Goal: Communication & Community: Answer question/provide support

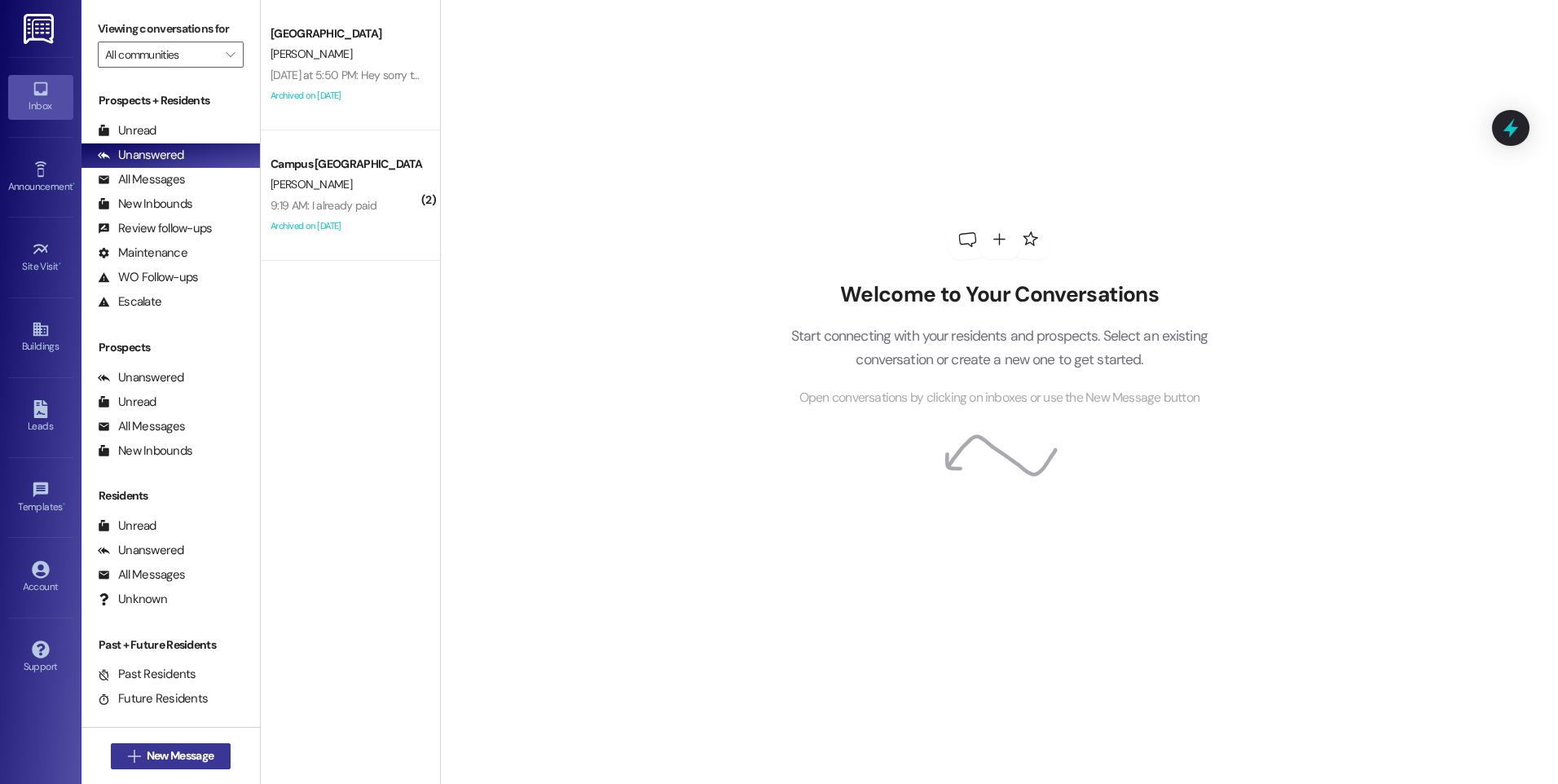
click at [163, 763] on span "New Message" at bounding box center [180, 756] width 67 height 17
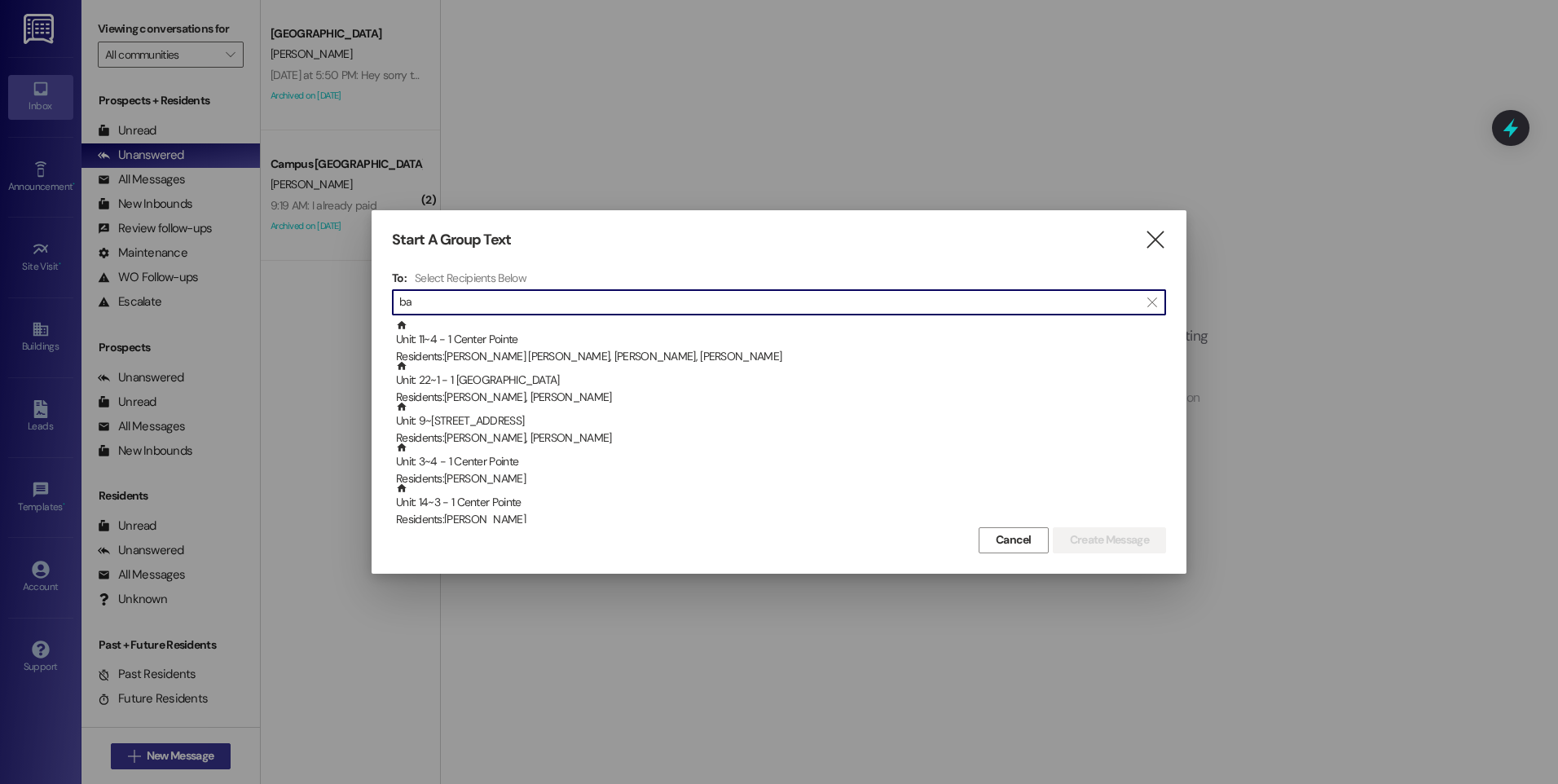
type input "b"
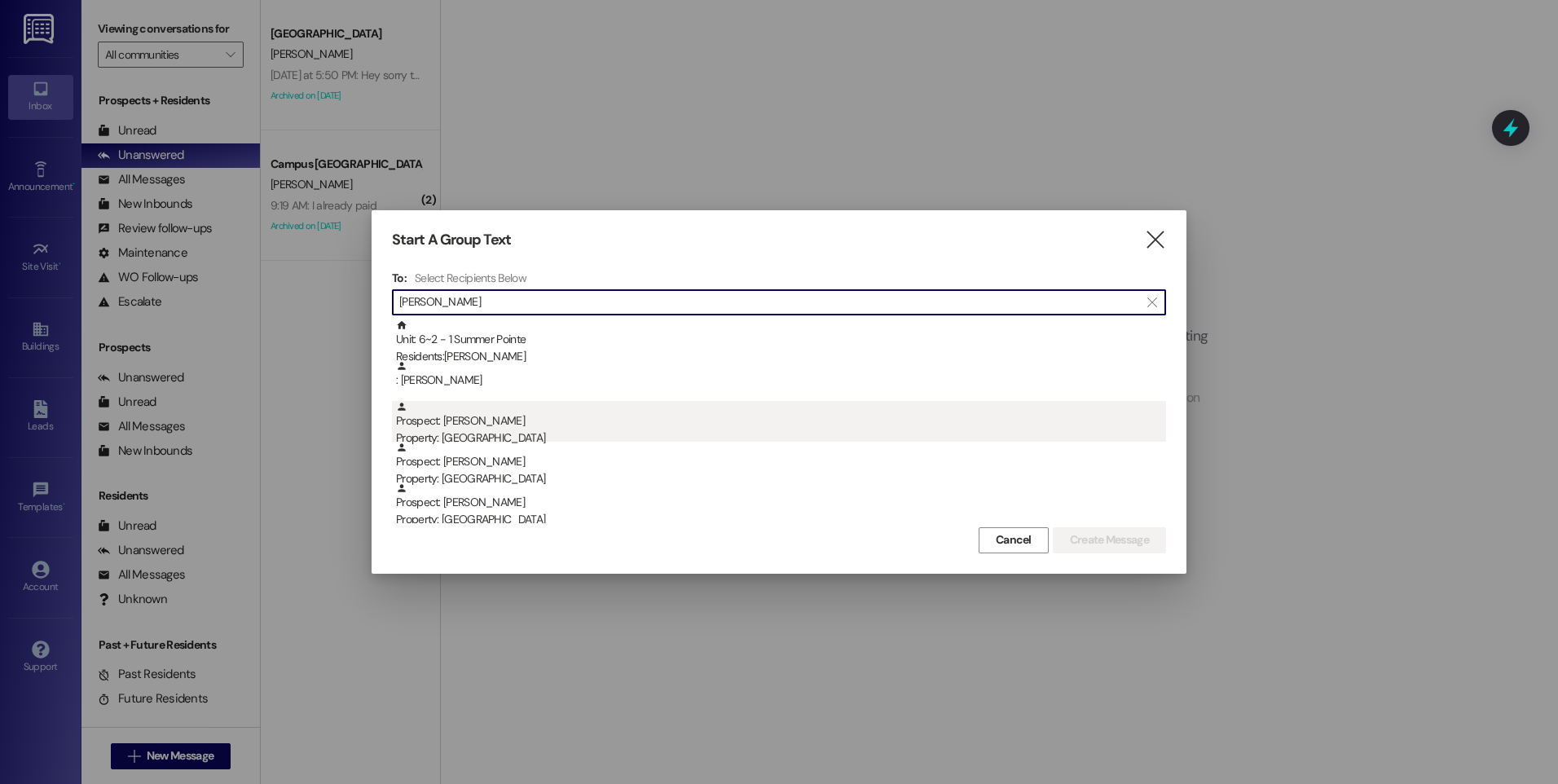
type input "[PERSON_NAME]"
click at [477, 435] on div "Property: [GEOGRAPHIC_DATA]" at bounding box center [782, 438] width 770 height 17
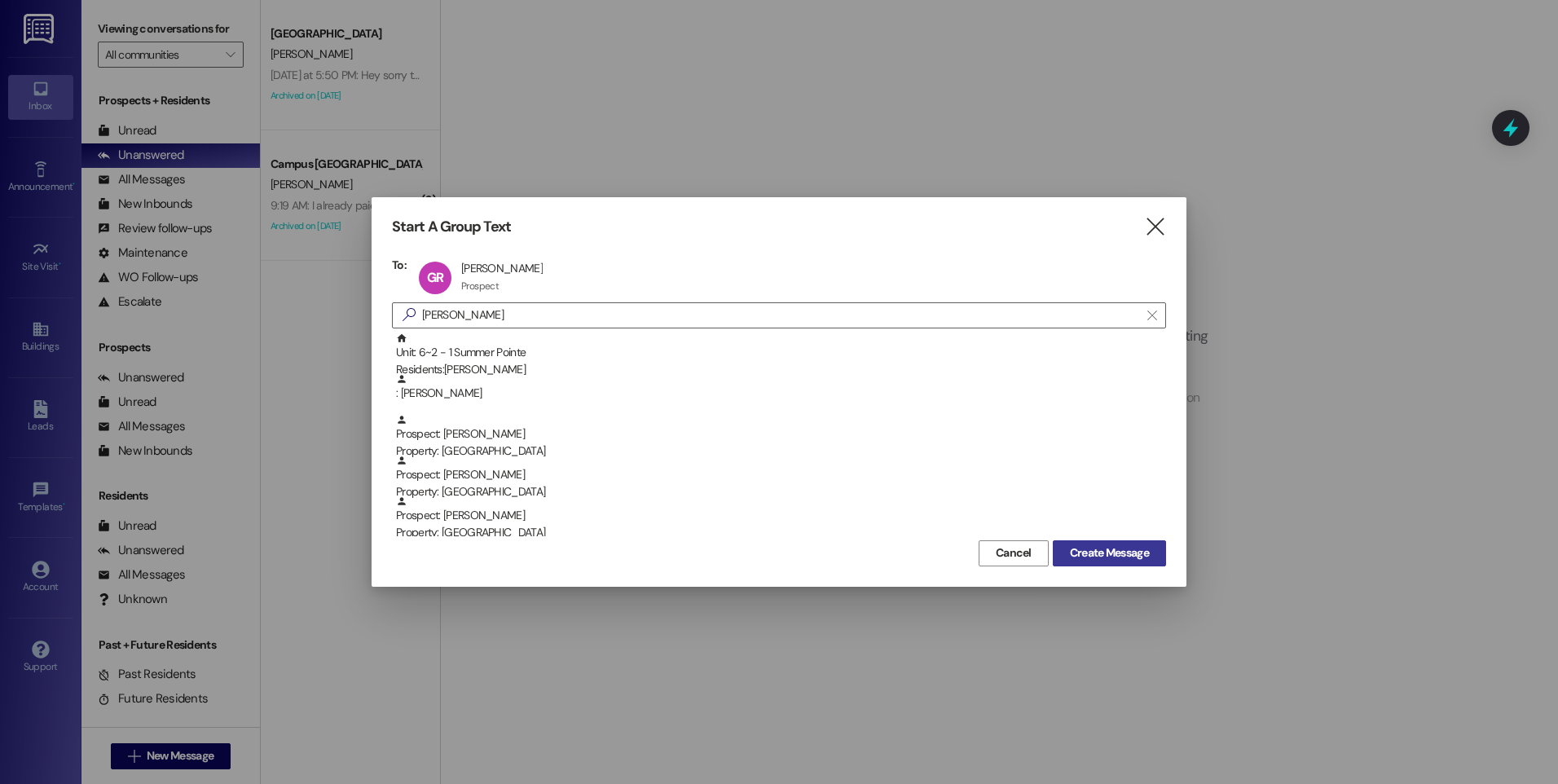
click at [1102, 545] on span "Create Message" at bounding box center [1109, 552] width 79 height 17
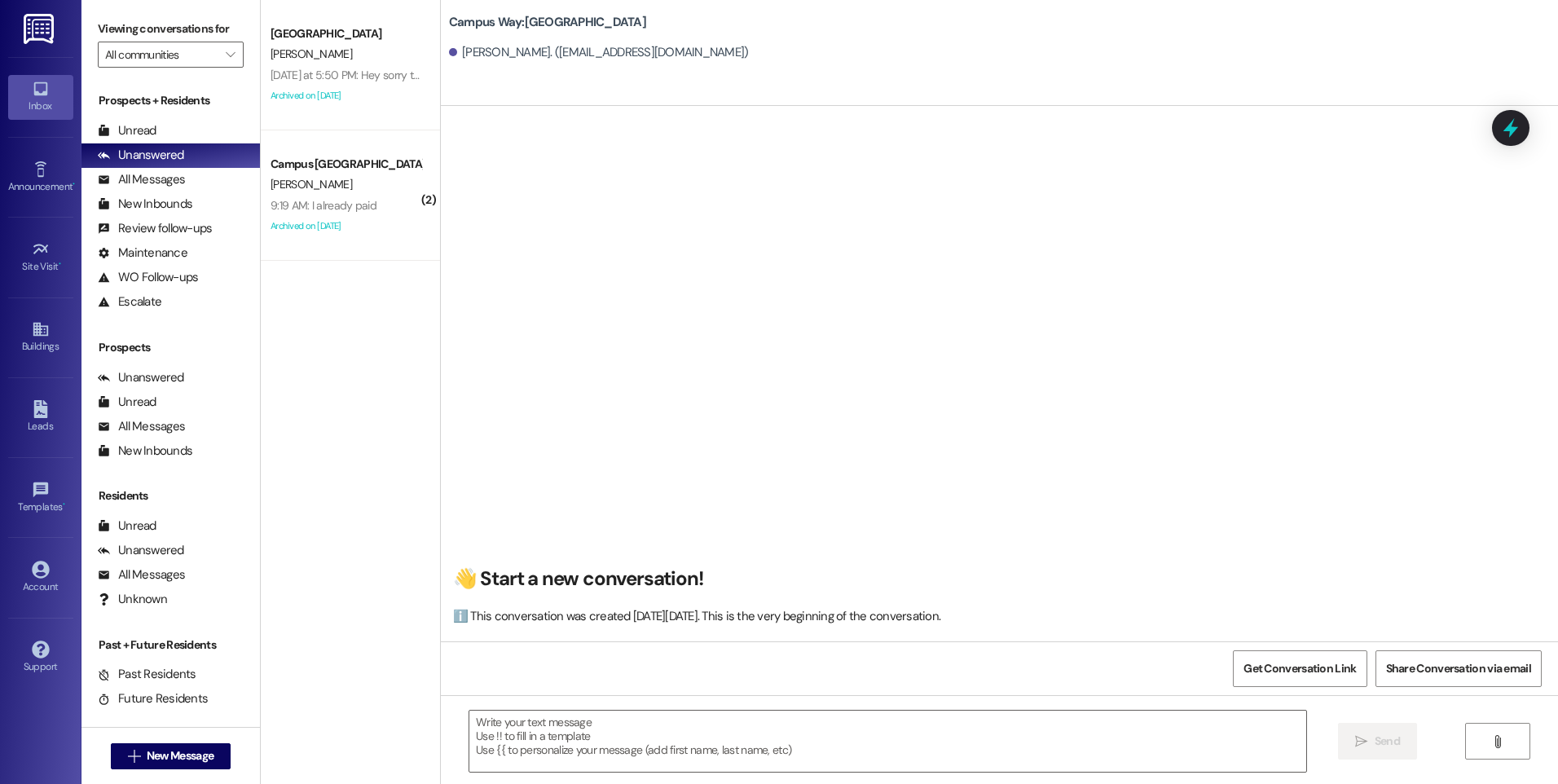
scroll to position [1, 0]
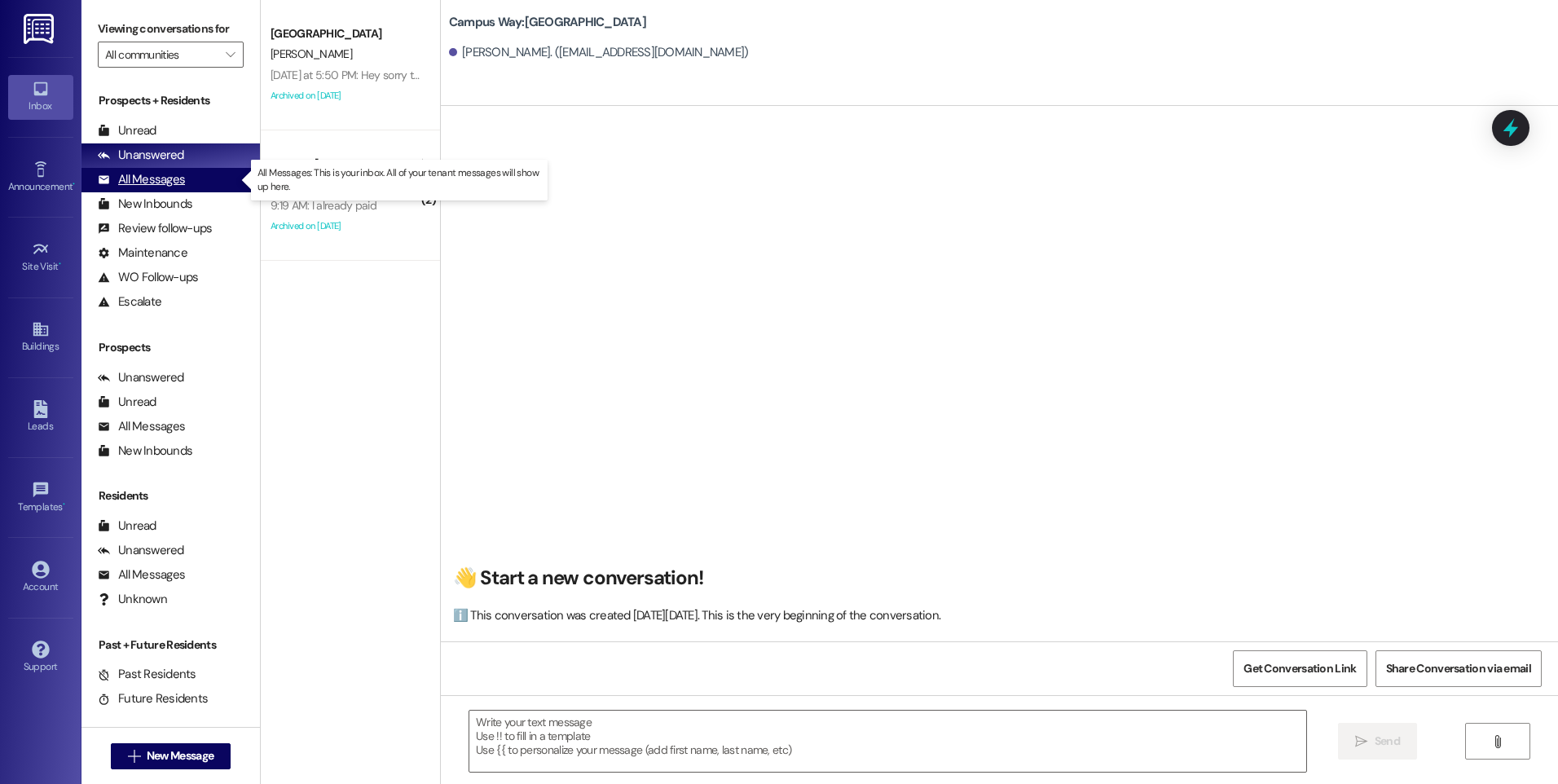
click at [152, 184] on div "All Messages" at bounding box center [142, 179] width 88 height 17
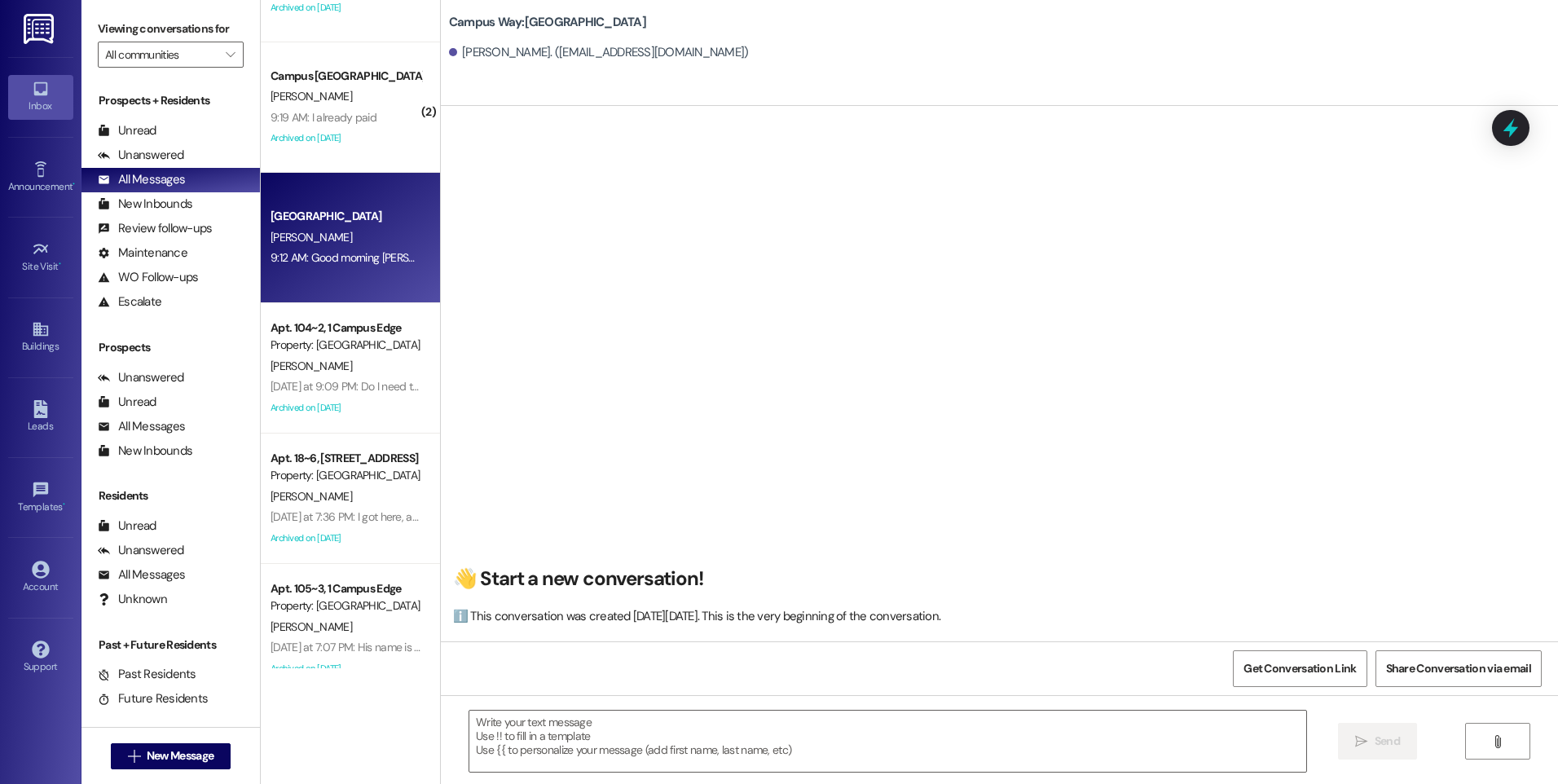
scroll to position [244, 0]
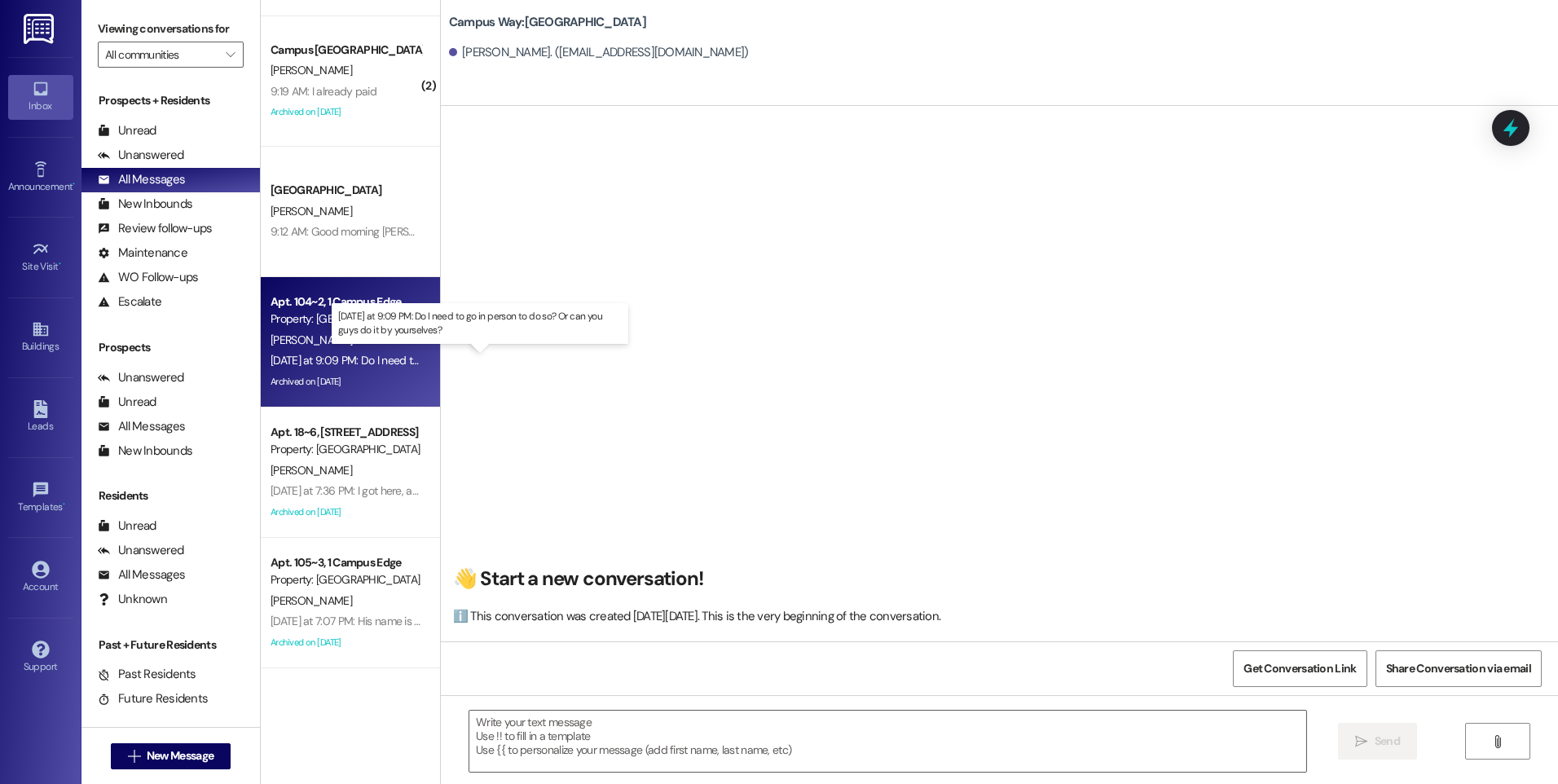
click at [360, 357] on div "[DATE] at 9:09 PM: Do I need to go in person to do so? Or can you guys do it by…" at bounding box center [486, 359] width 431 height 15
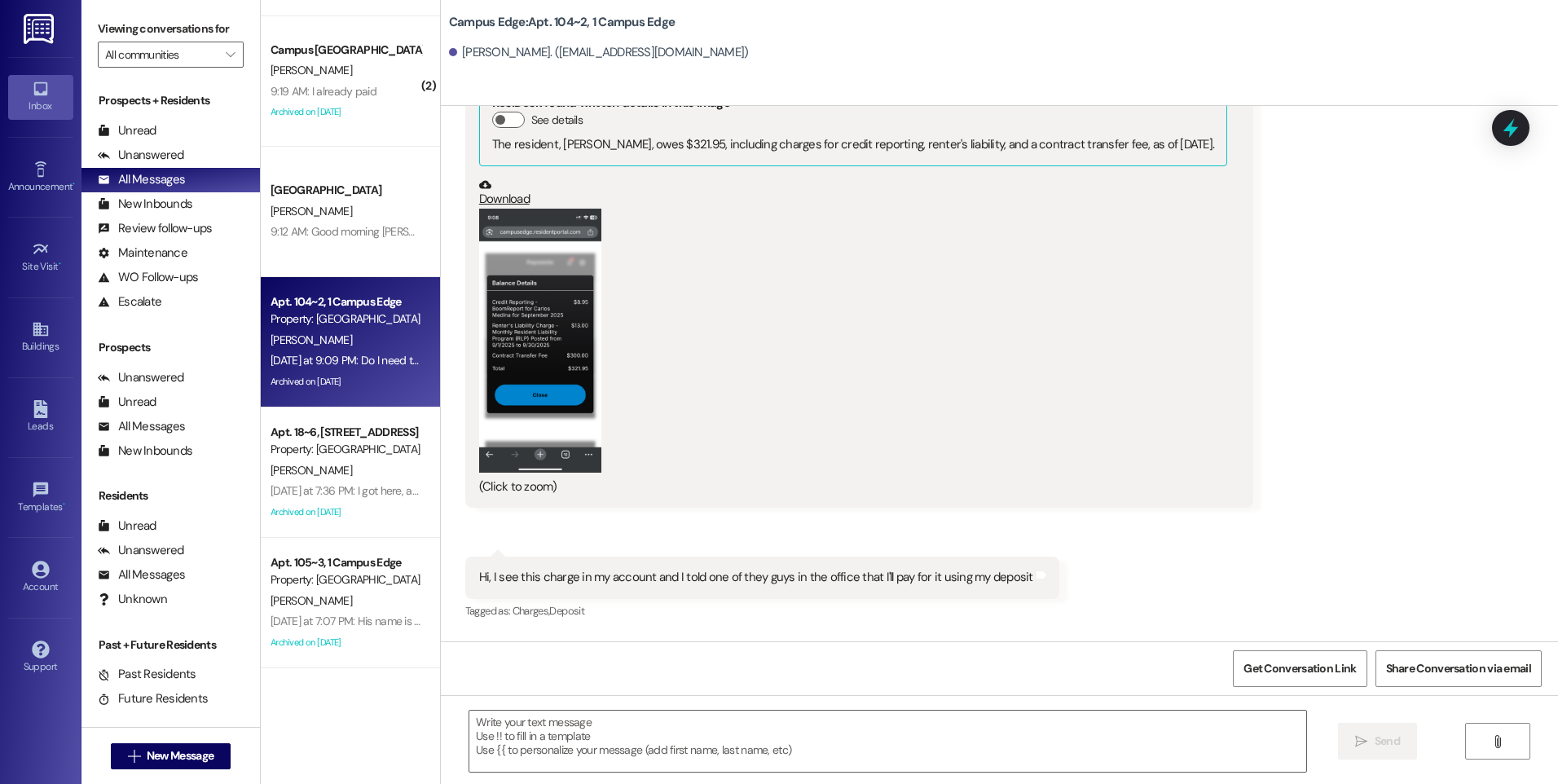
scroll to position [15537, 0]
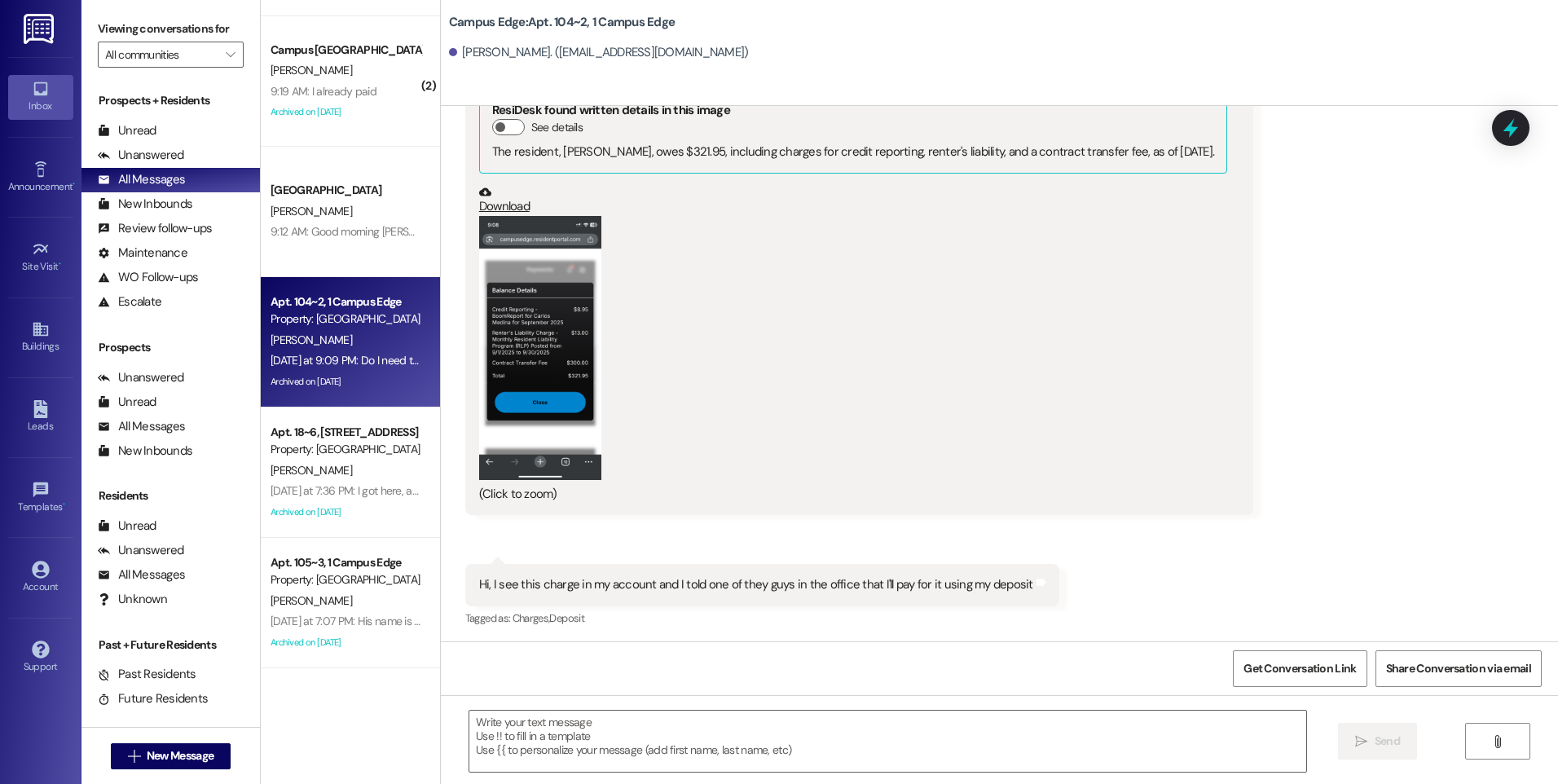
click at [532, 299] on button "Zoom image" at bounding box center [540, 348] width 122 height 265
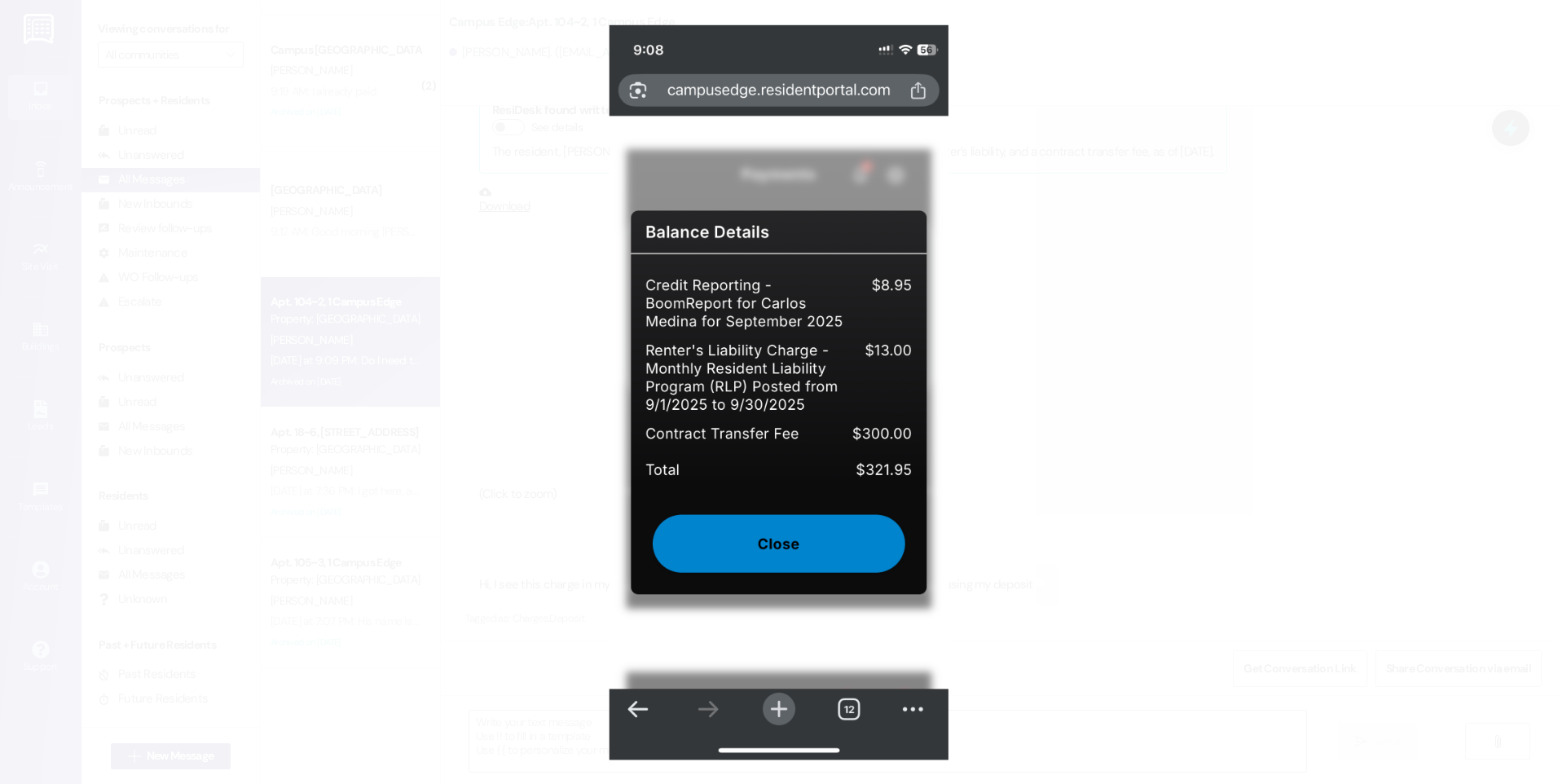
click at [1223, 464] on button "Unzoom image" at bounding box center [779, 392] width 1558 height 784
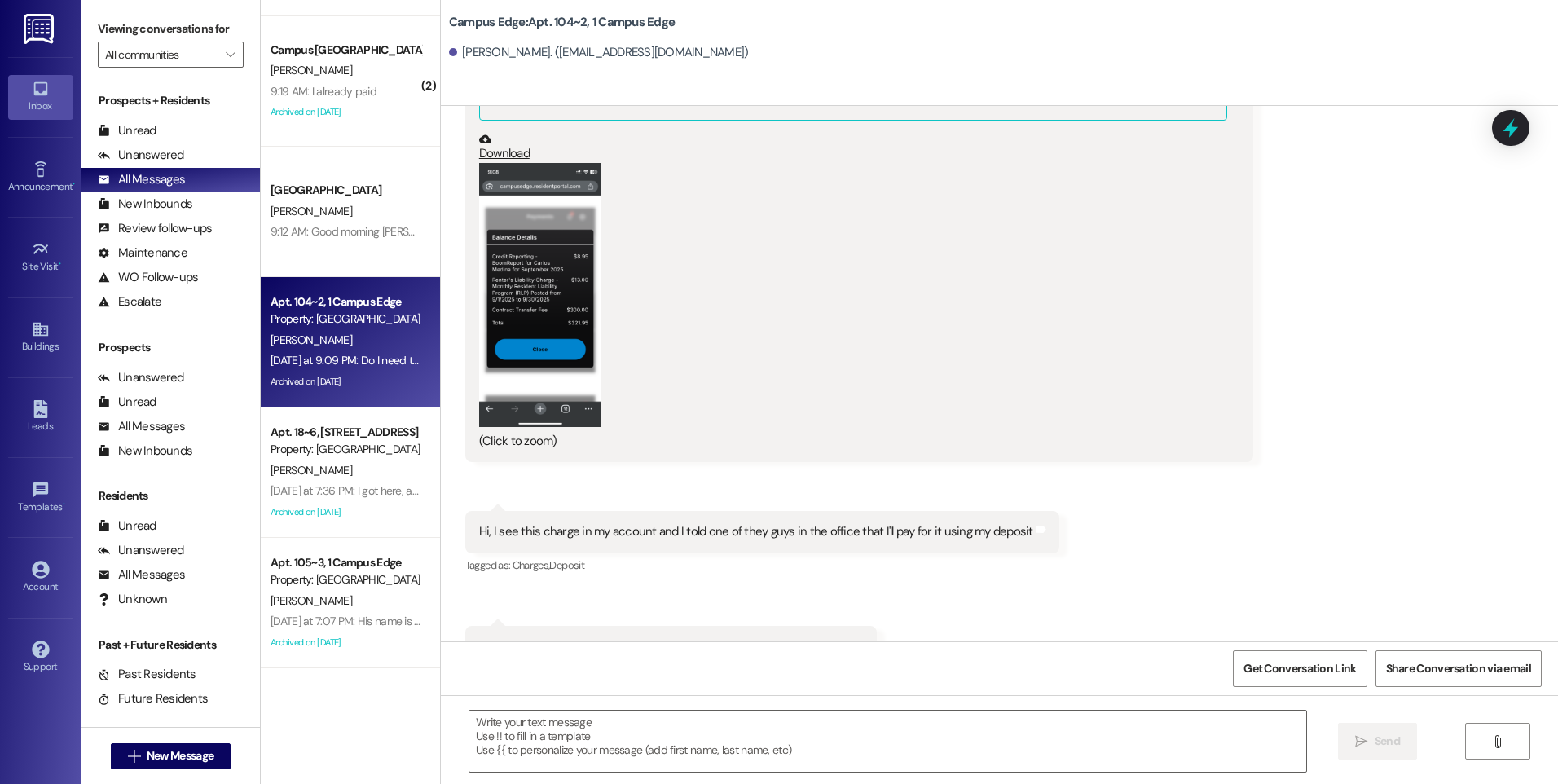
scroll to position [15618, 0]
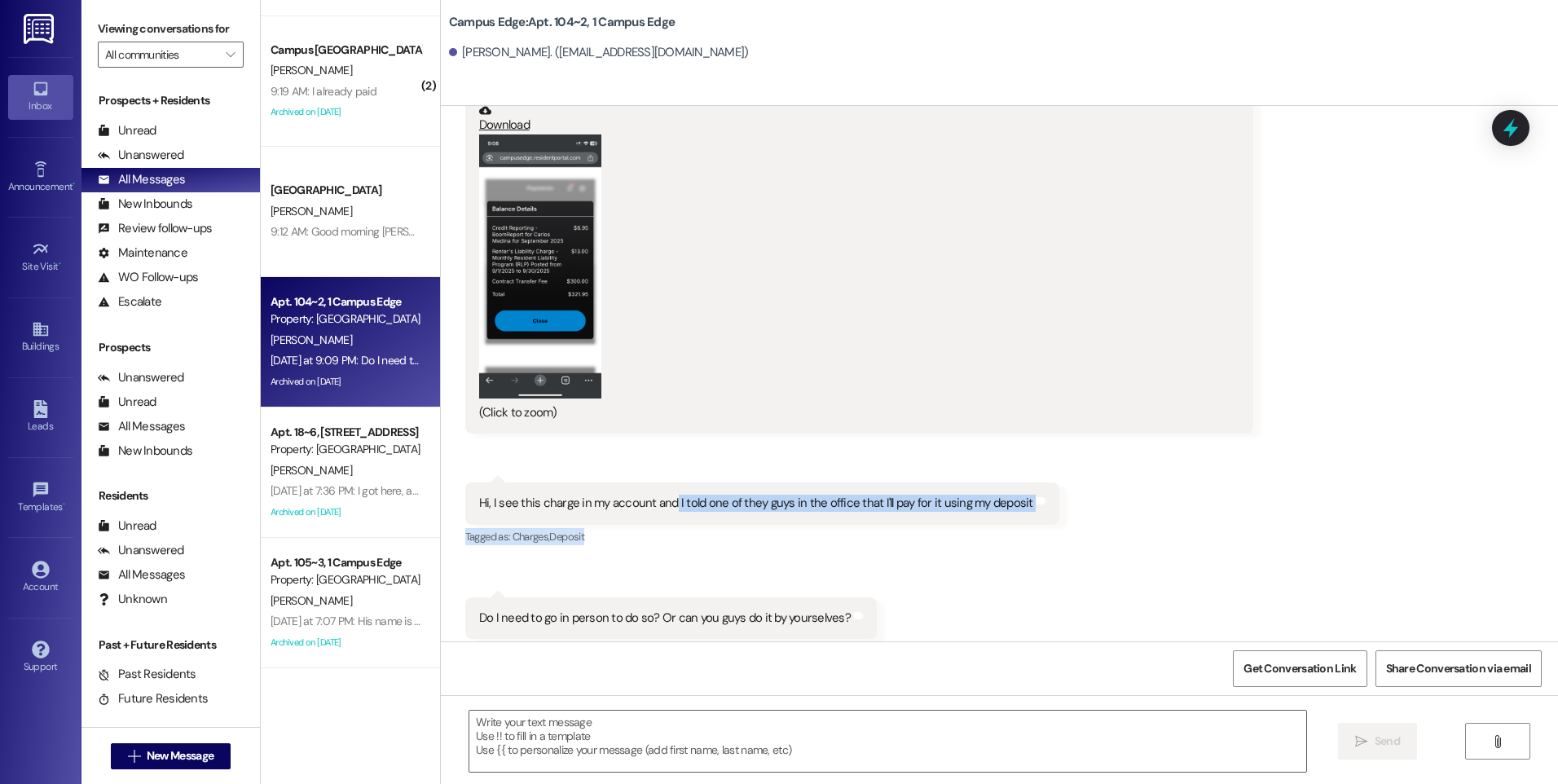
drag, startPoint x: 658, startPoint y: 461, endPoint x: 1027, endPoint y: 536, distance: 376.5
click at [1027, 536] on div "Received via SMS [PERSON_NAME] [DATE] at 9:08 PM PNG attachment ResiDesk found …" at bounding box center [999, 288] width 1117 height 773
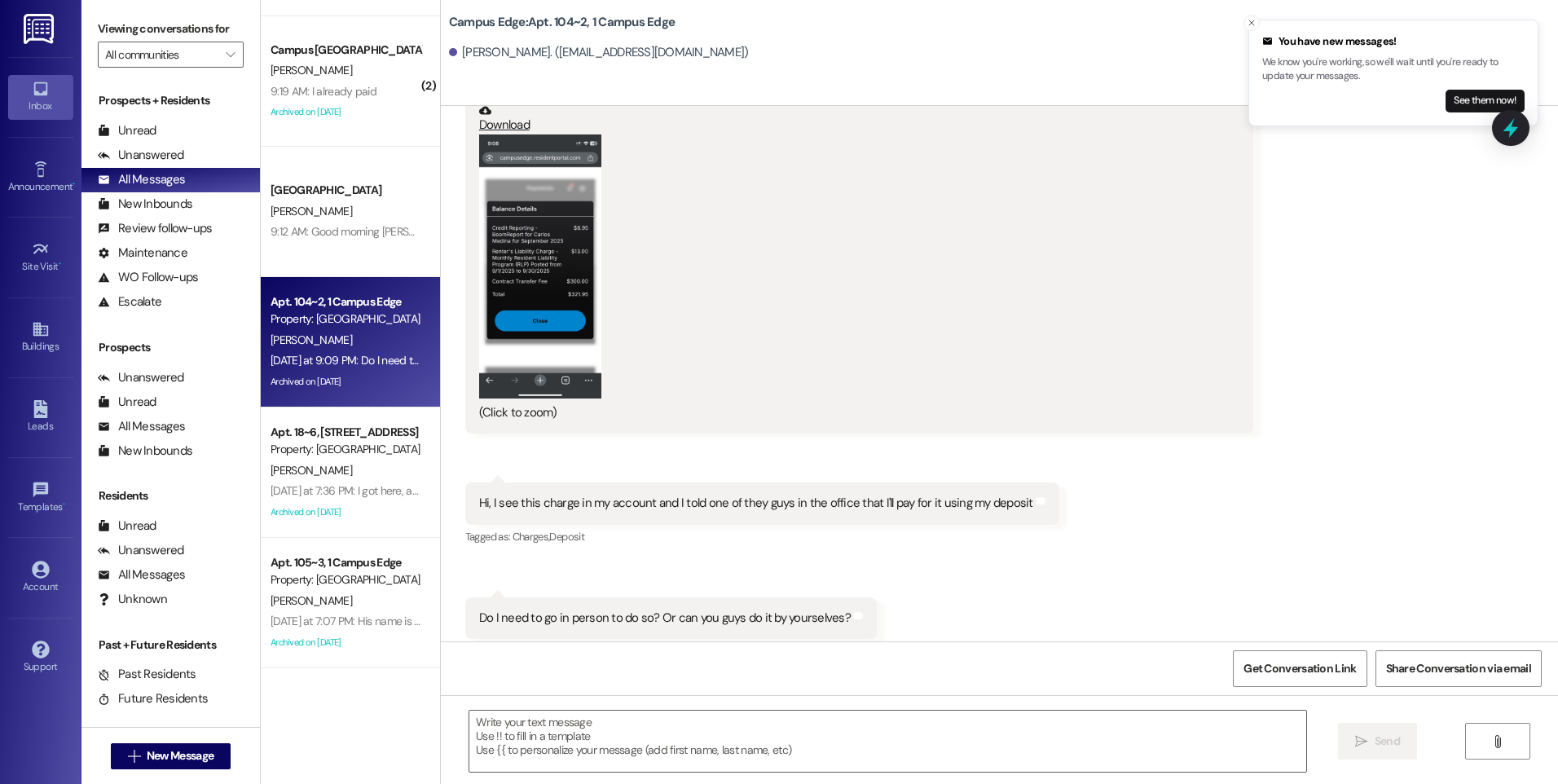
click at [1168, 489] on div "Received via SMS [PERSON_NAME] [DATE] at 9:08 PM PNG attachment ResiDesk found …" at bounding box center [999, 288] width 1117 height 773
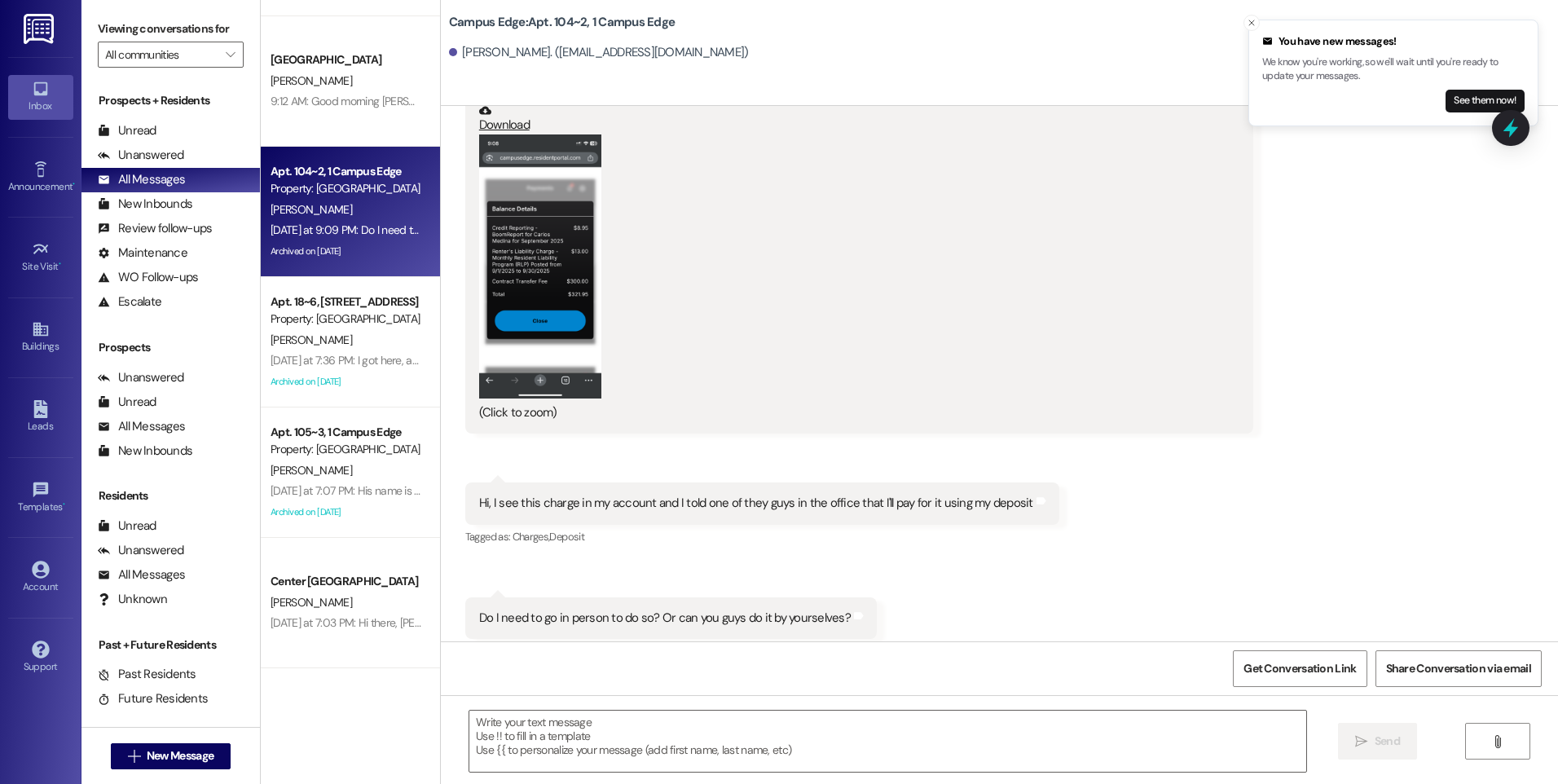
scroll to position [407, 0]
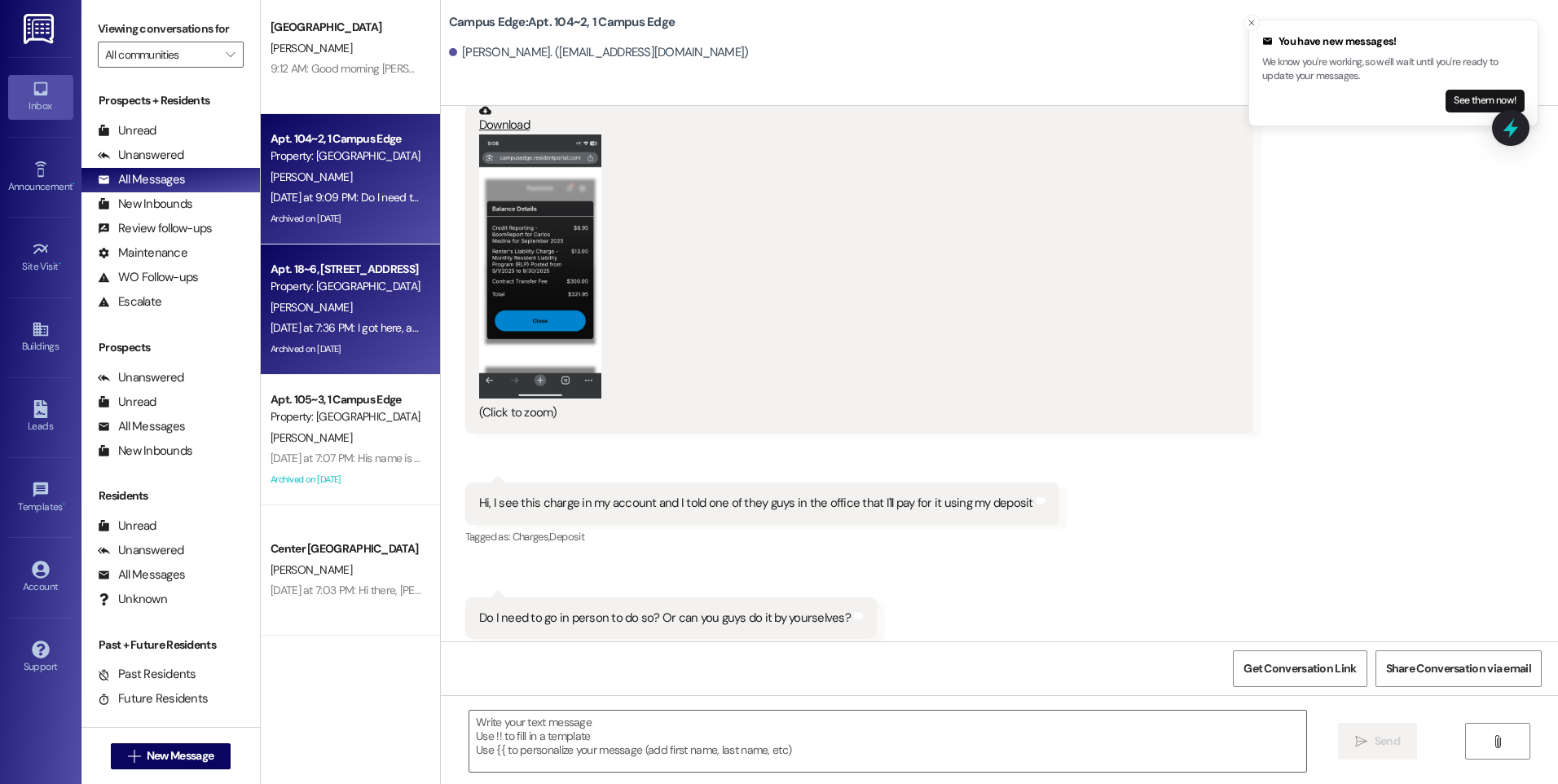
click at [317, 305] on div "[PERSON_NAME]" at bounding box center [346, 308] width 154 height 21
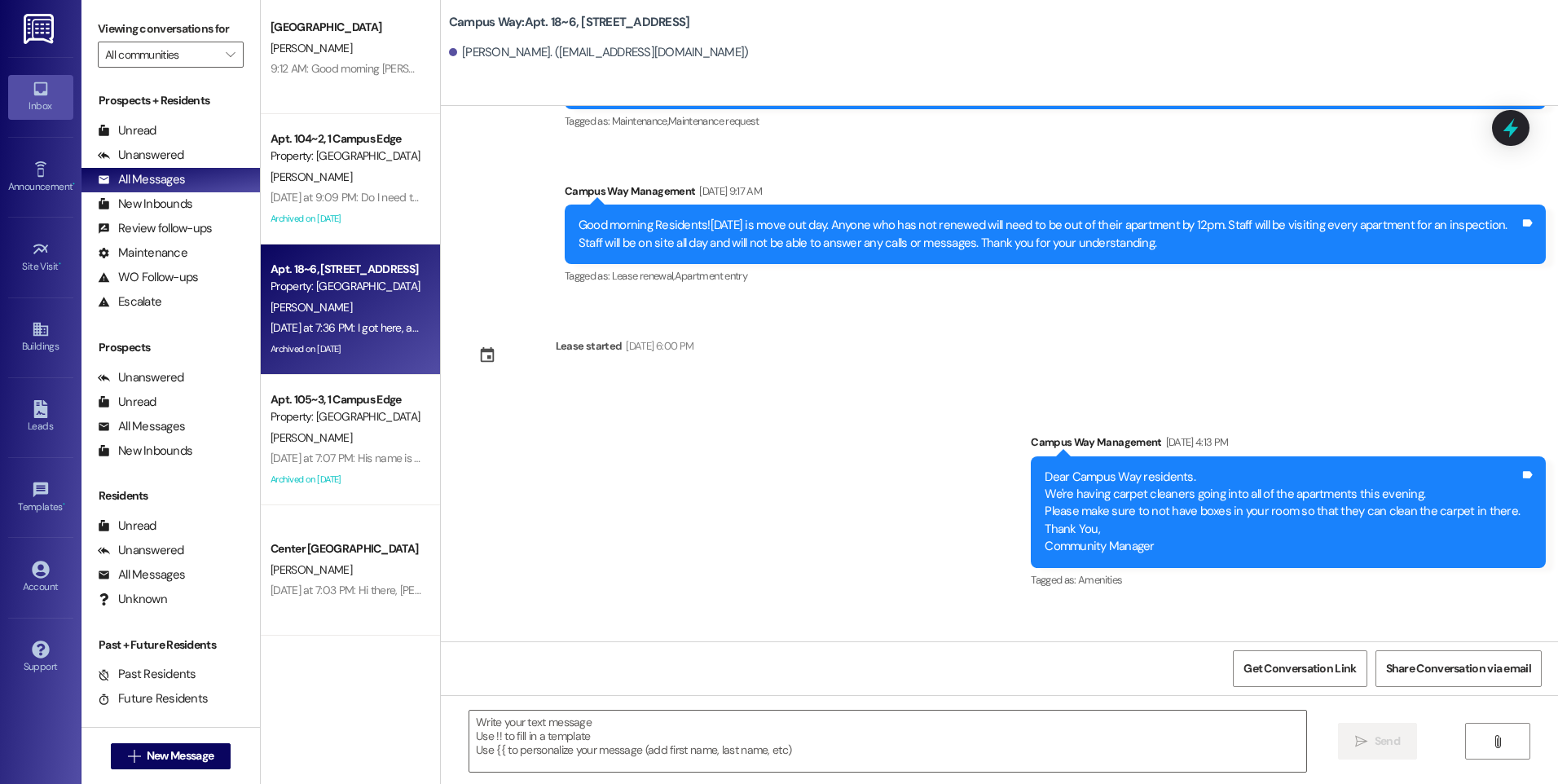
scroll to position [10001, 0]
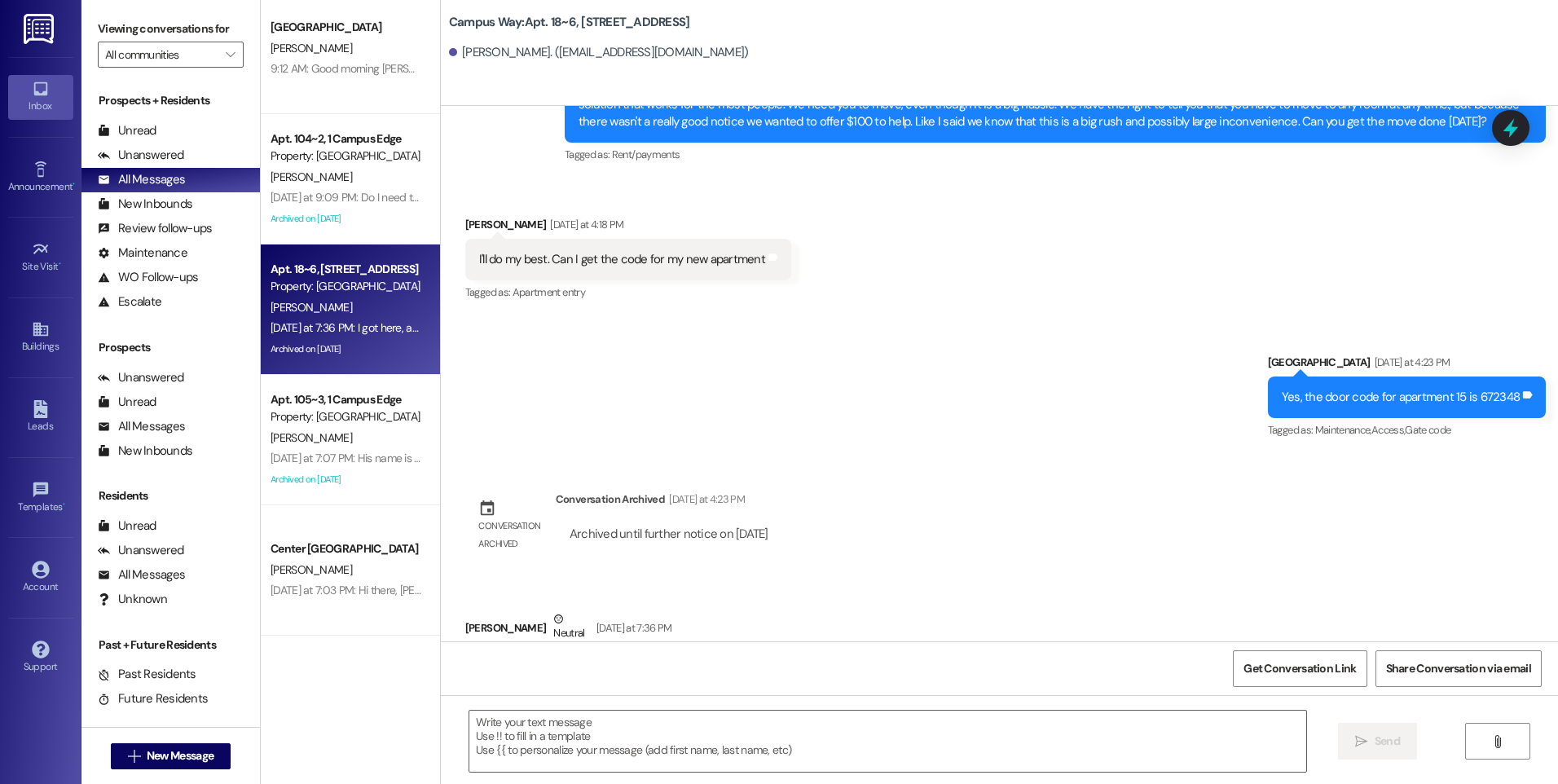
drag, startPoint x: 732, startPoint y: 584, endPoint x: 1000, endPoint y: 598, distance: 268.4
click at [1000, 650] on div "I got here, and the new room does not have a desk, or the drawers under the bed…" at bounding box center [748, 671] width 567 height 41
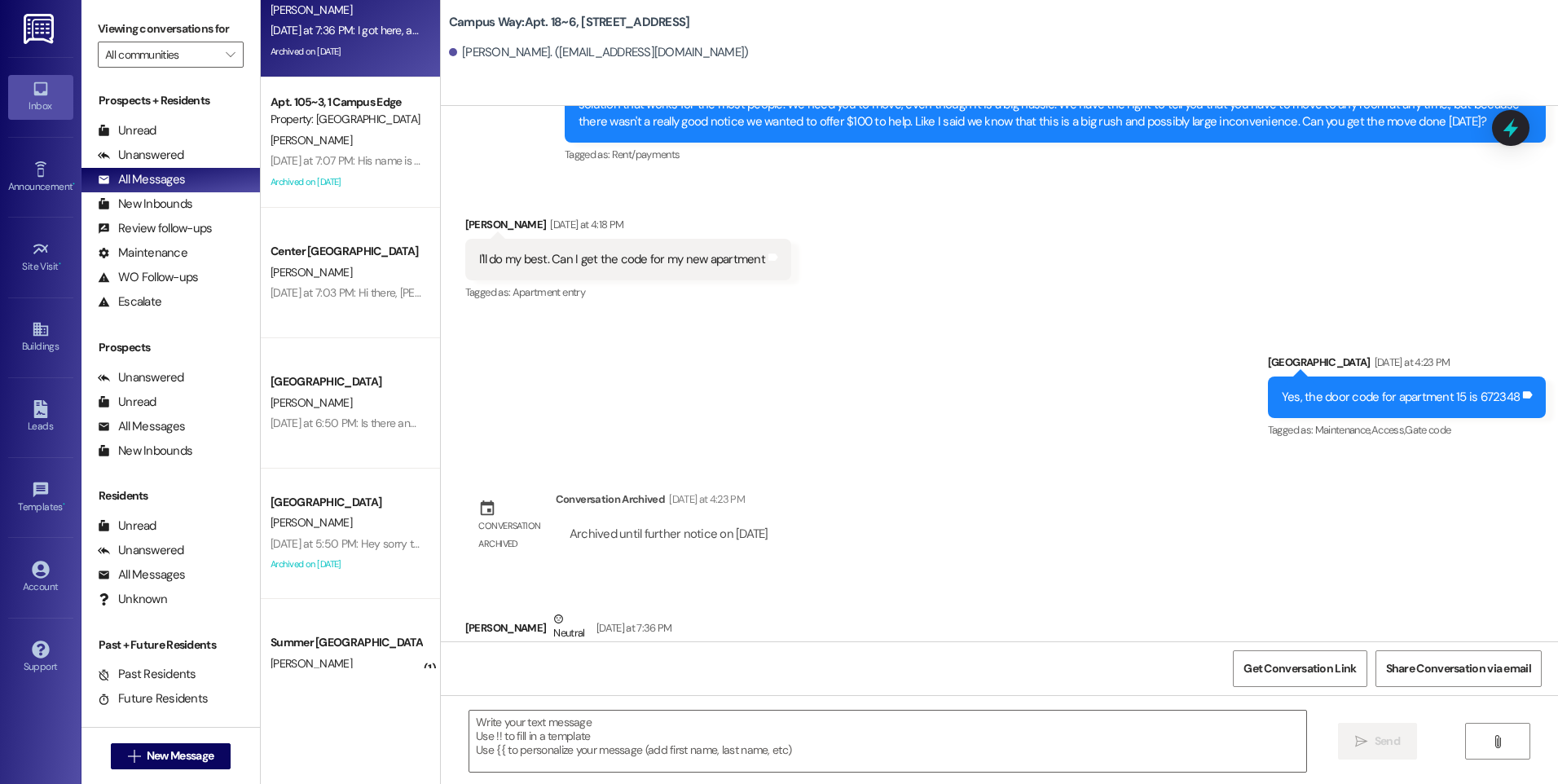
scroll to position [733, 0]
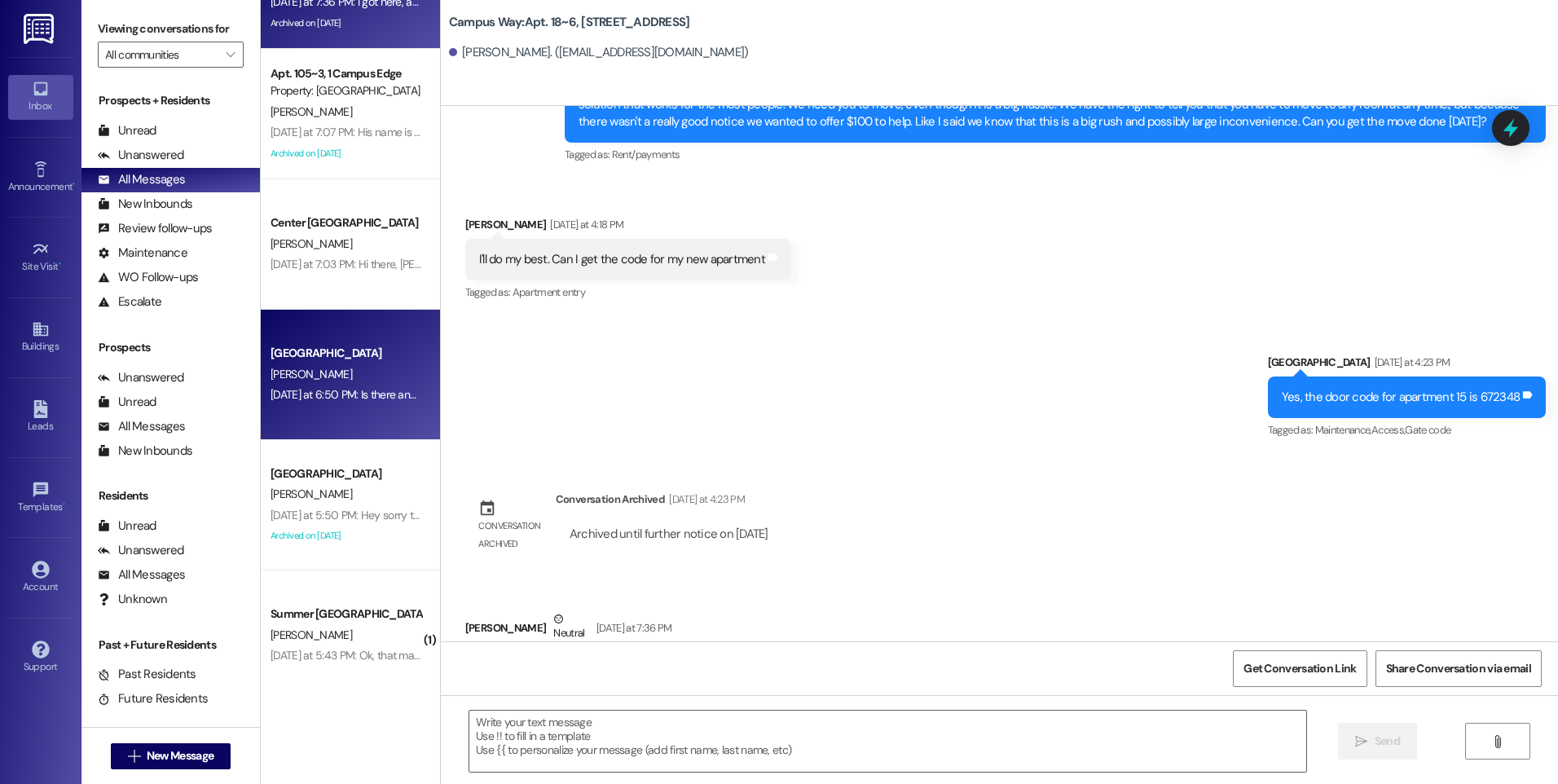
click at [347, 408] on div "Campus Way Prospect [PERSON_NAME] [DATE] at 6:50 PM: Is there anything else I n…" at bounding box center [350, 375] width 179 height 130
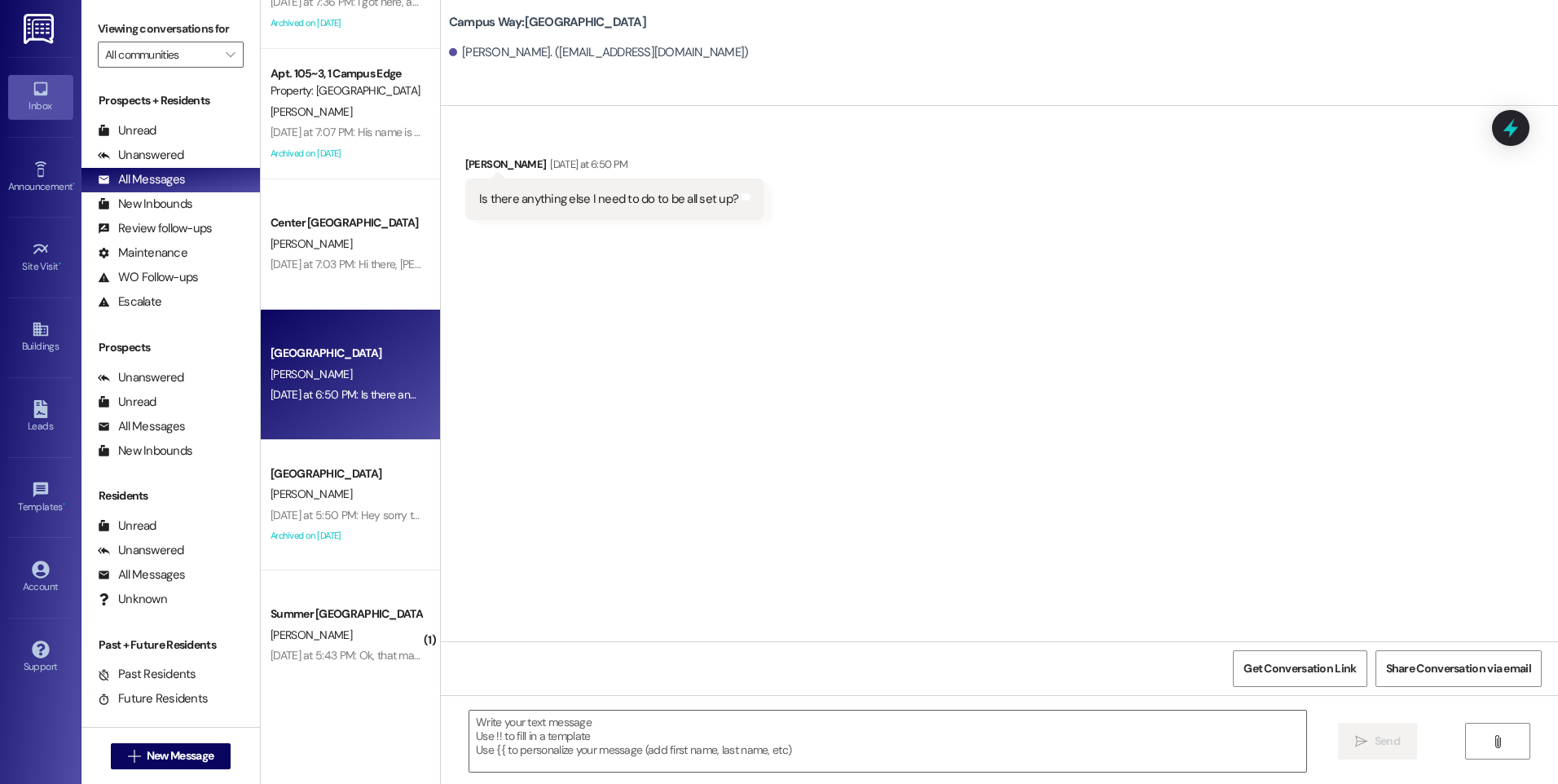
scroll to position [0, 0]
click at [689, 747] on textarea at bounding box center [887, 740] width 836 height 61
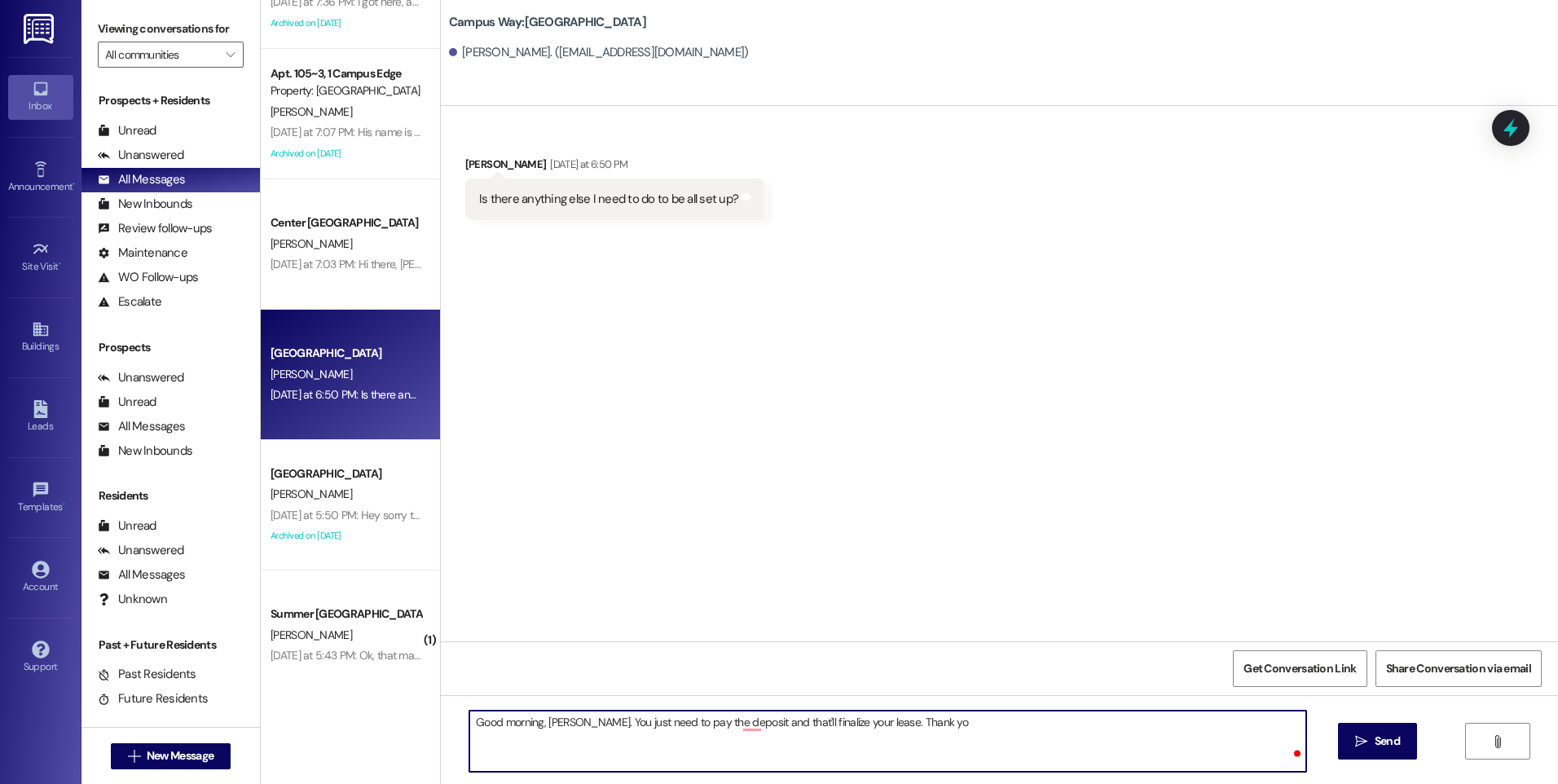
type textarea "Good morning, [PERSON_NAME]. You just need to pay the deposit and that'll final…"
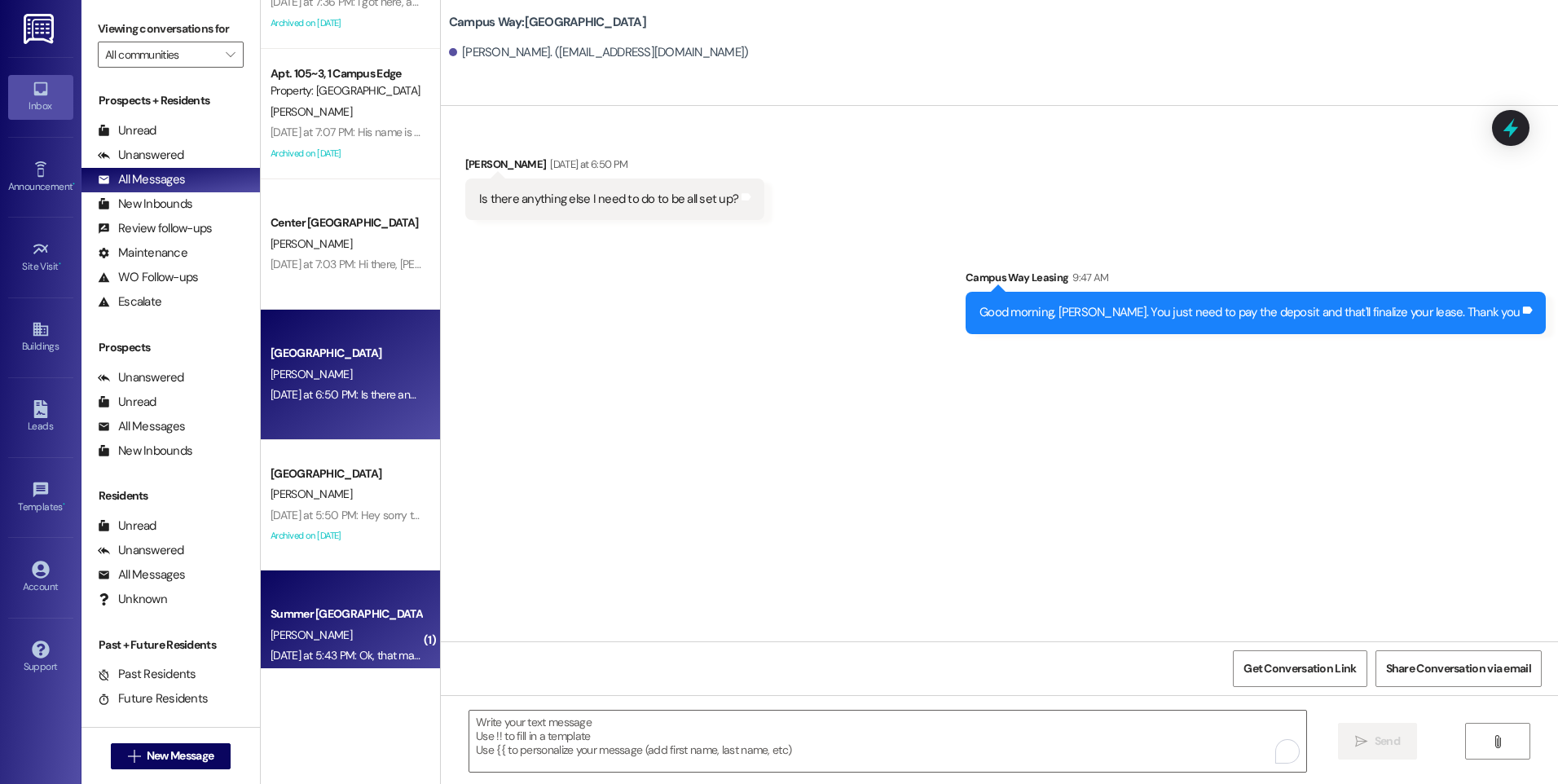
click at [381, 612] on div "Summer [GEOGRAPHIC_DATA]" at bounding box center [346, 614] width 151 height 17
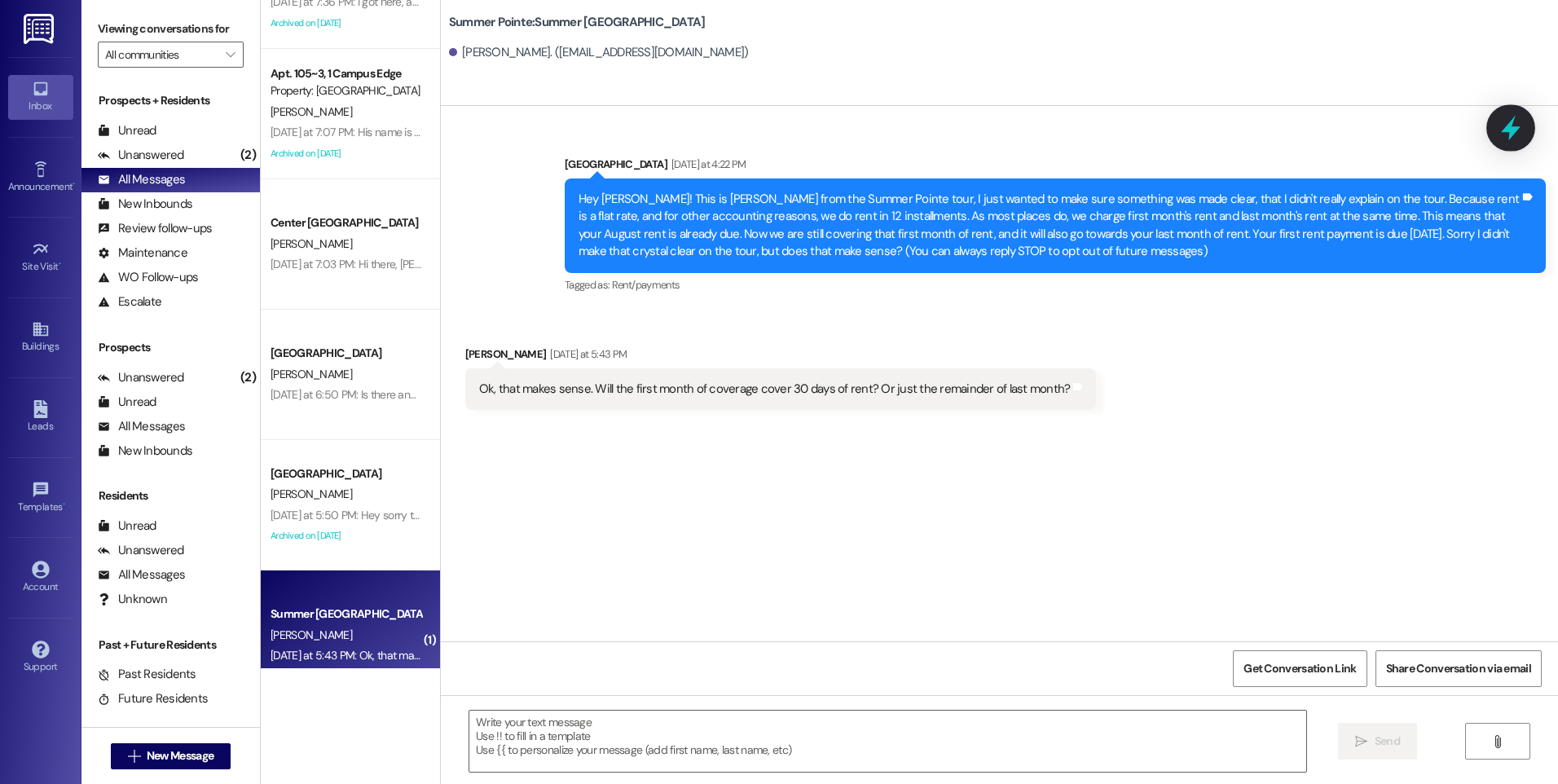
click at [1514, 136] on icon at bounding box center [1511, 128] width 27 height 27
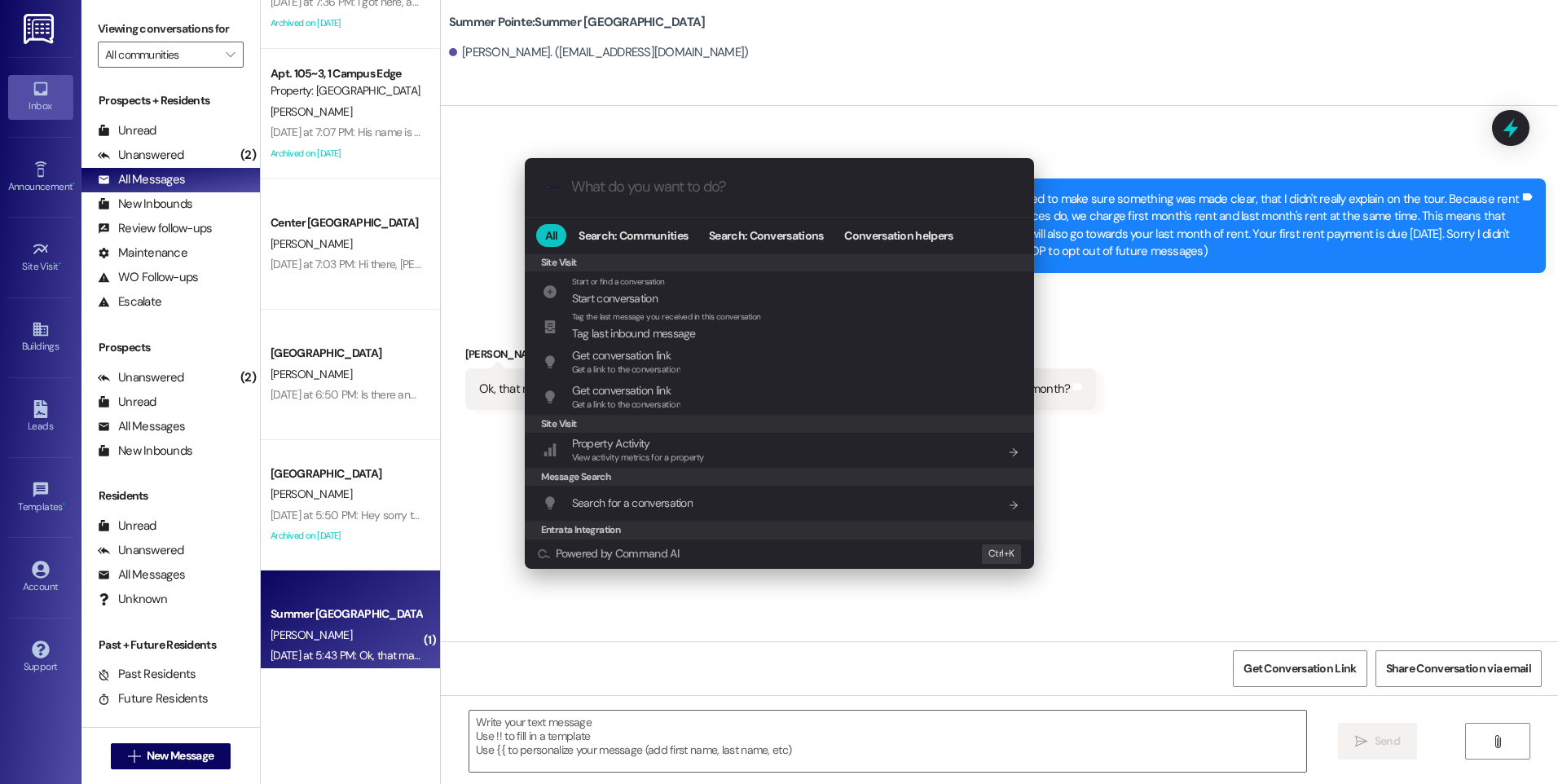
scroll to position [763, 0]
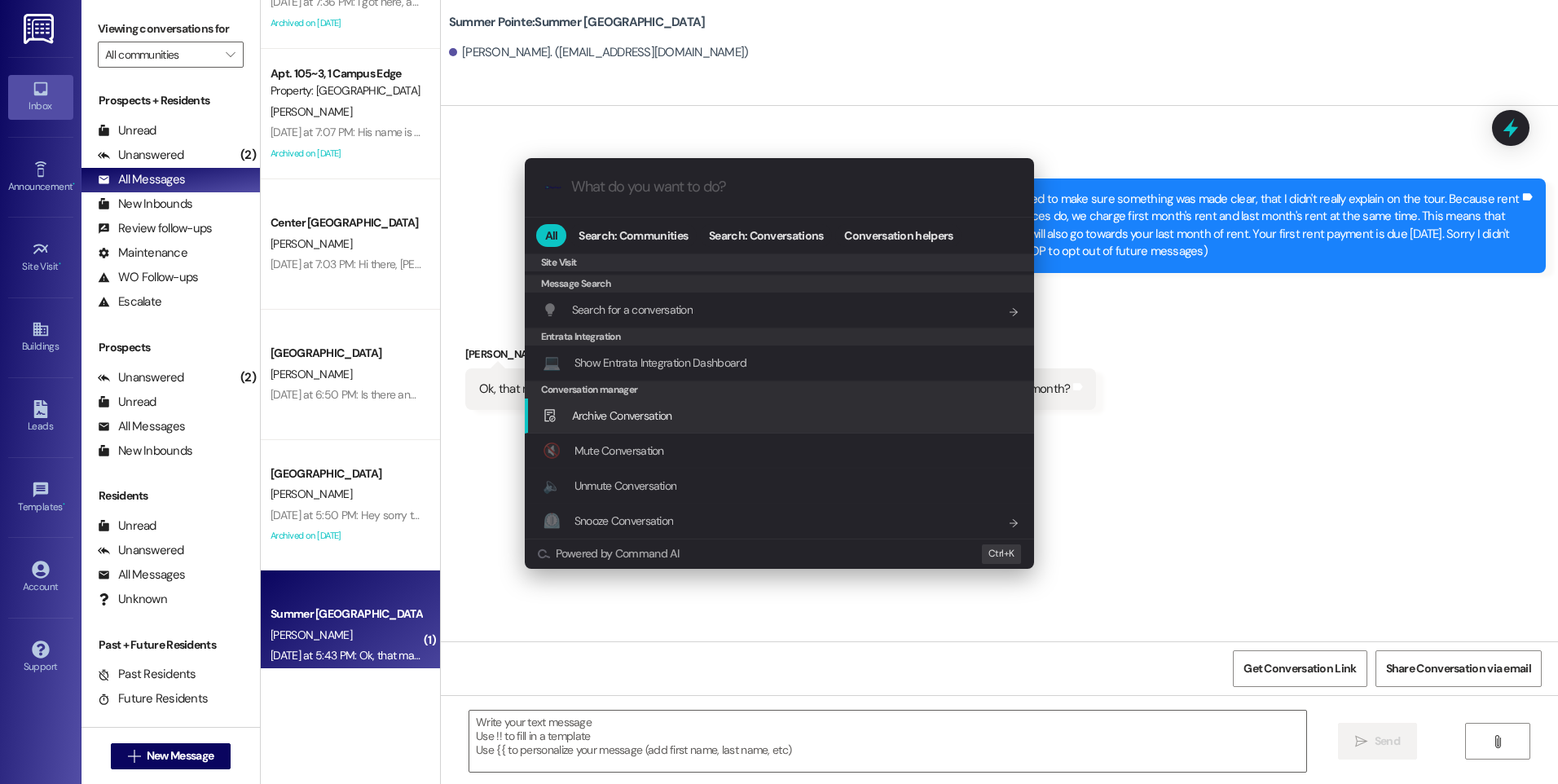
click at [628, 421] on span "Archive Conversation" at bounding box center [622, 415] width 100 height 15
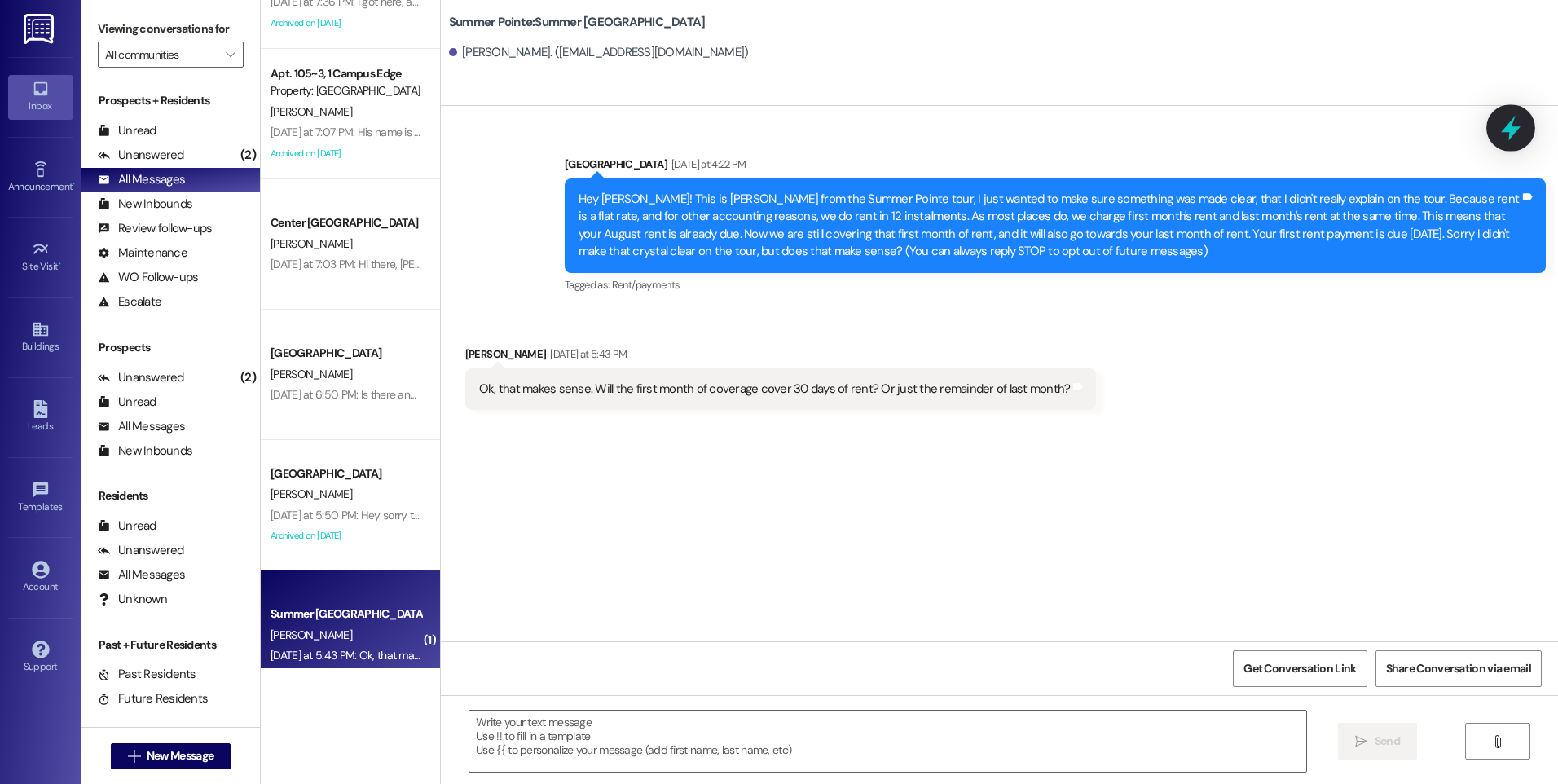
click at [1516, 130] on icon at bounding box center [1511, 128] width 20 height 25
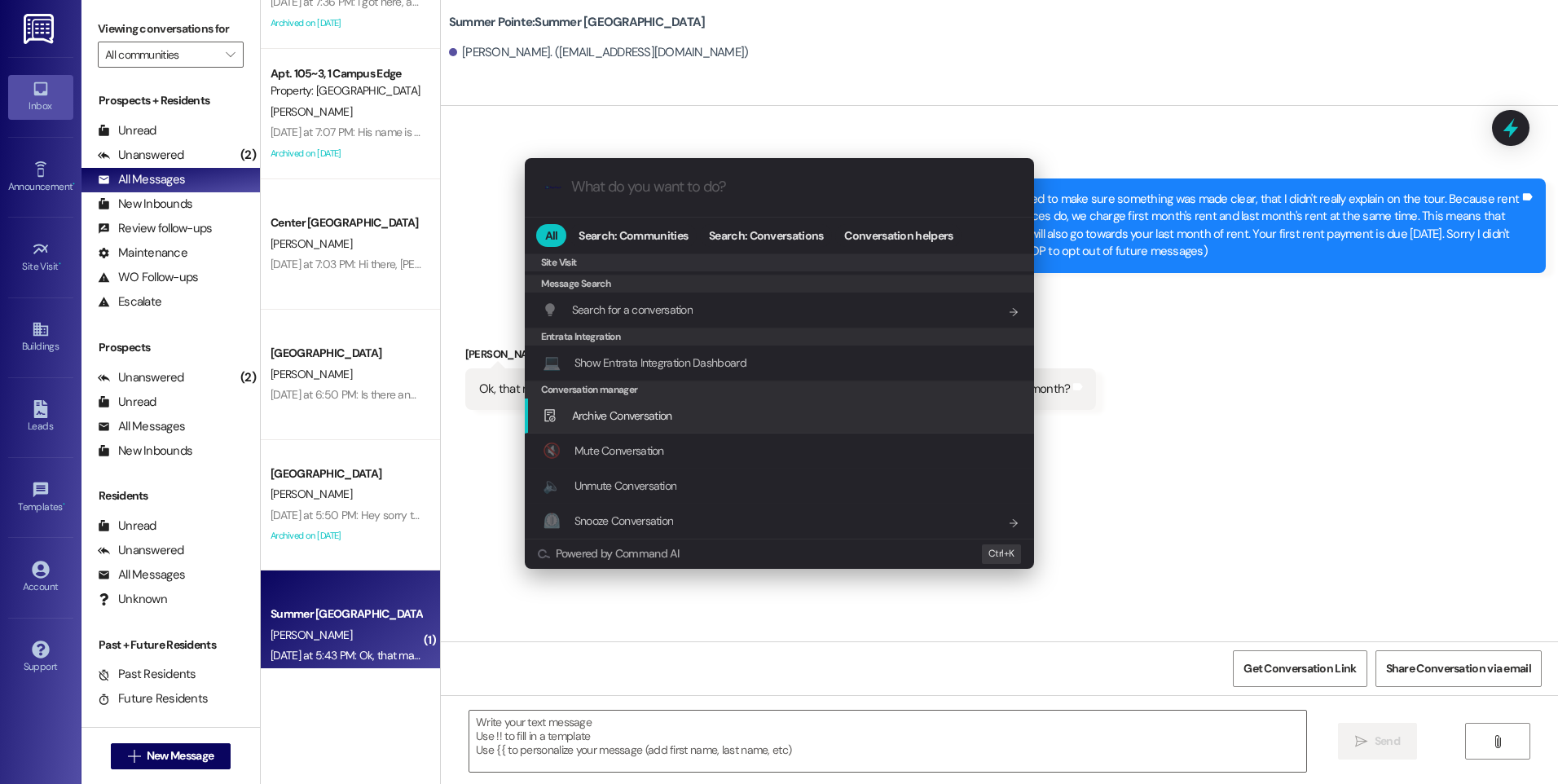
click at [635, 425] on div "Archive Conversation Add shortcut" at bounding box center [780, 415] width 510 height 35
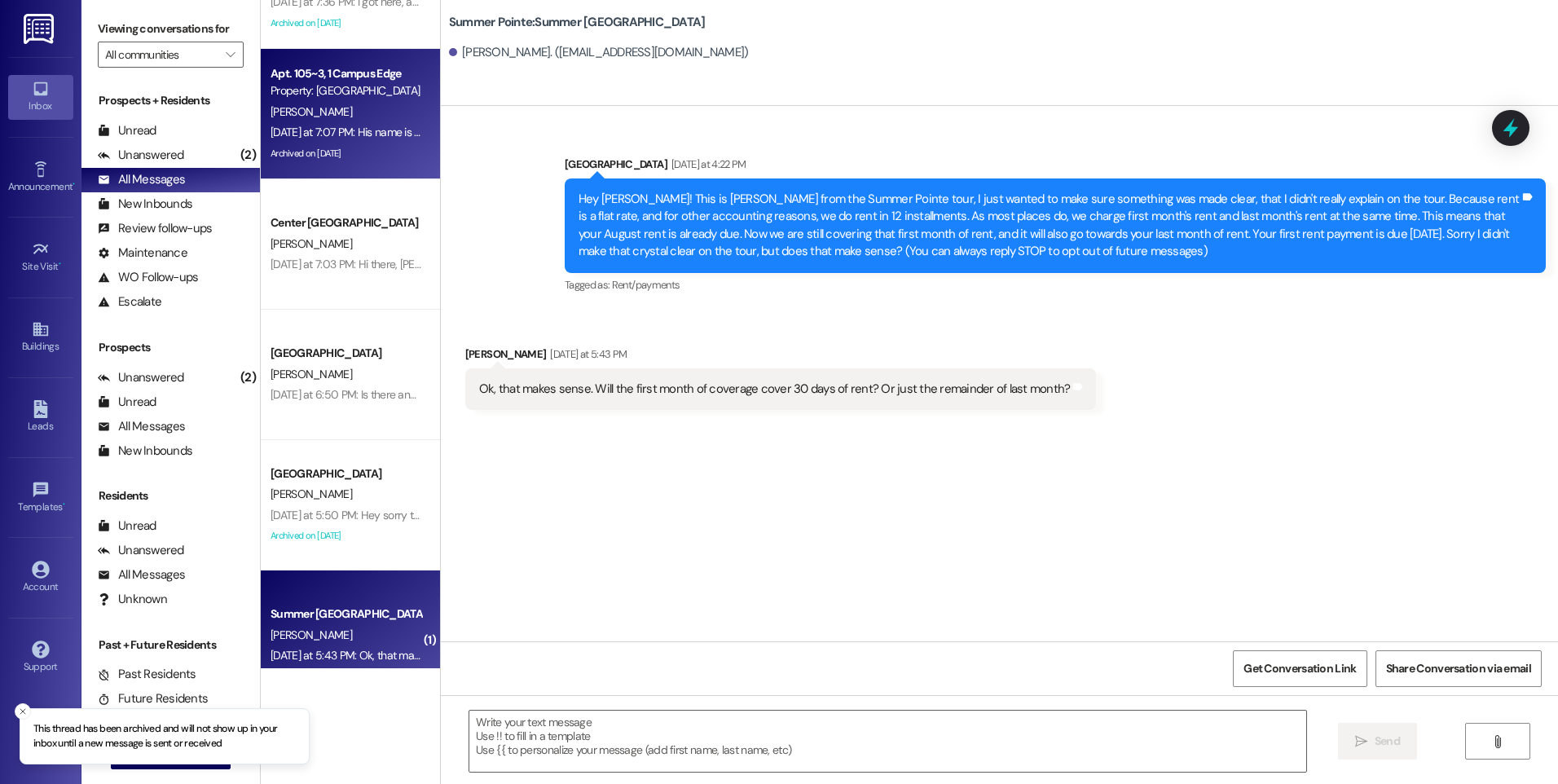
click at [323, 106] on div "[PERSON_NAME]" at bounding box center [346, 112] width 154 height 21
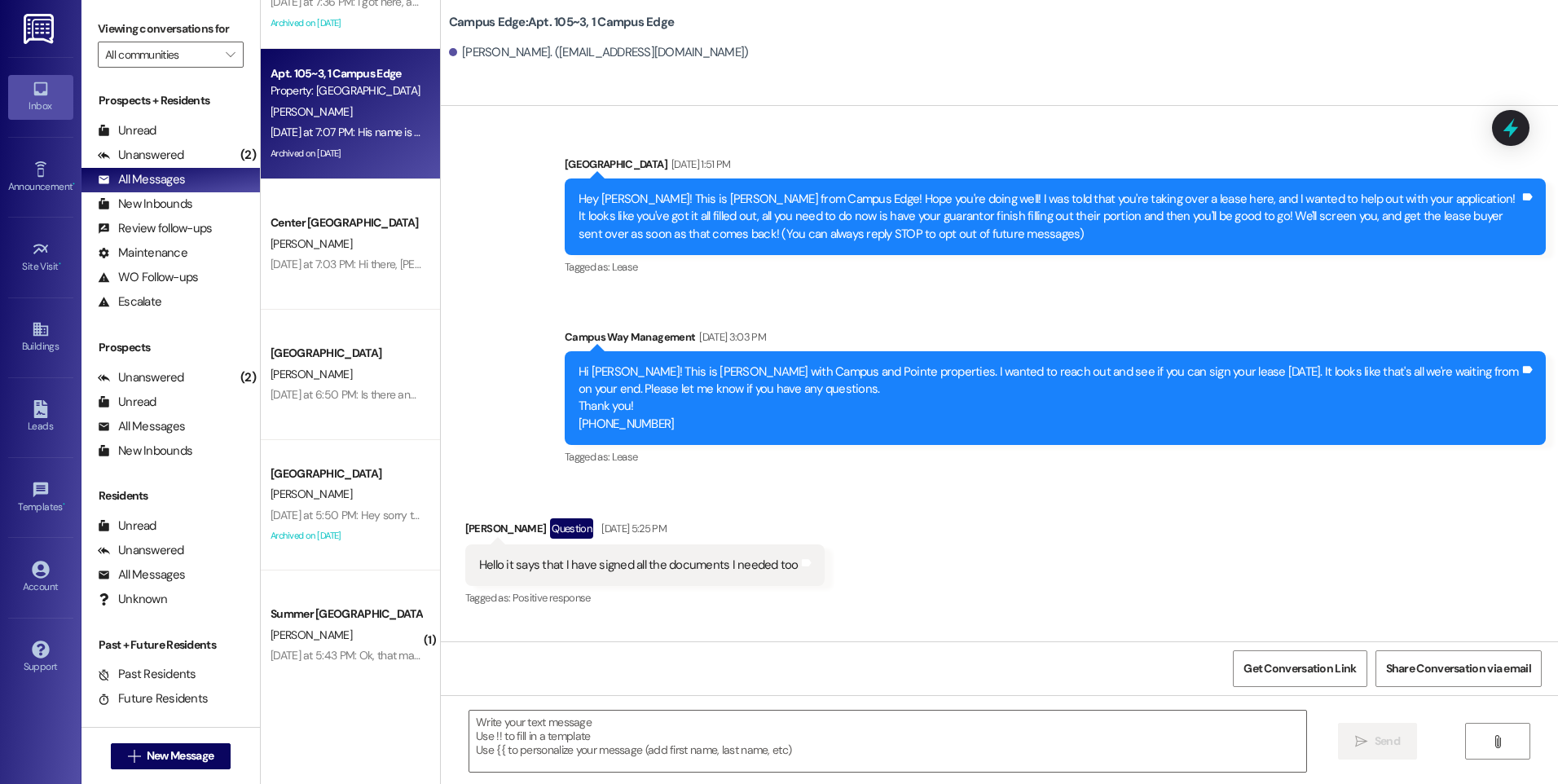
scroll to position [17058, 0]
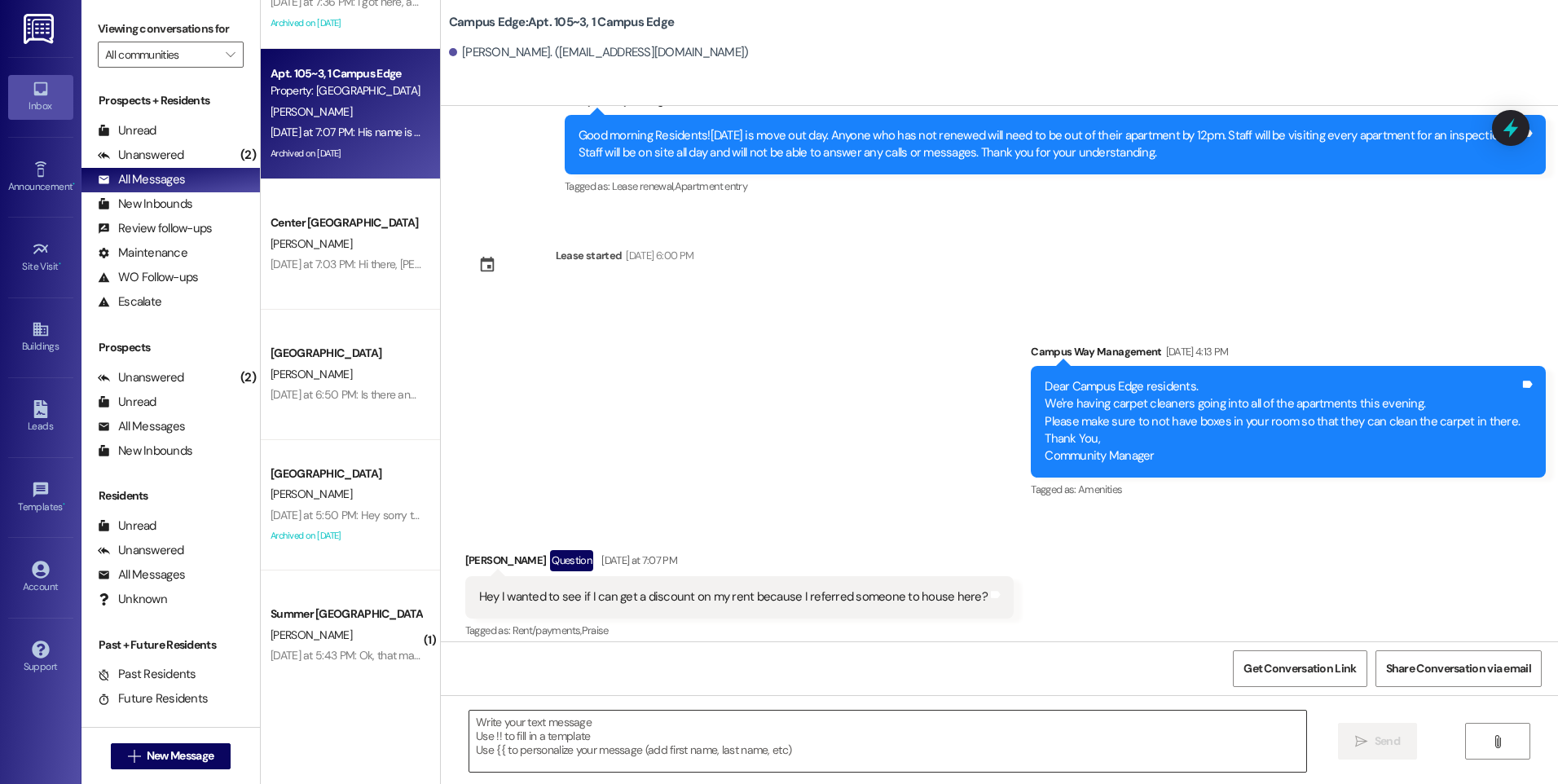
click at [831, 733] on textarea at bounding box center [887, 740] width 836 height 61
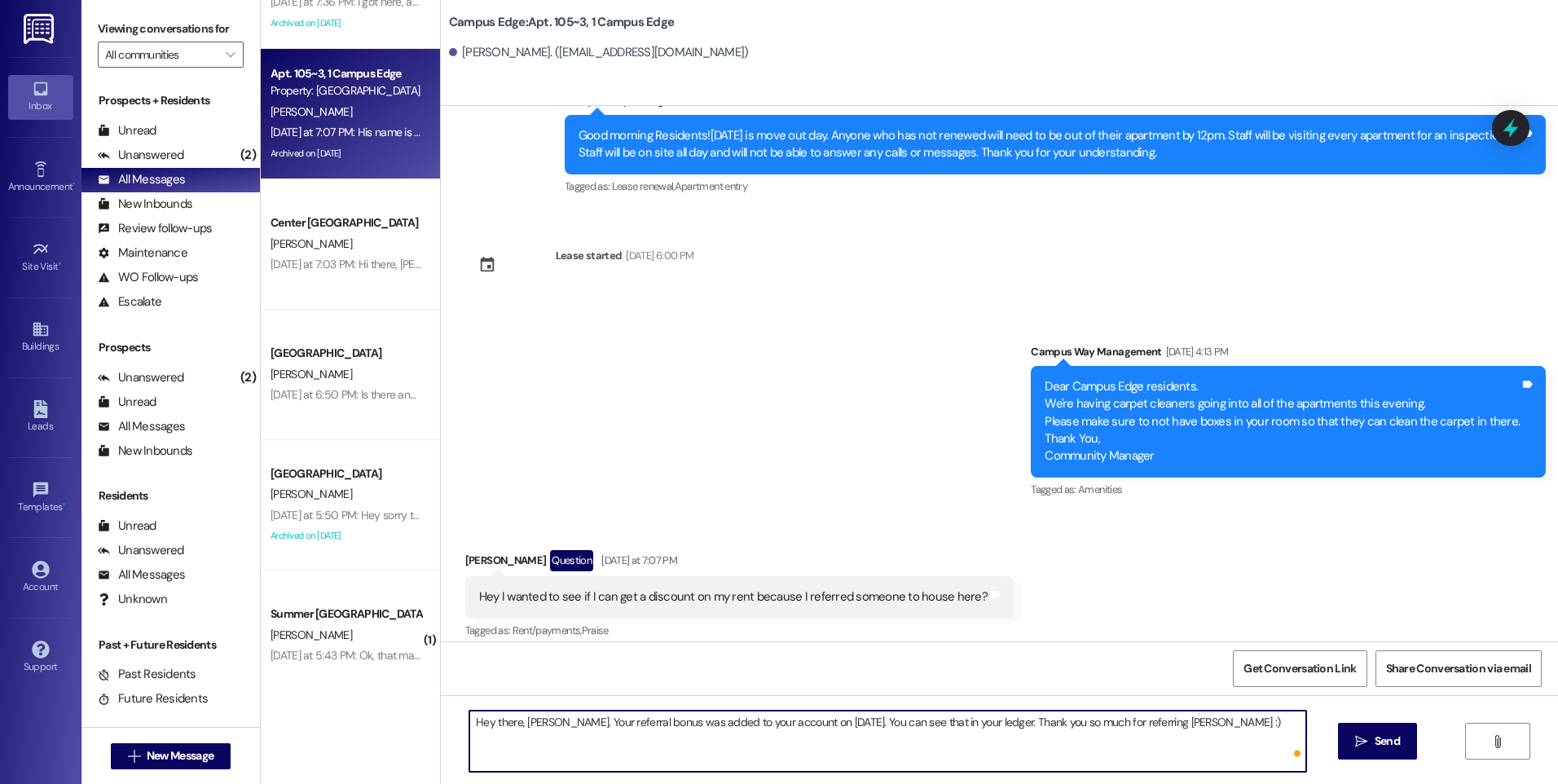
type textarea "Hey there, [PERSON_NAME]. Your referral bonus was added to your account on [DAT…"
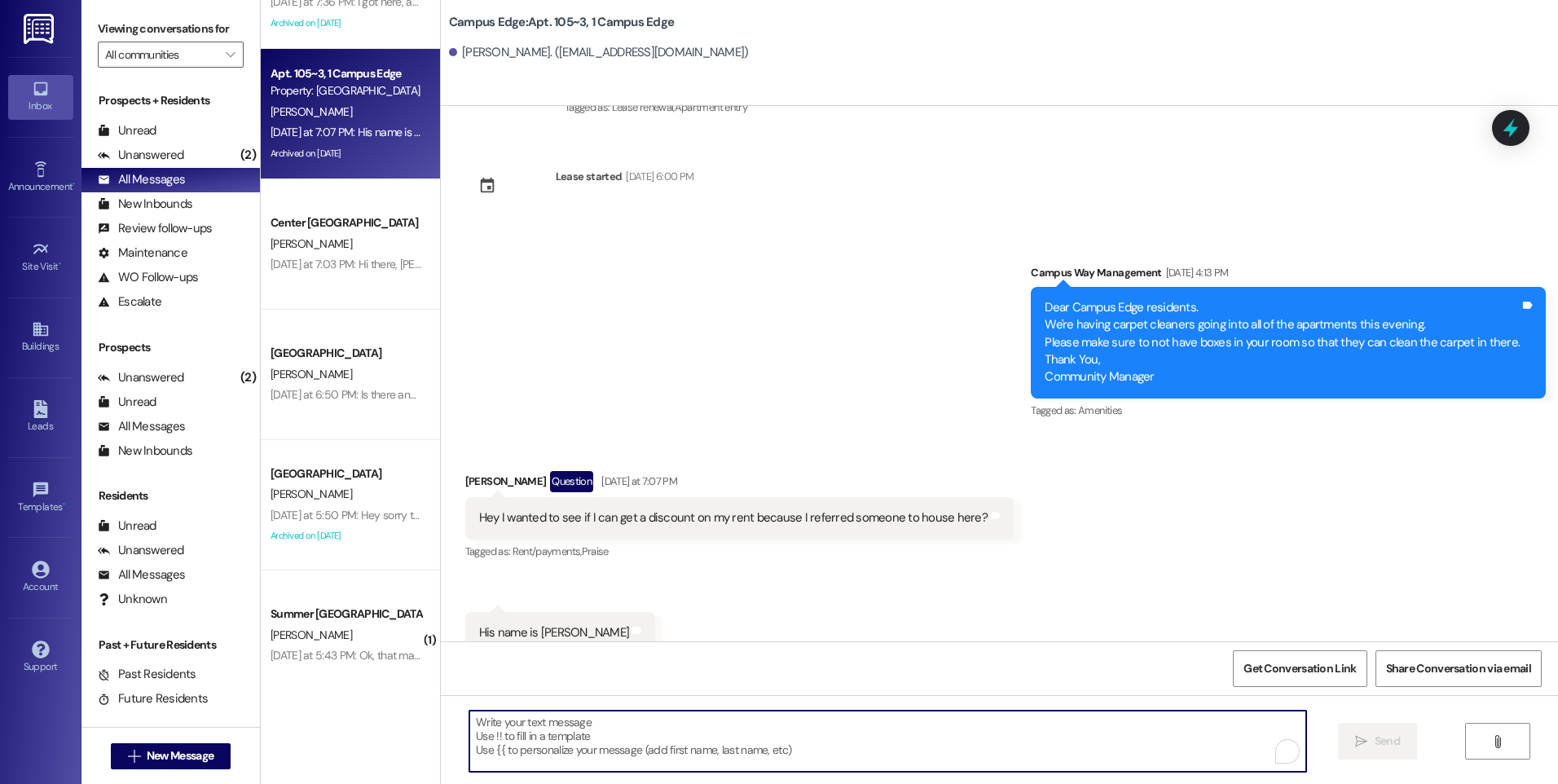
scroll to position [17171, 0]
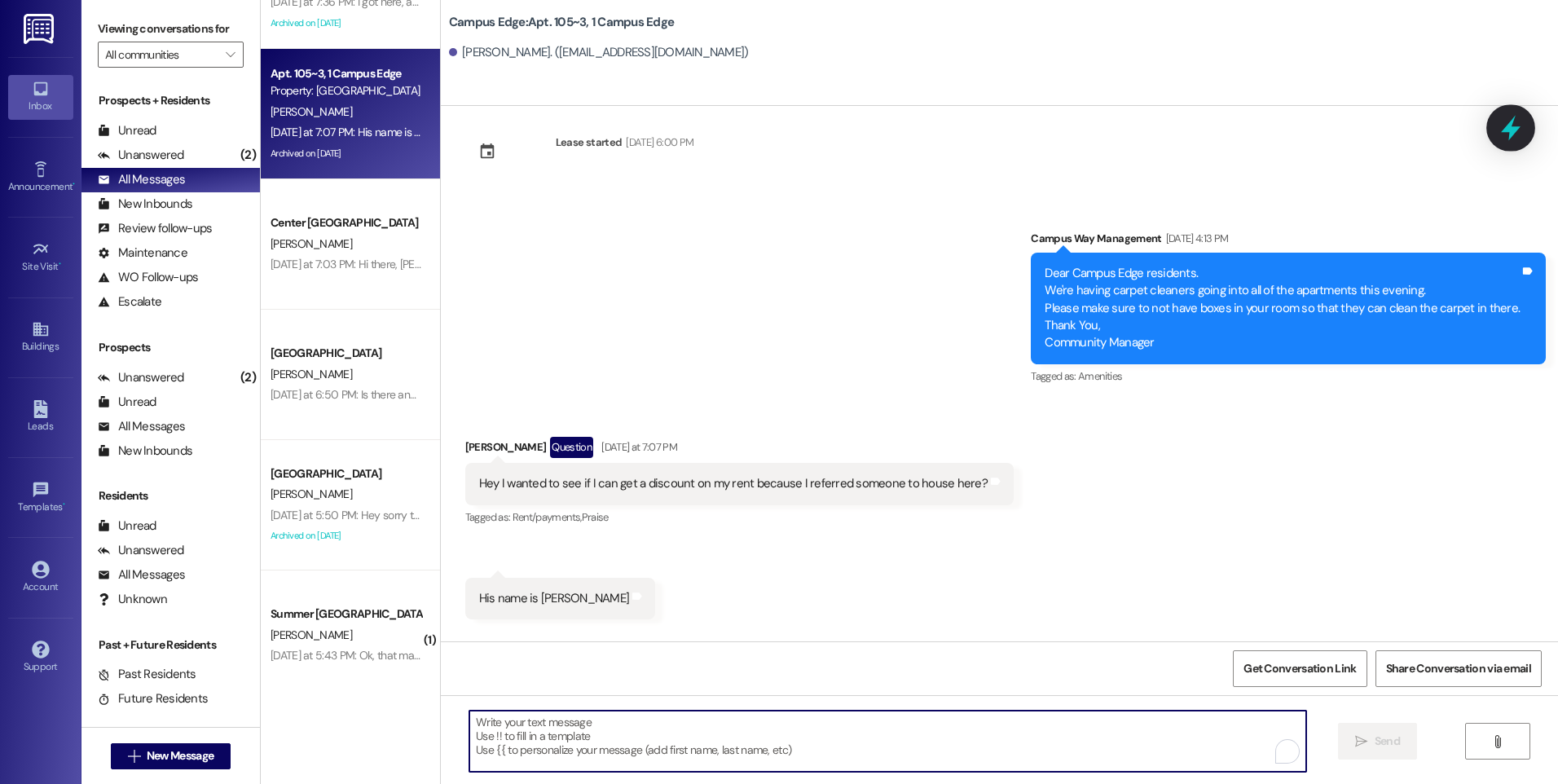
click at [1500, 122] on icon at bounding box center [1511, 128] width 27 height 27
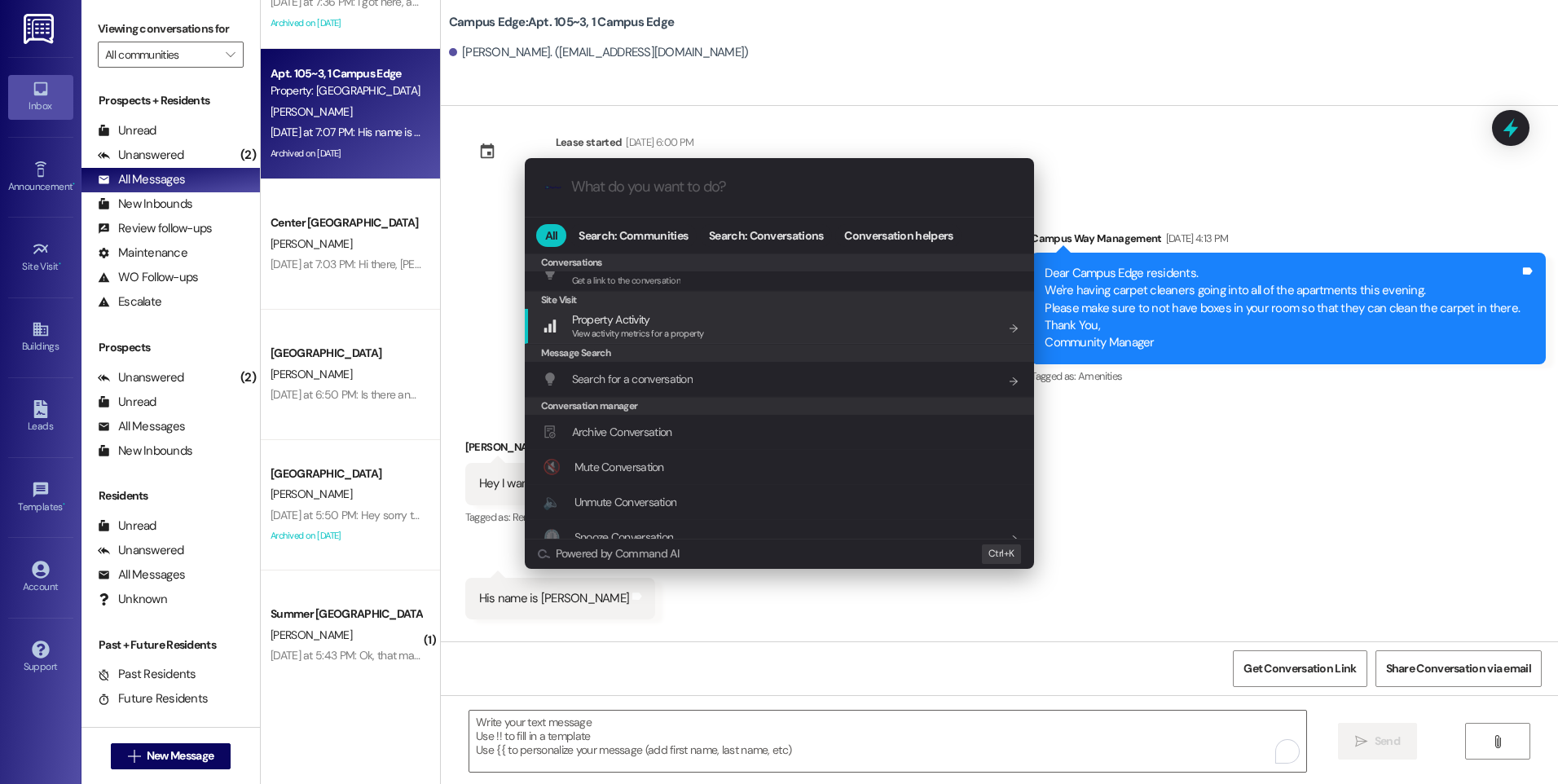
scroll to position [710, 0]
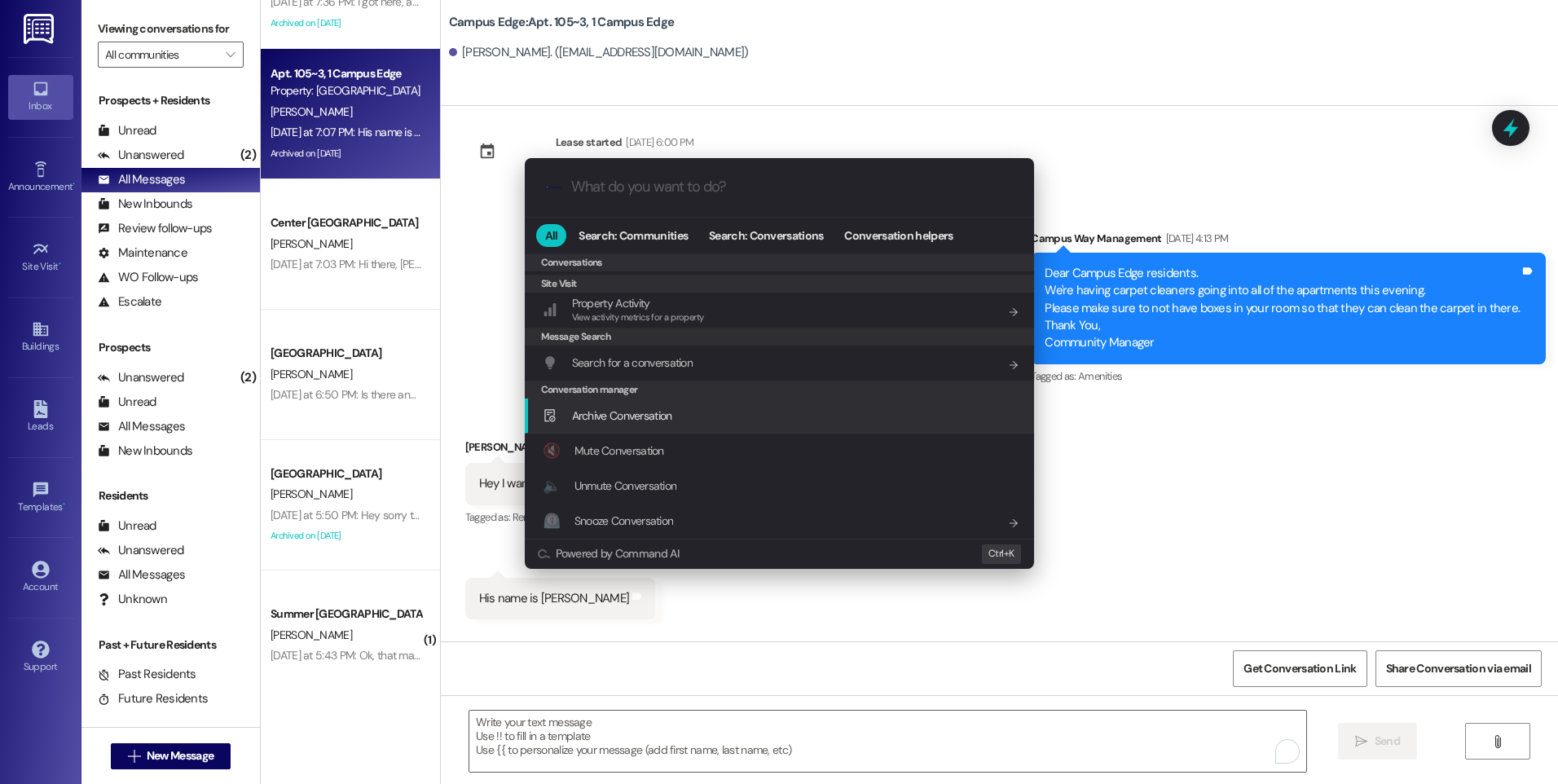
click at [607, 416] on span "Archive Conversation" at bounding box center [622, 415] width 100 height 15
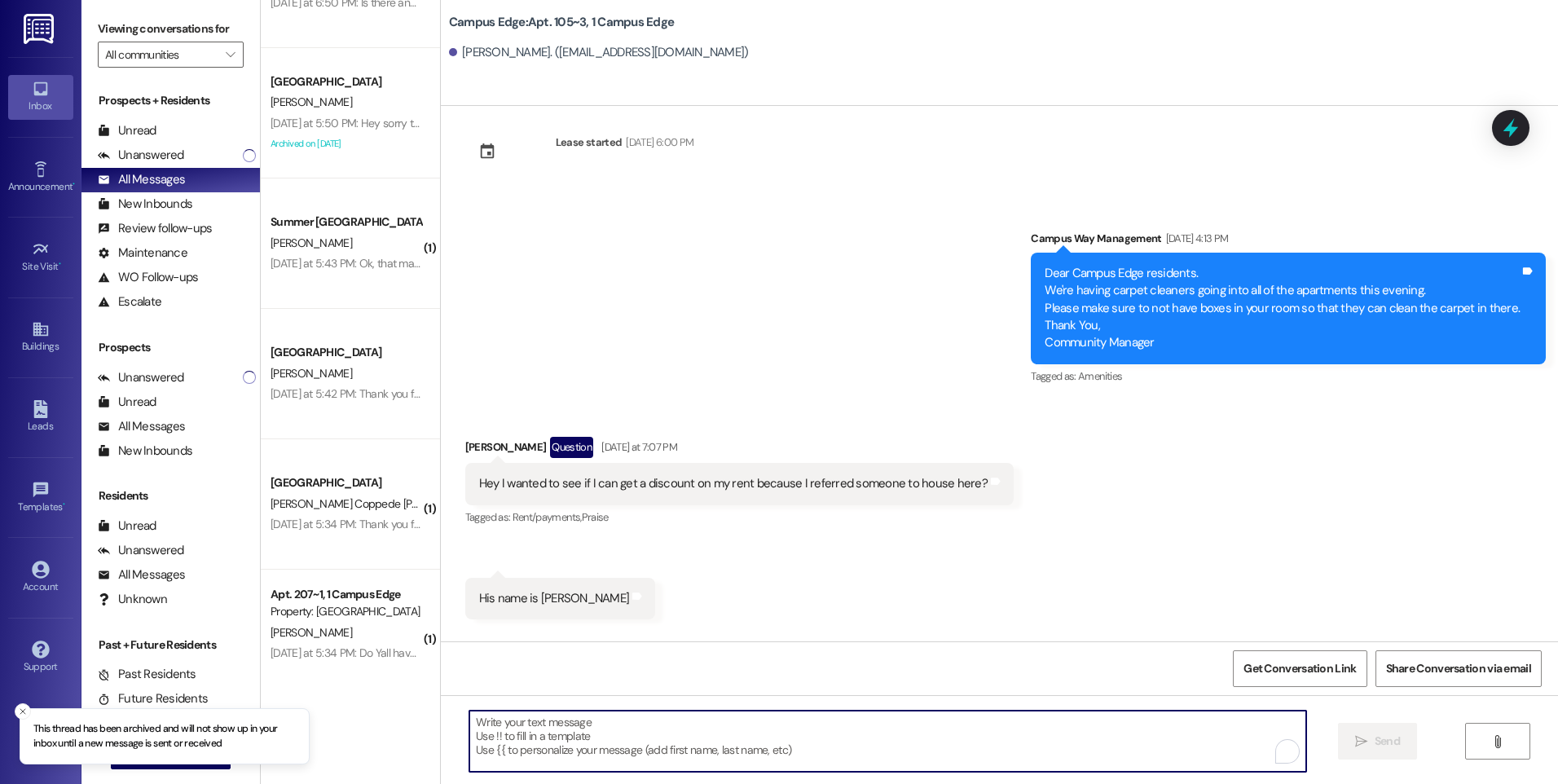
scroll to position [1222, 0]
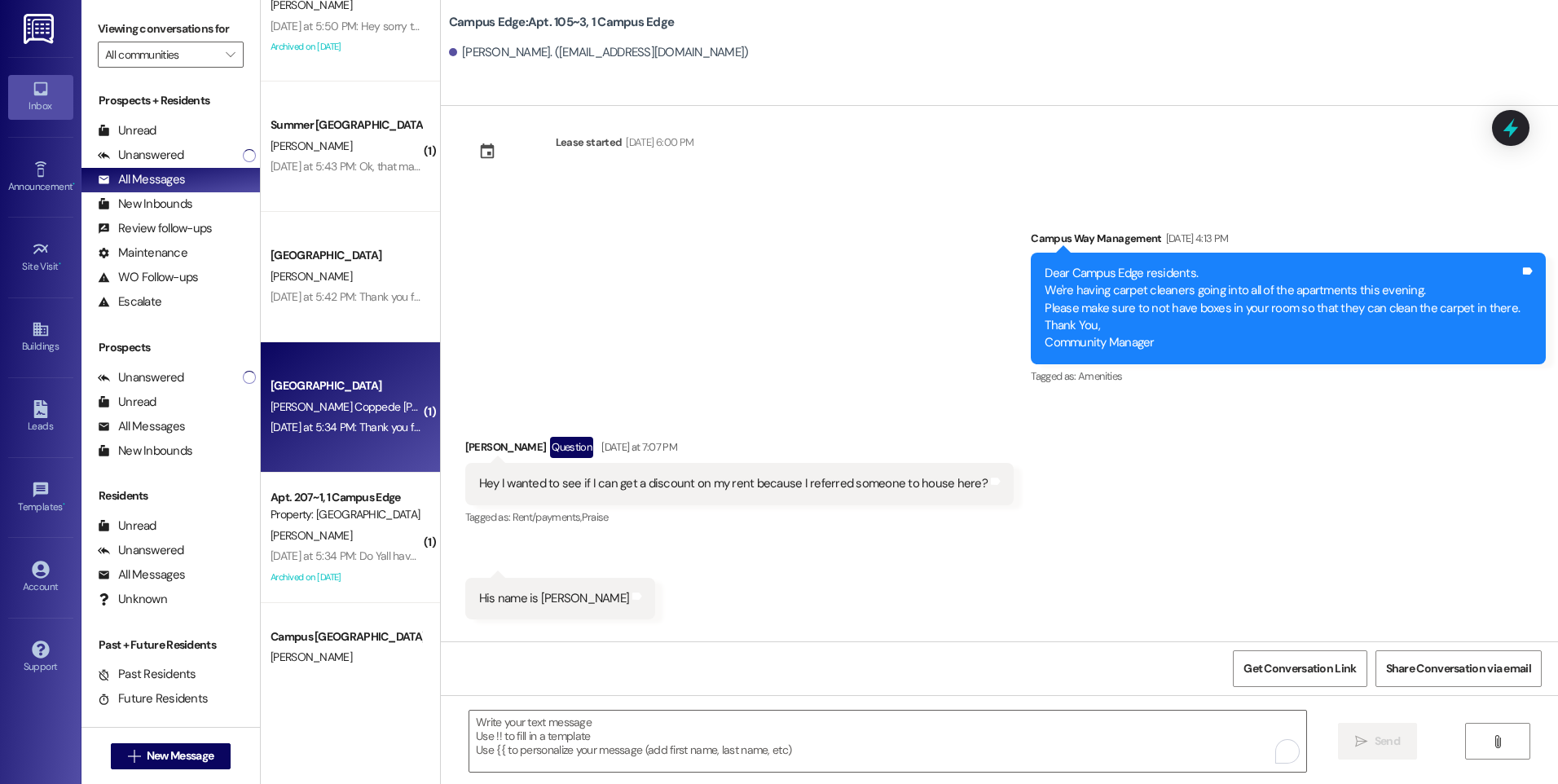
click at [329, 431] on div "[DATE] at 5:34 PM: Thank you for all your help!! We'll try to help [PERSON_NAME…" at bounding box center [557, 426] width 573 height 15
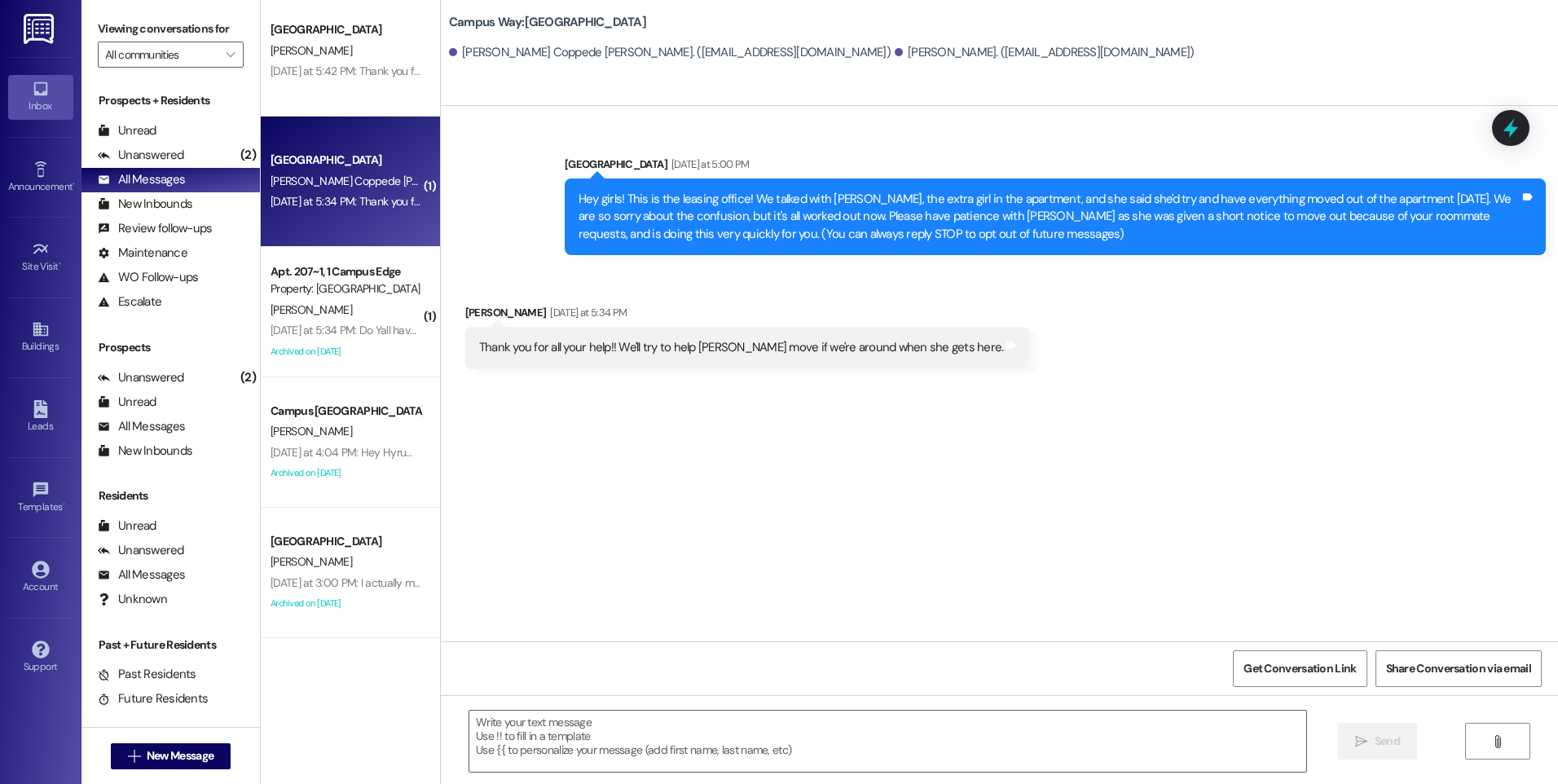
scroll to position [1467, 0]
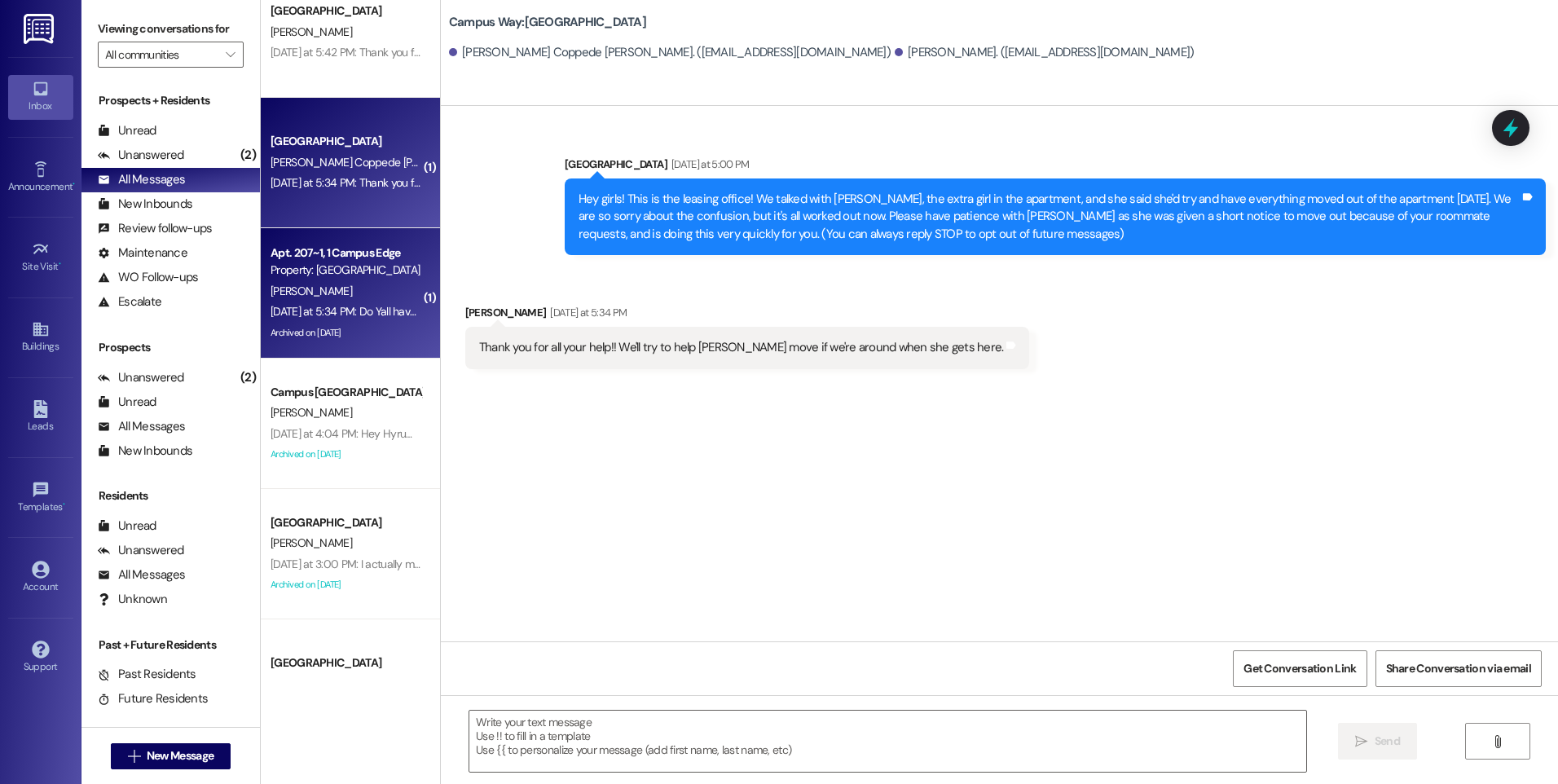
click at [334, 288] on div "[PERSON_NAME]" at bounding box center [346, 292] width 154 height 21
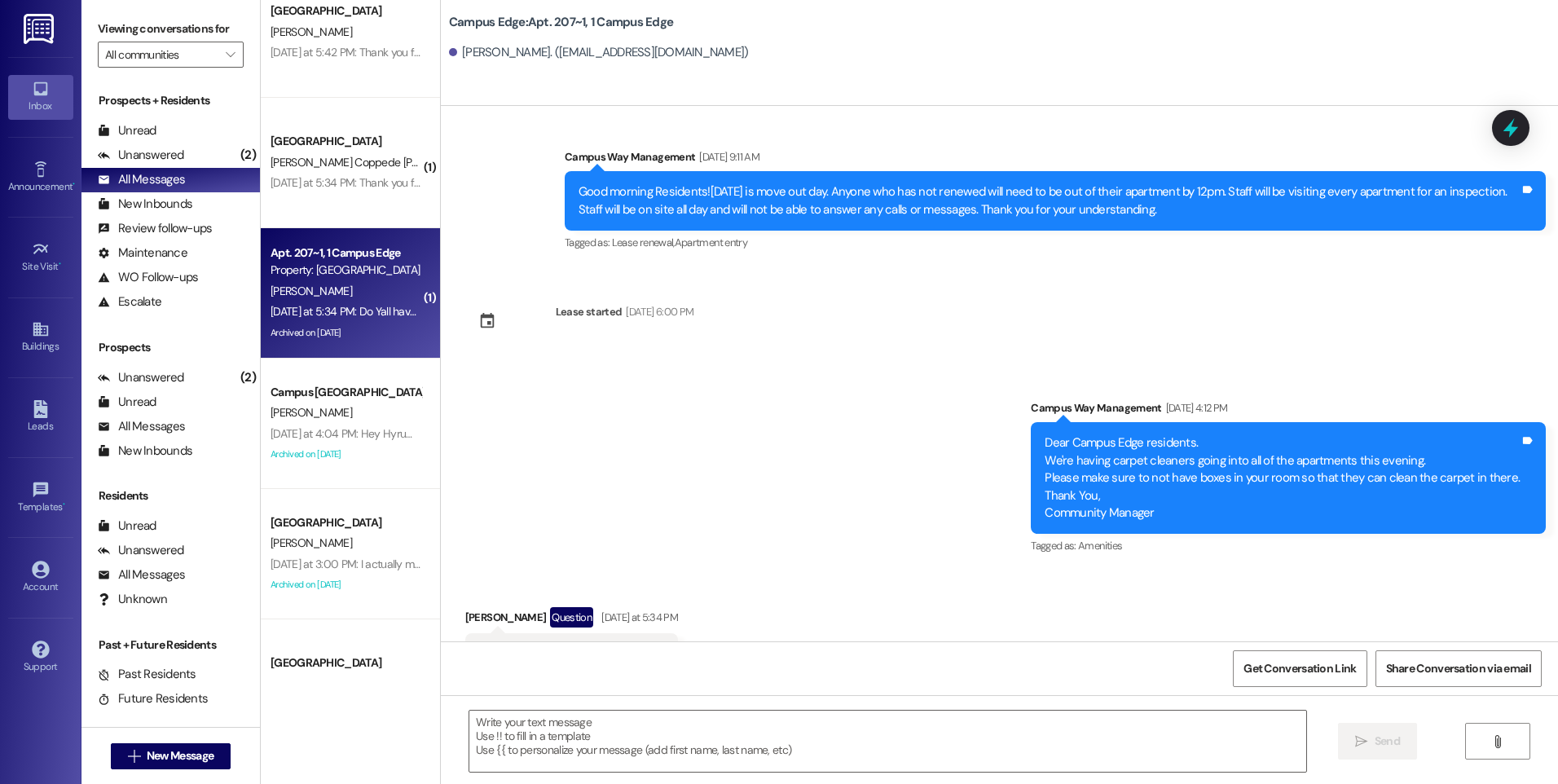
scroll to position [27311, 0]
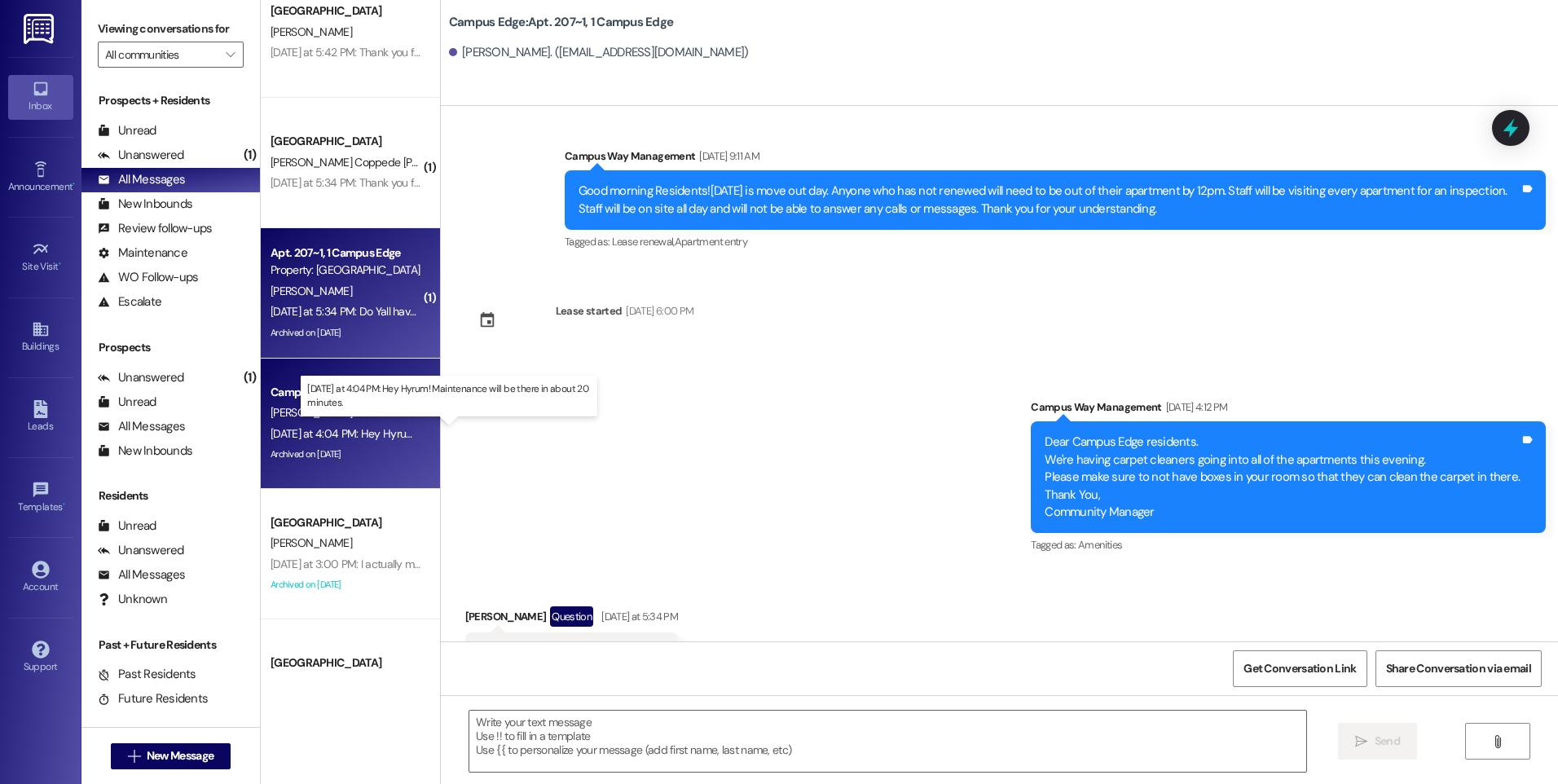
click at [359, 435] on div "[DATE] at 4:04 PM: Hey Hyrum! Maintenance will be there in about 20 minutes. [D…" at bounding box center [456, 433] width 371 height 15
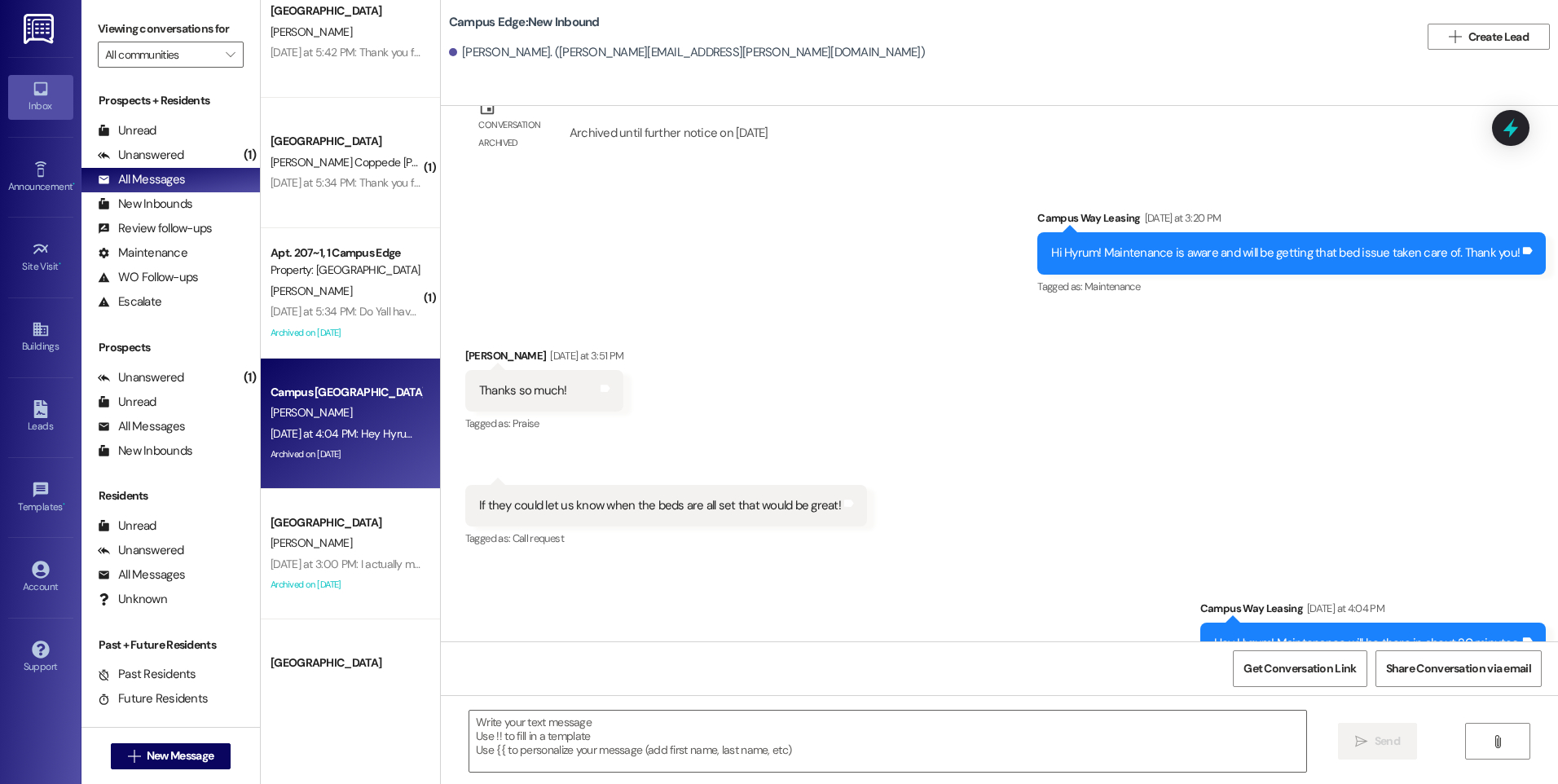
scroll to position [2819, 0]
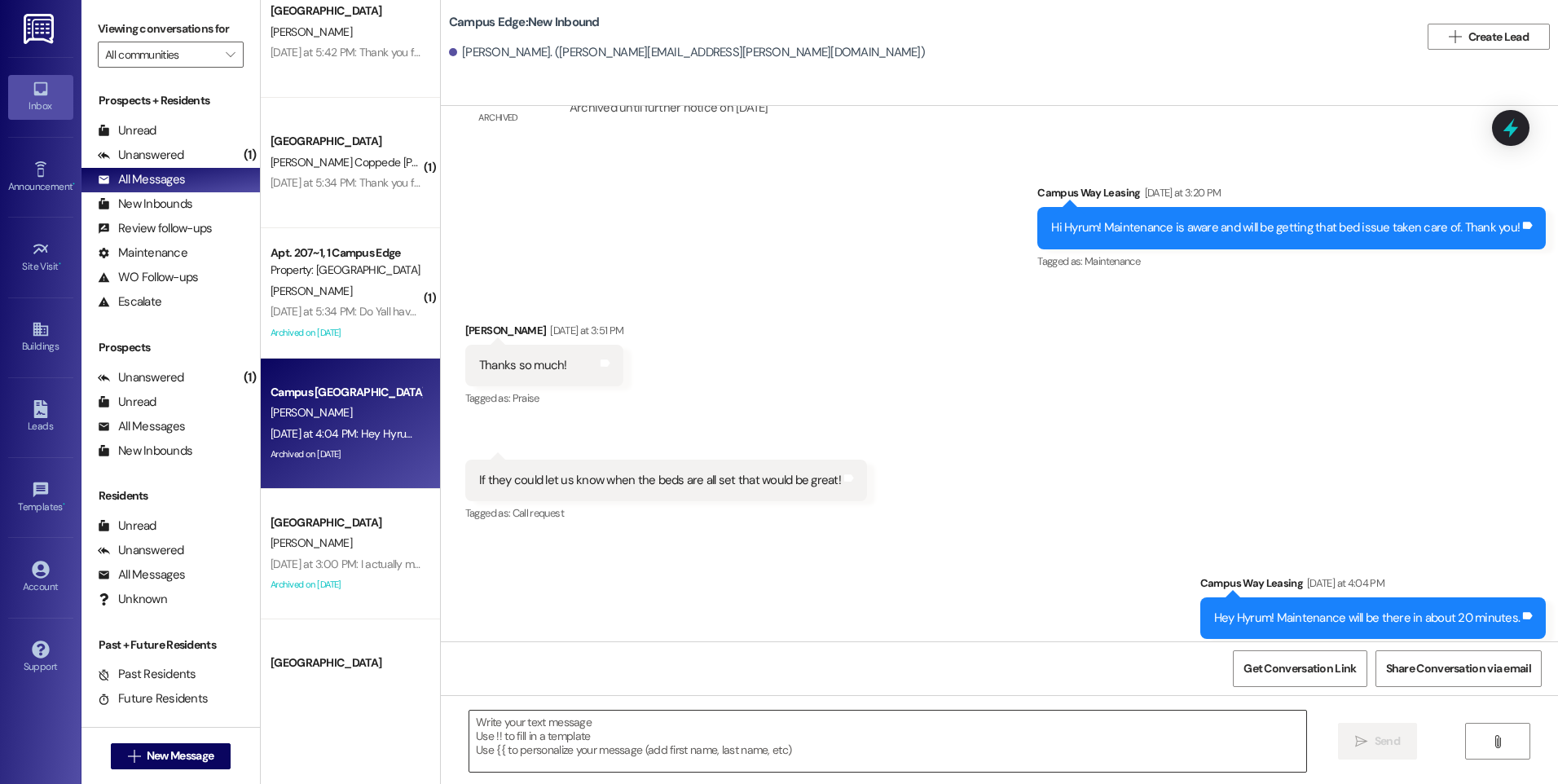
click at [899, 733] on textarea at bounding box center [887, 740] width 836 height 61
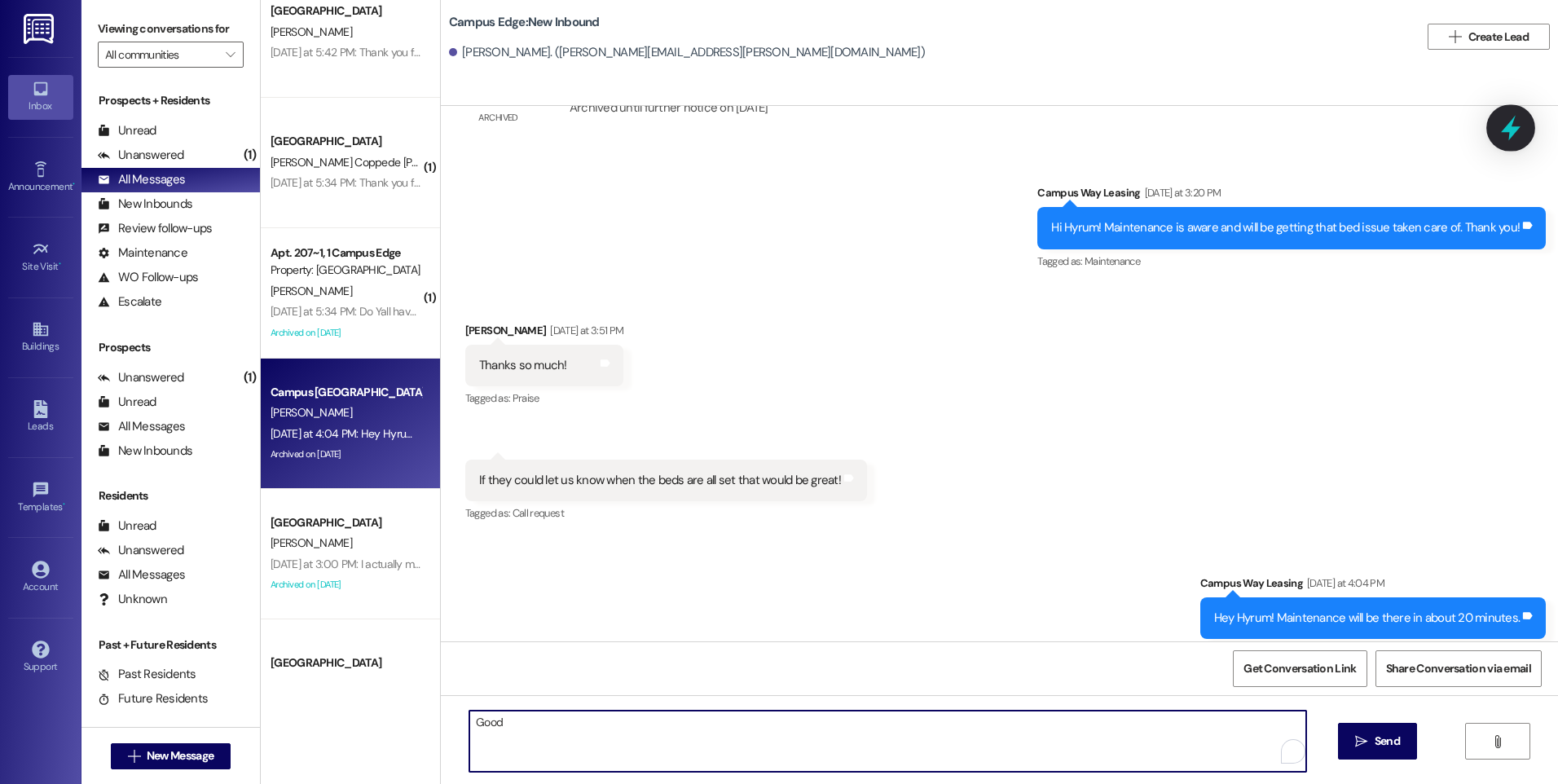
type textarea "Good"
click at [1503, 138] on icon at bounding box center [1511, 128] width 27 height 27
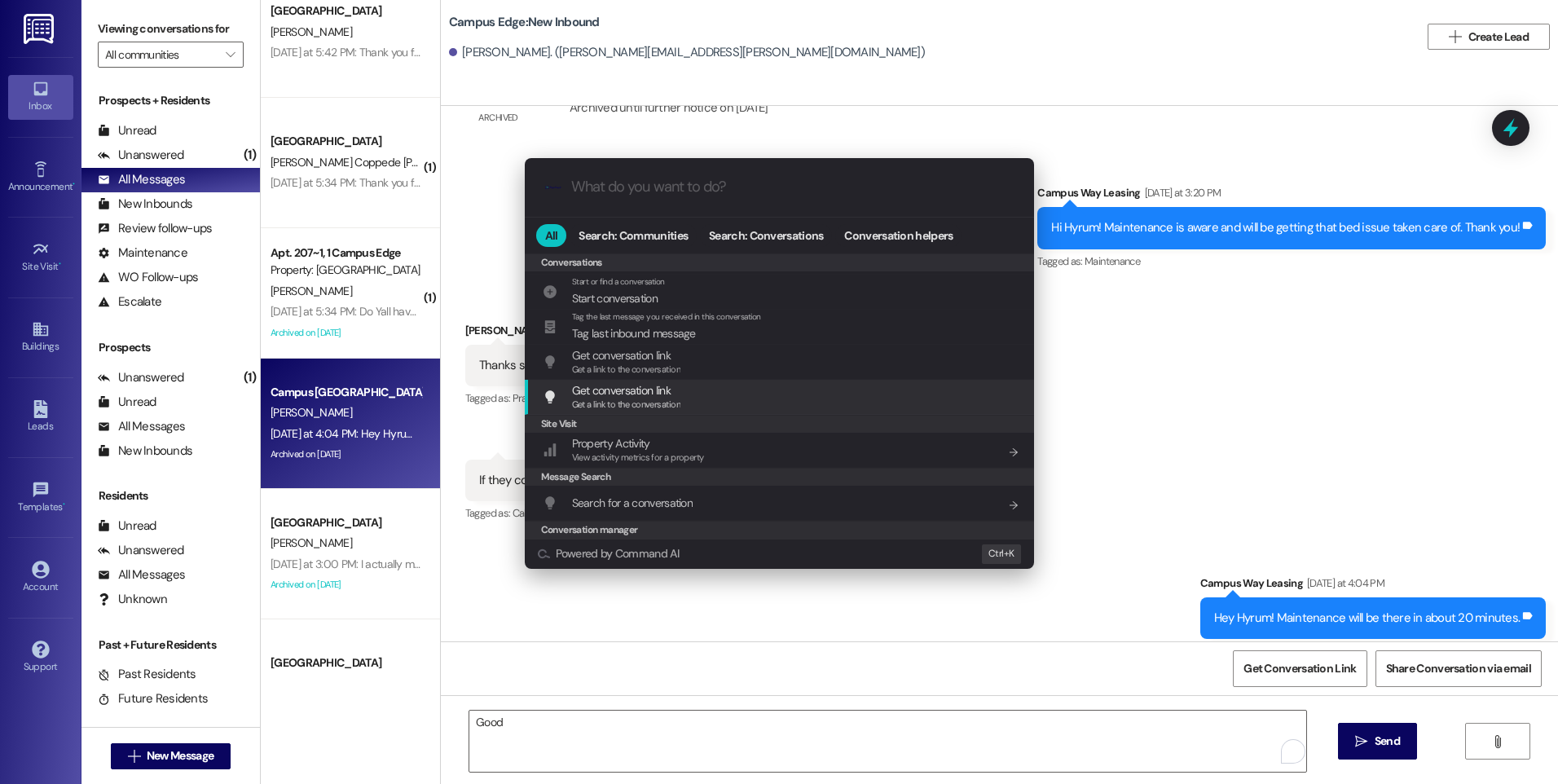
scroll to position [710, 0]
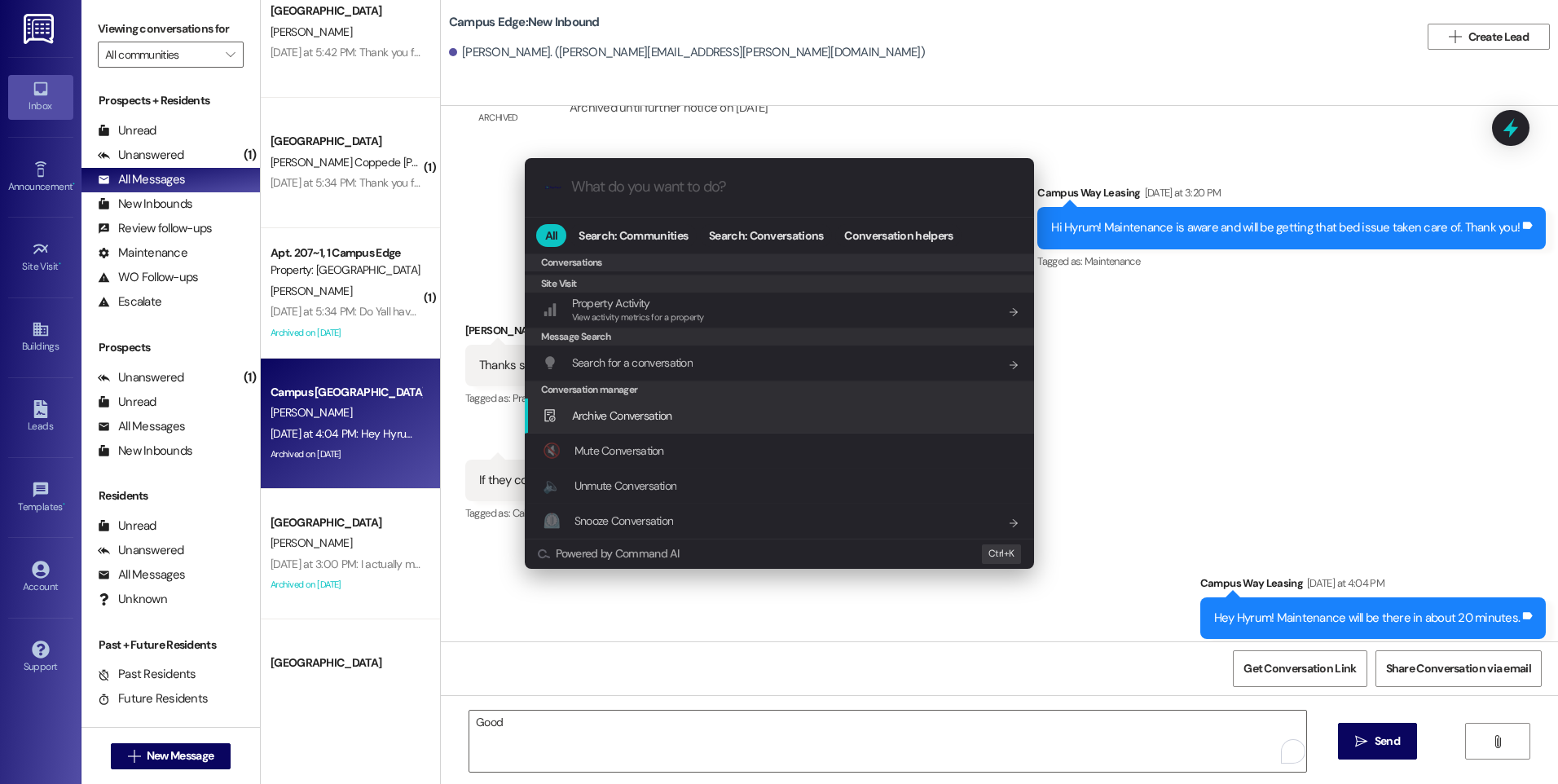
click at [661, 423] on span "Archive Conversation" at bounding box center [622, 415] width 100 height 18
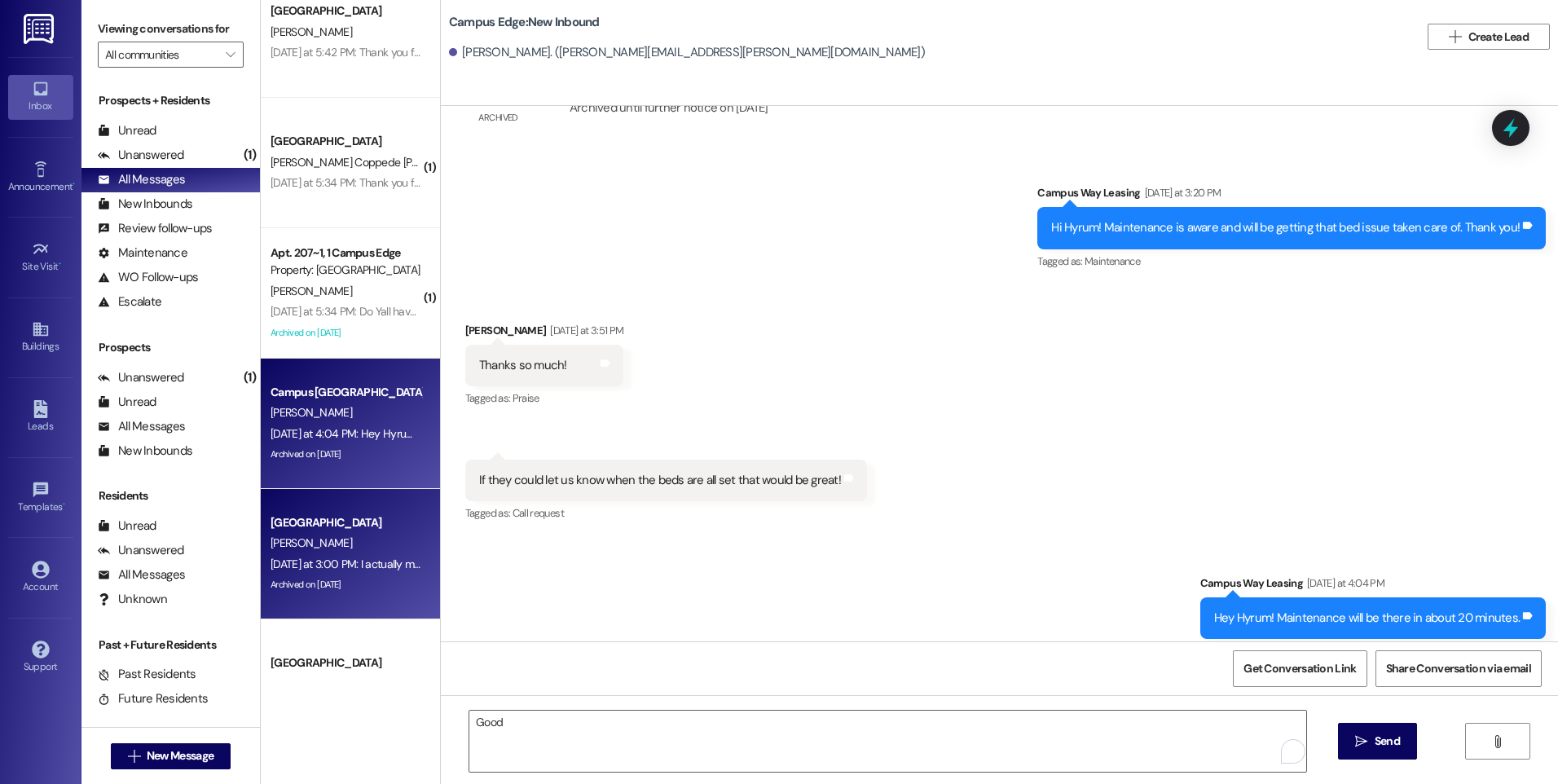
click at [298, 532] on div "[GEOGRAPHIC_DATA]" at bounding box center [346, 522] width 154 height 21
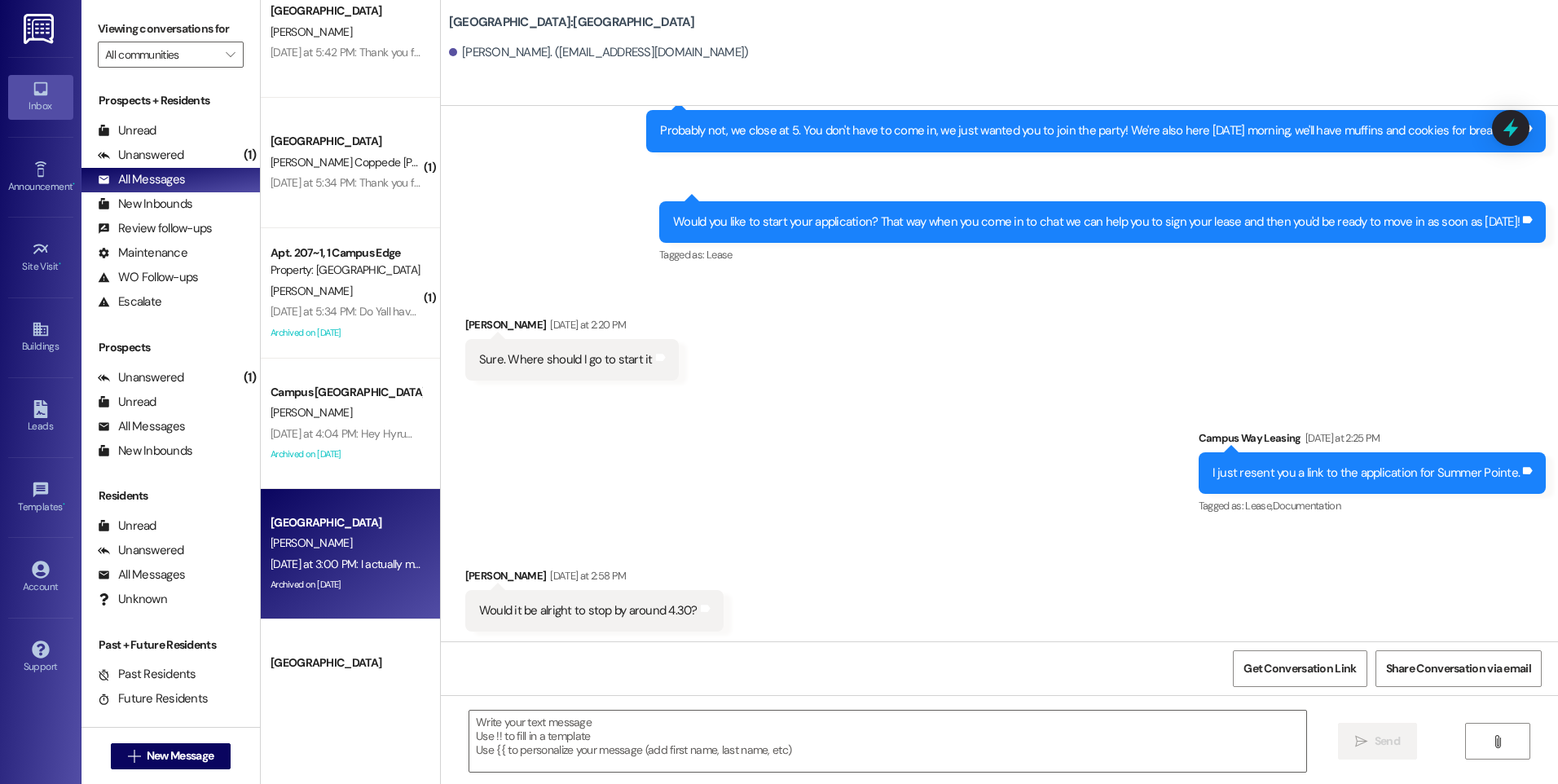
scroll to position [1146, 0]
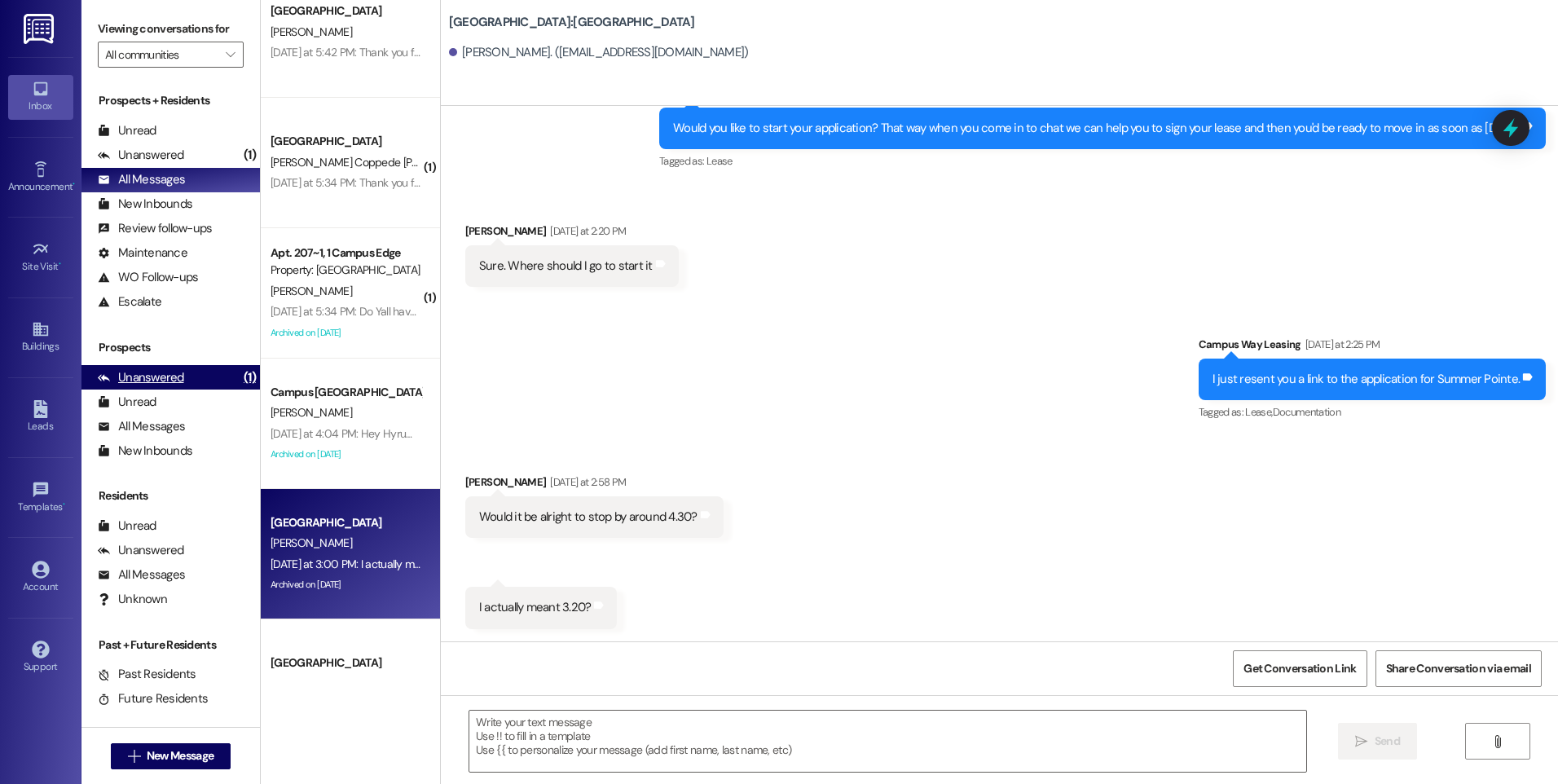
click at [152, 379] on div "Unanswered" at bounding box center [141, 377] width 87 height 17
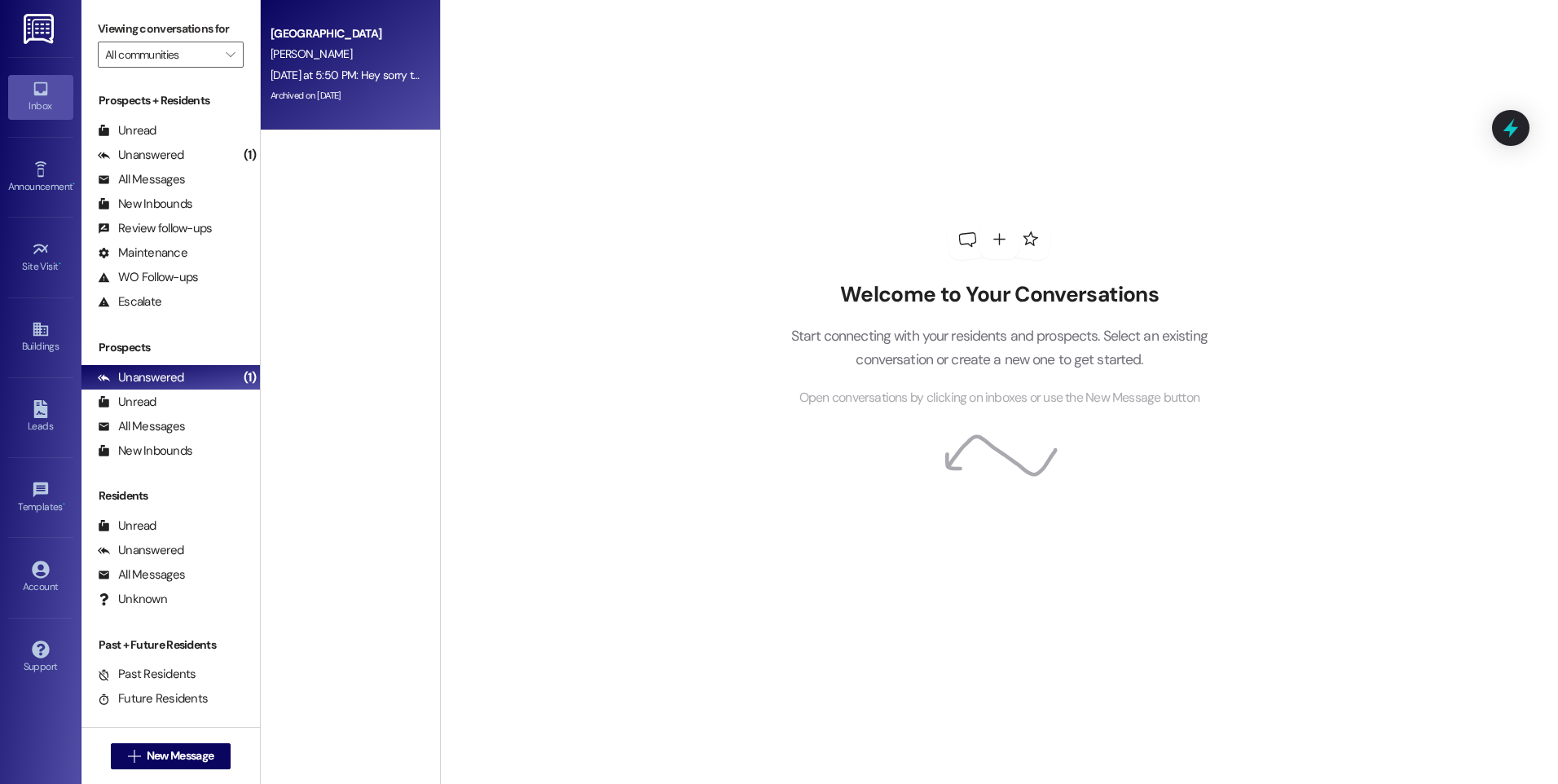
click at [402, 47] on div "[PERSON_NAME]" at bounding box center [346, 54] width 154 height 21
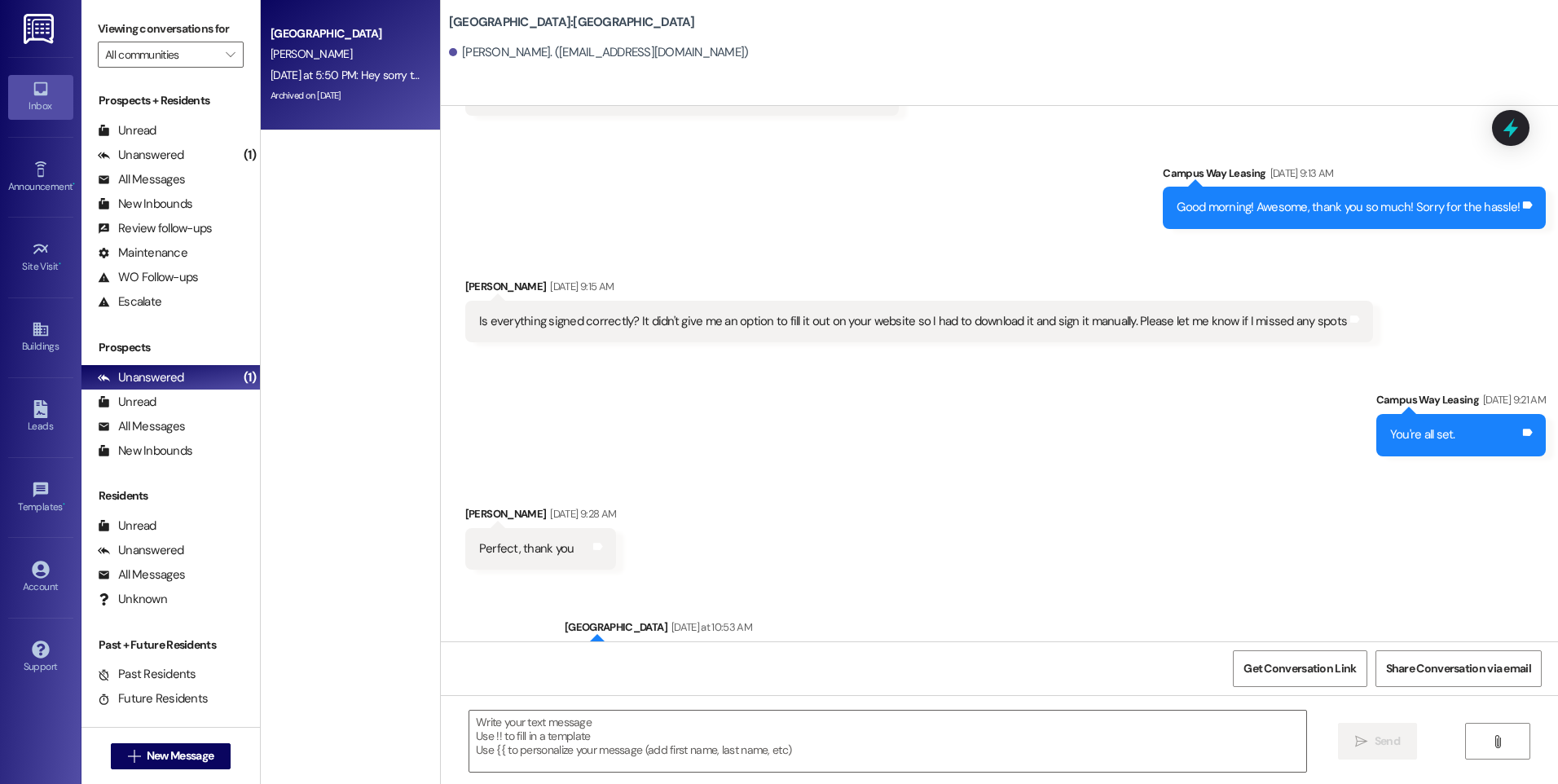
scroll to position [2527, 0]
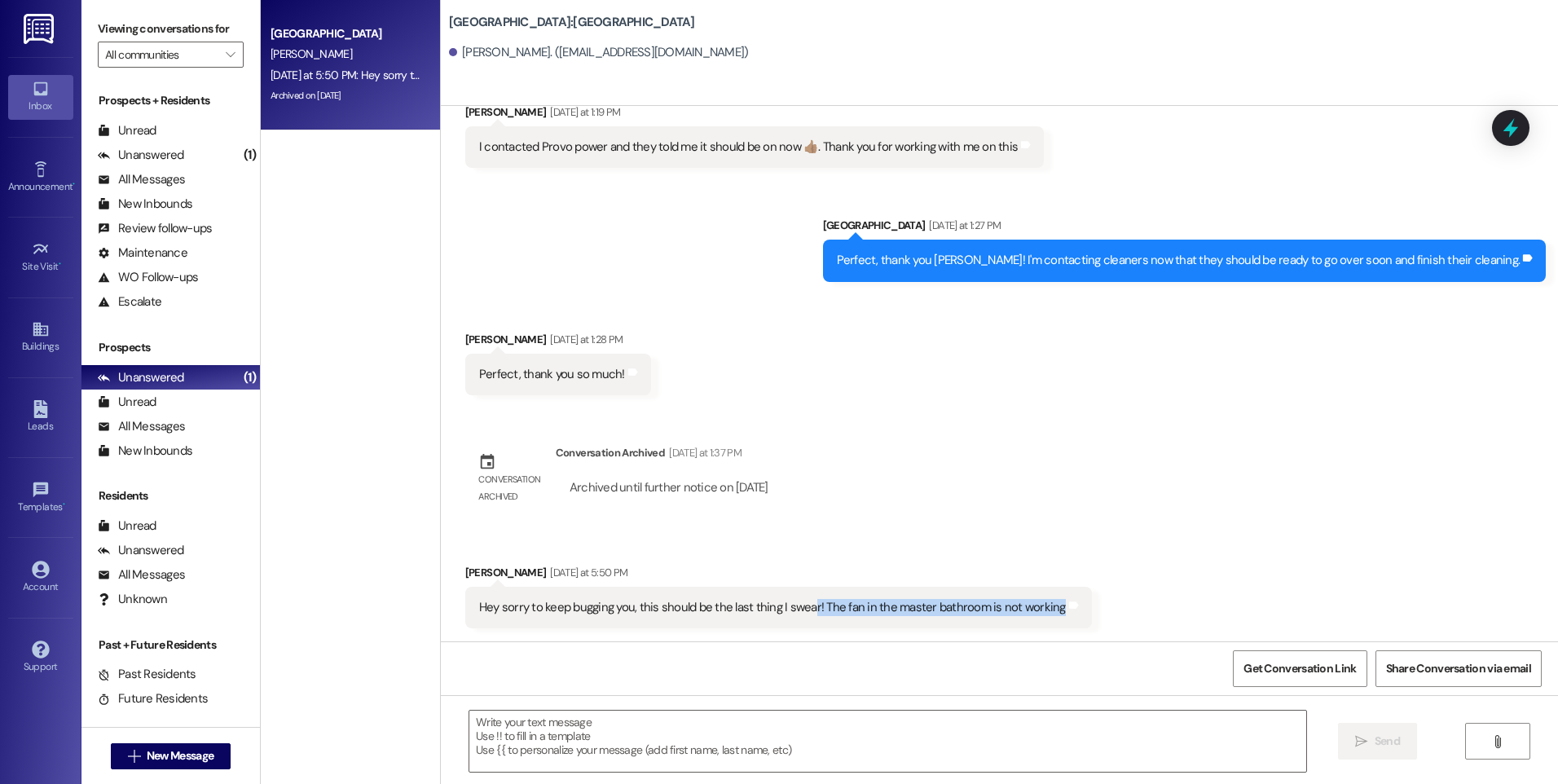
drag, startPoint x: 799, startPoint y: 611, endPoint x: 1054, endPoint y: 620, distance: 255.2
click at [1054, 620] on div "Hey sorry to keep bugging you, this should be the last thing I swear! The fan i…" at bounding box center [778, 607] width 626 height 41
click at [203, 757] on span "New Message" at bounding box center [180, 756] width 67 height 17
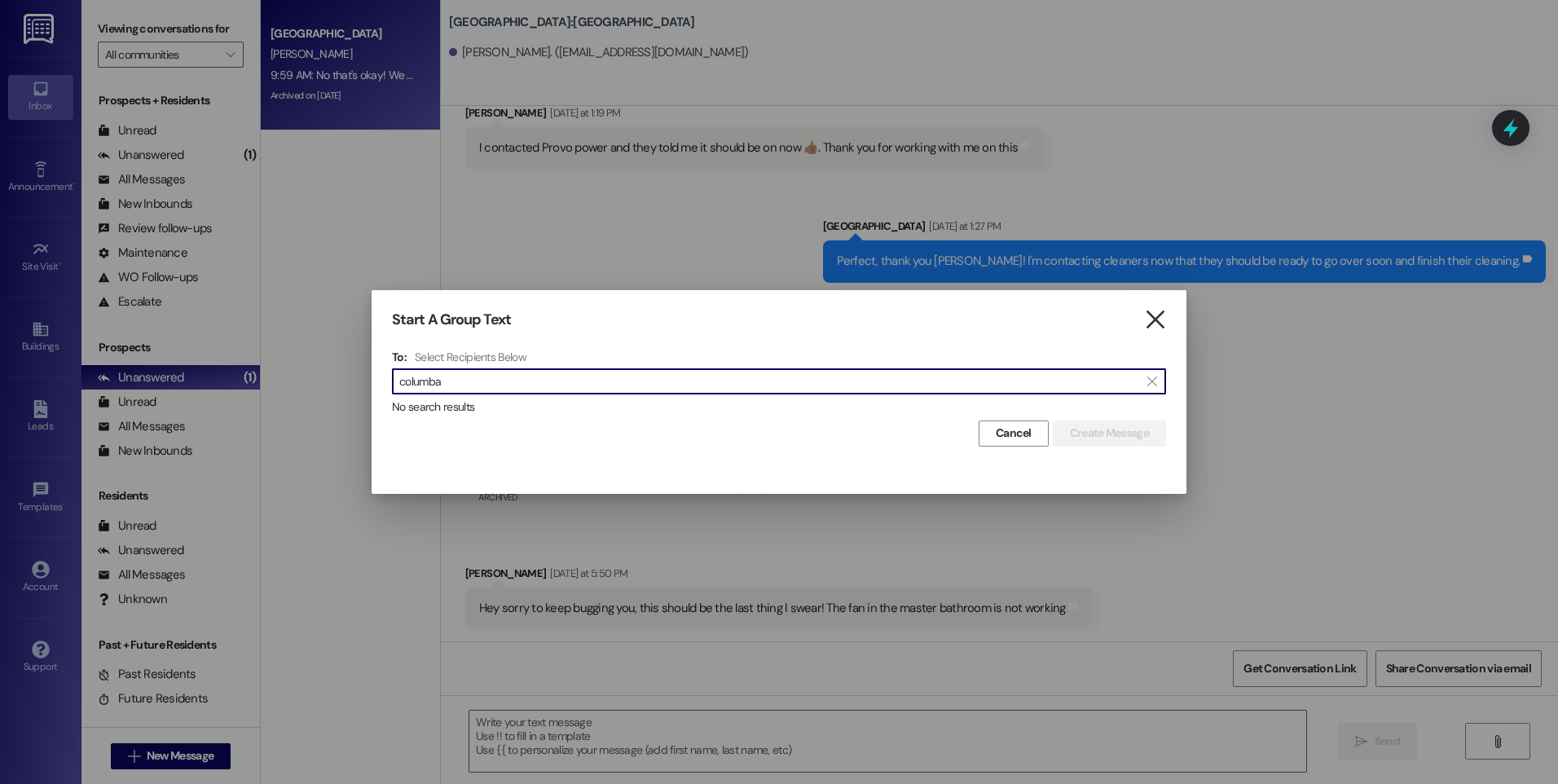
type input "columba"
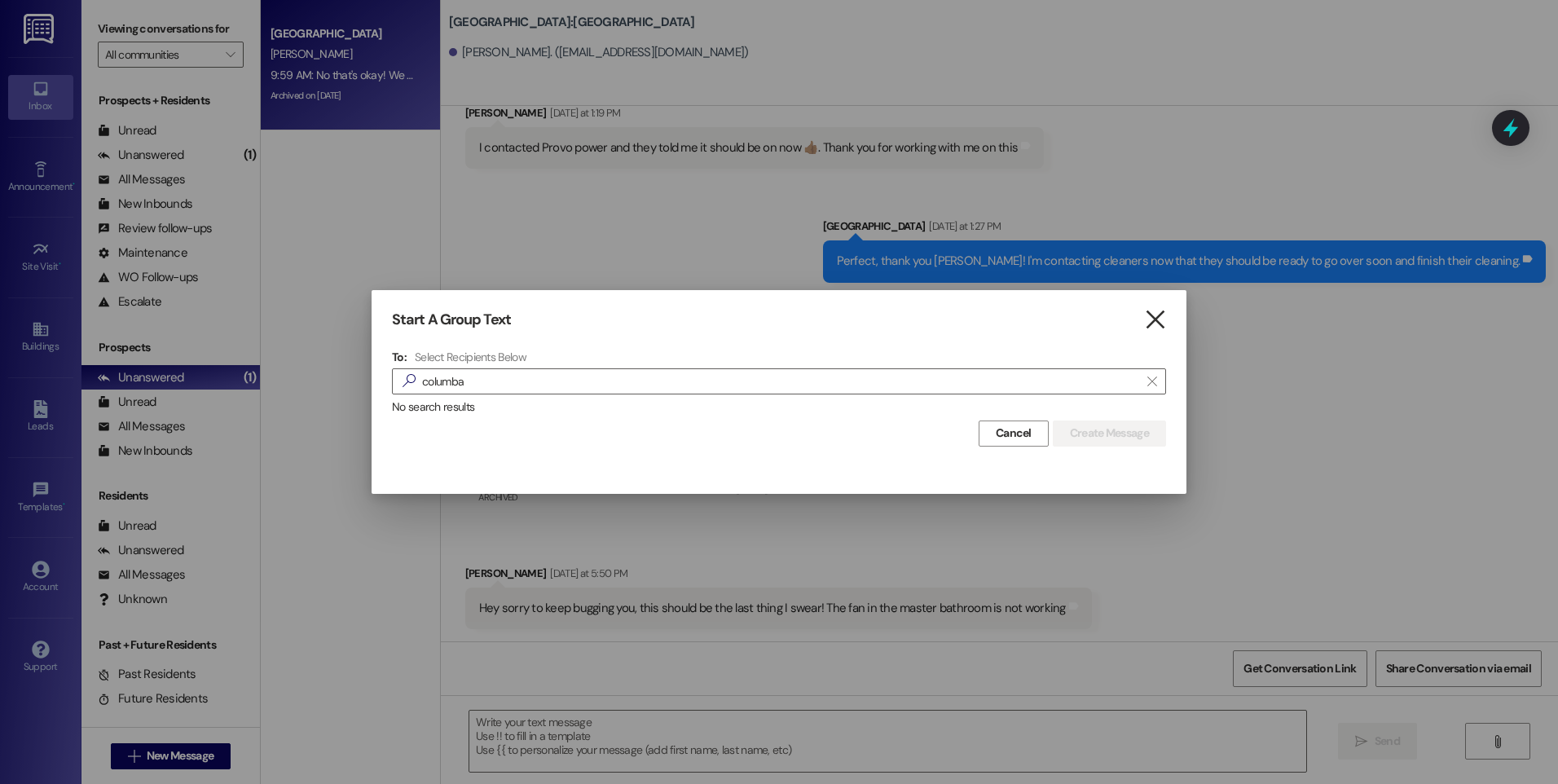
click at [1161, 323] on icon "" at bounding box center [1156, 320] width 22 height 17
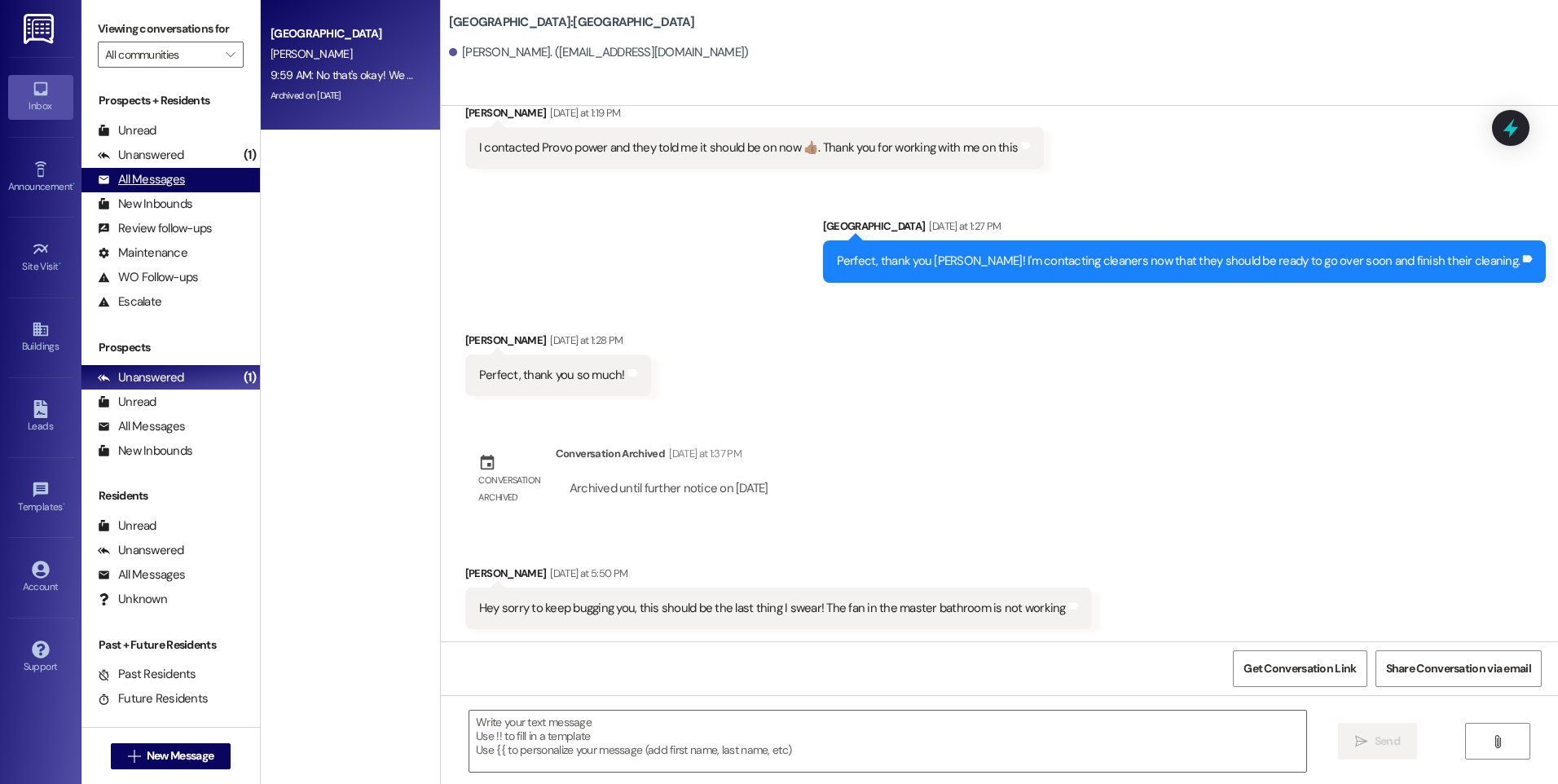
click at [151, 182] on div "All Messages" at bounding box center [142, 179] width 88 height 17
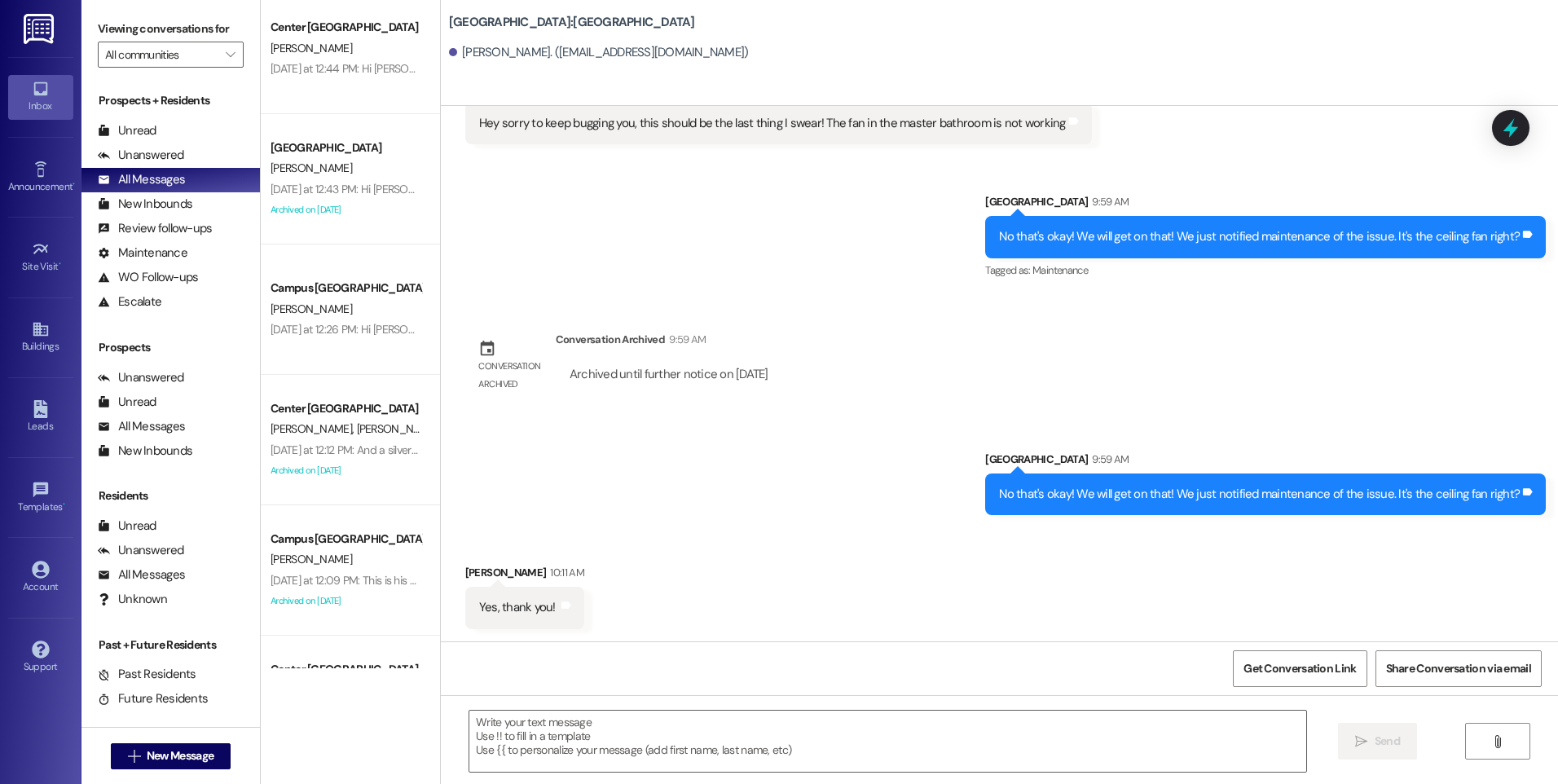
scroll to position [2892, 0]
click at [128, 751] on icon "" at bounding box center [134, 756] width 12 height 13
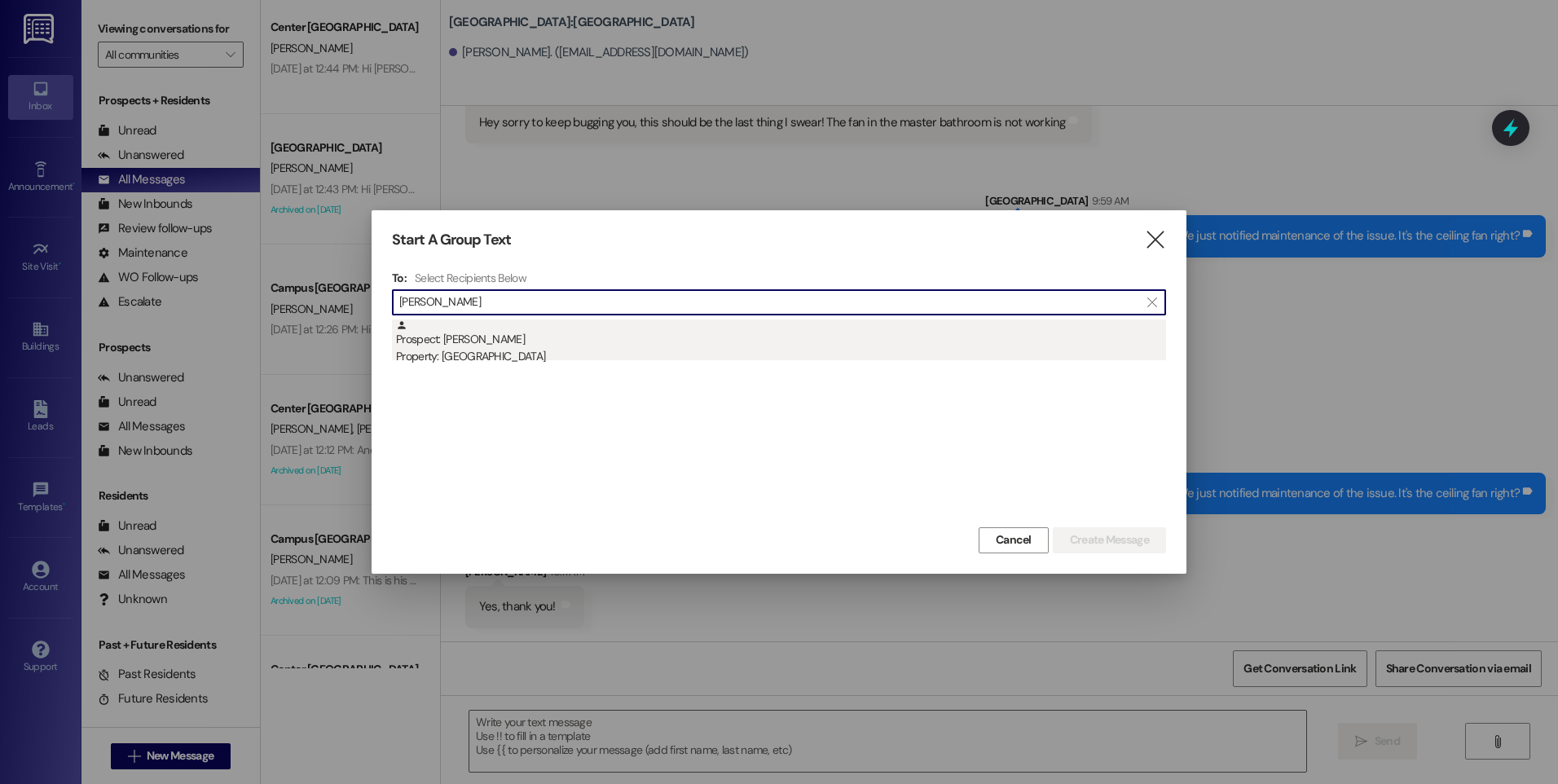
type input "[PERSON_NAME]"
click at [517, 352] on div "Property: [GEOGRAPHIC_DATA]" at bounding box center [782, 357] width 770 height 17
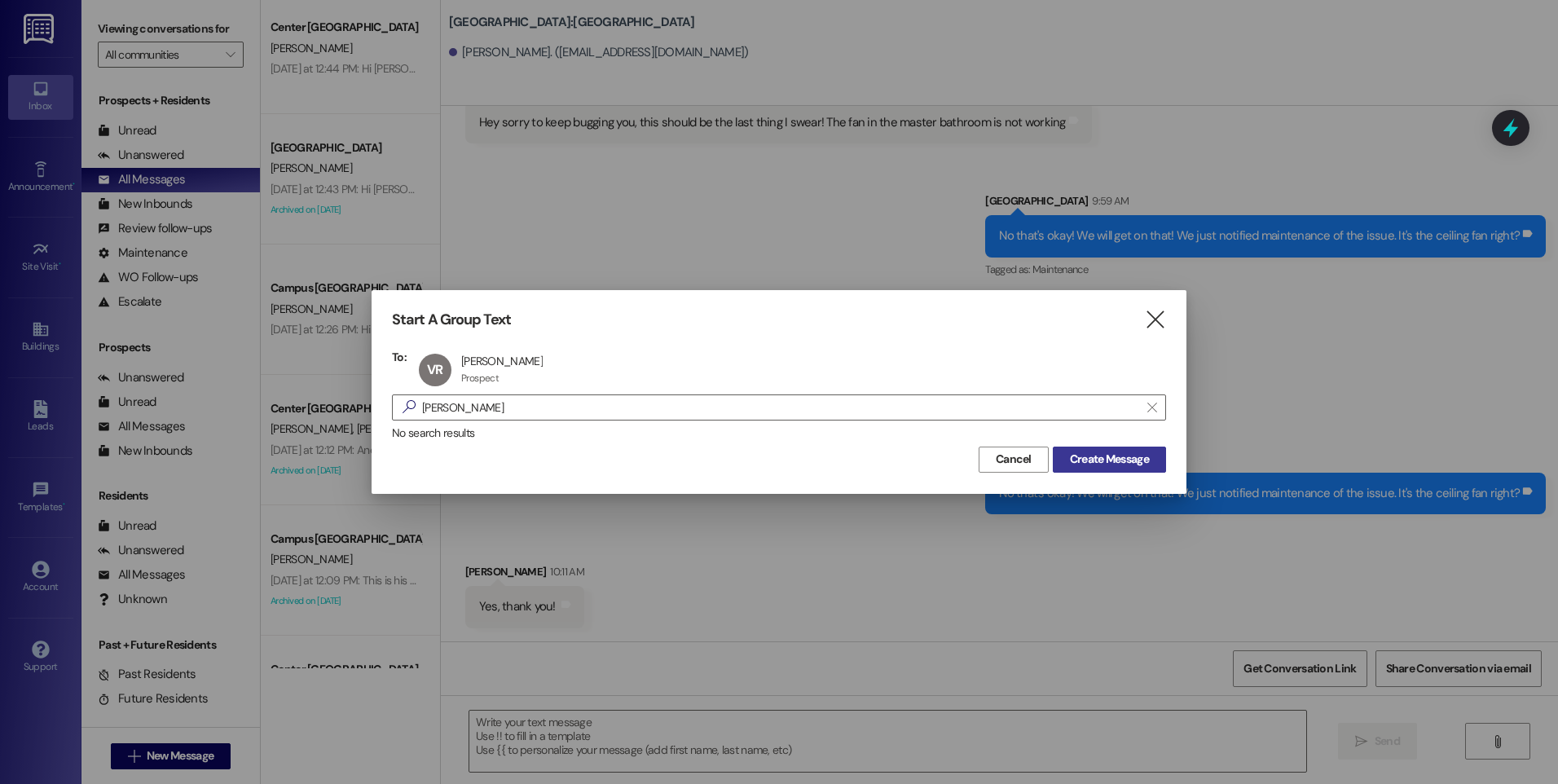
click at [1084, 461] on span "Create Message" at bounding box center [1109, 459] width 79 height 17
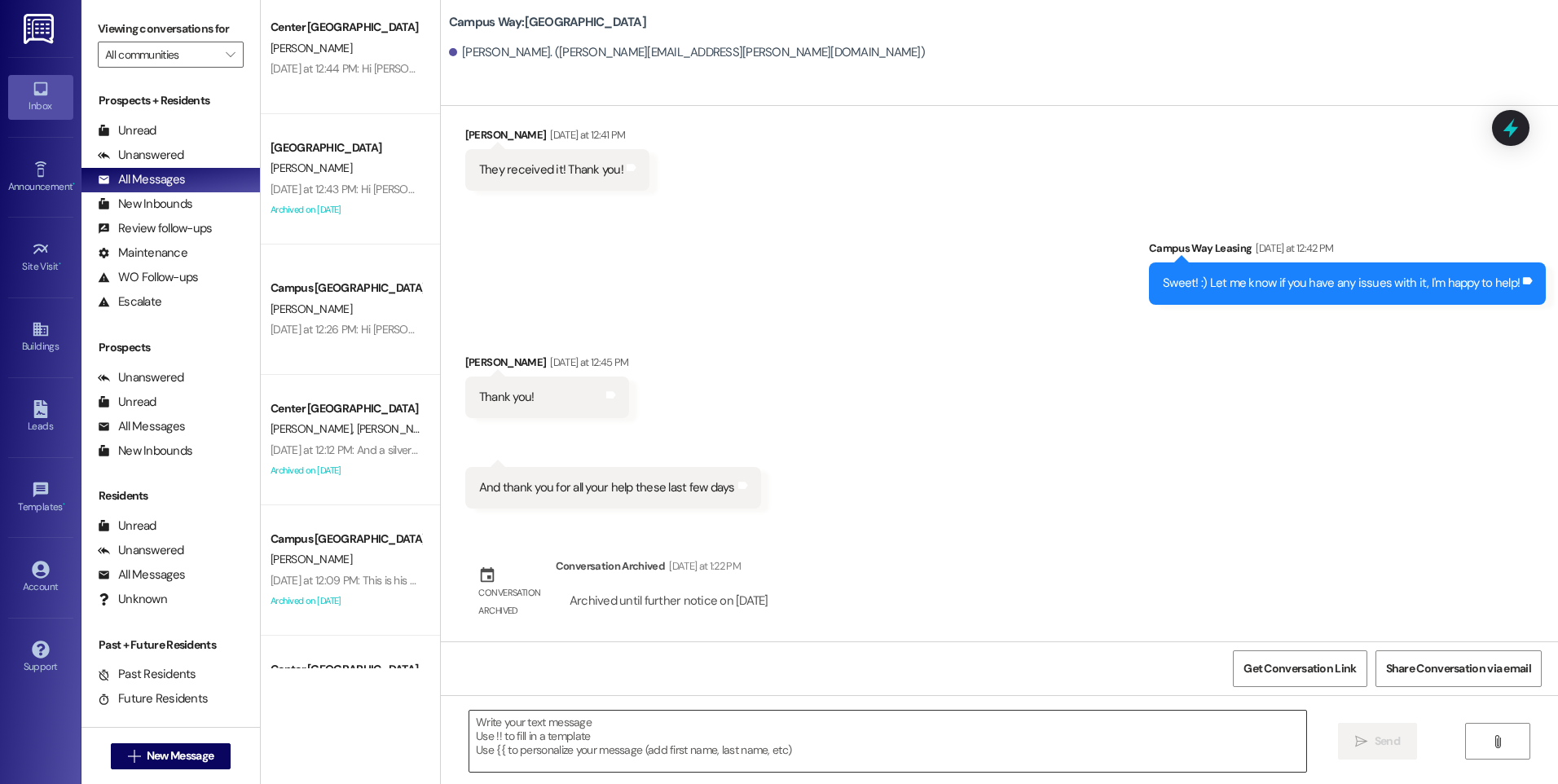
scroll to position [8, 0]
click at [736, 733] on textarea at bounding box center [887, 740] width 836 height 61
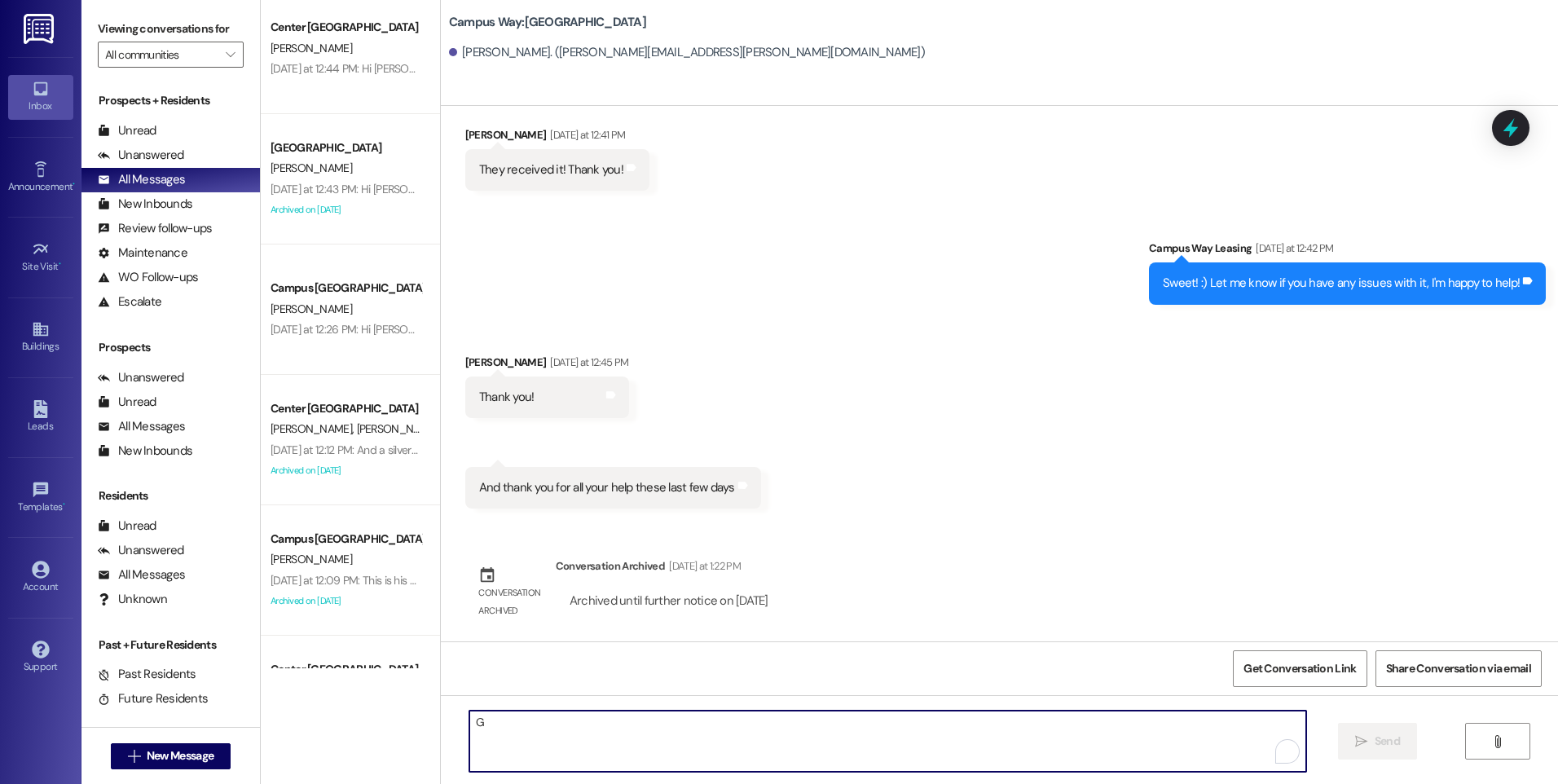
scroll to position [0, 0]
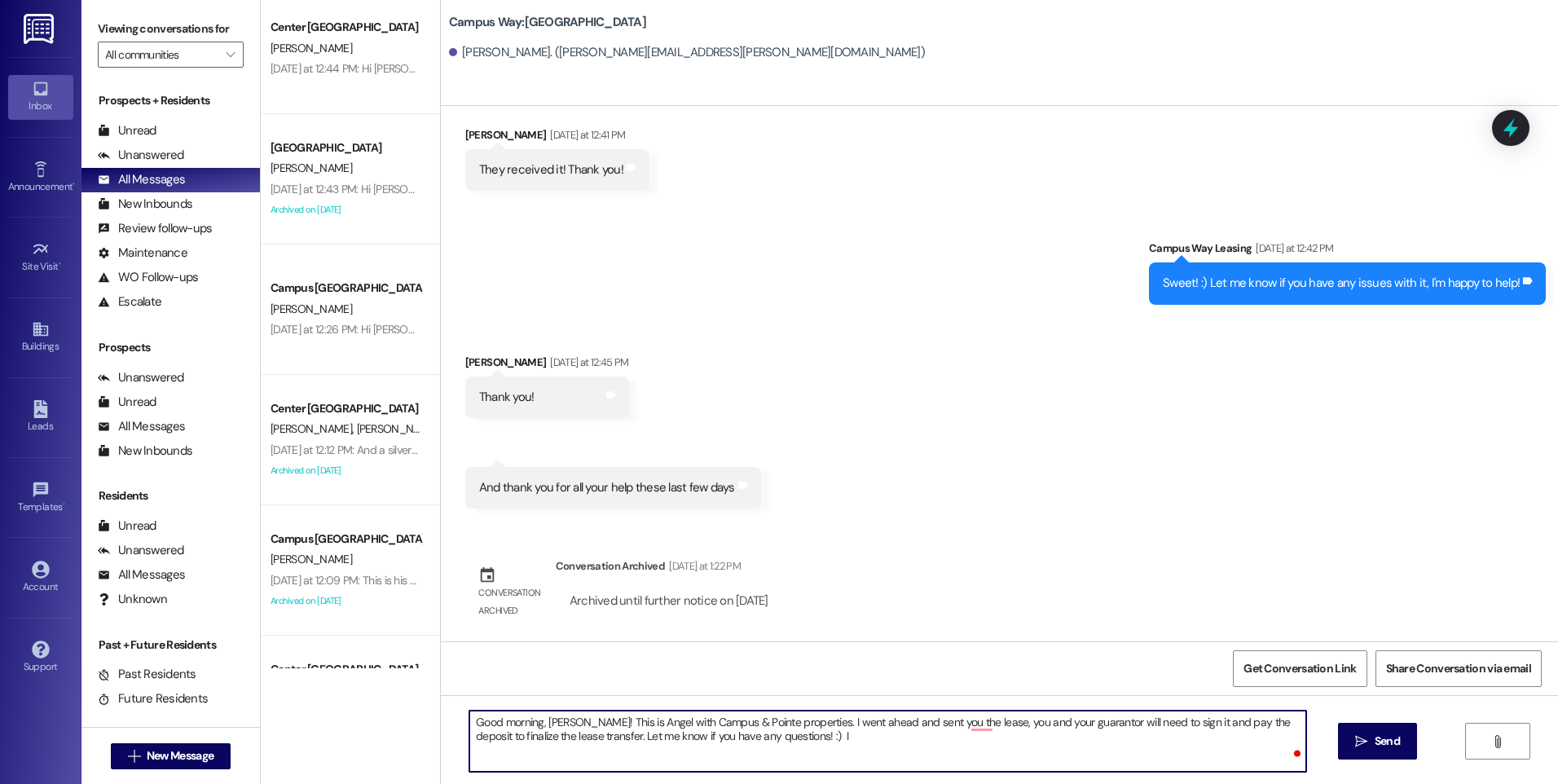
type textarea "Good morning, [PERSON_NAME]! This is Angel with Campus & Pointe properties. I w…"
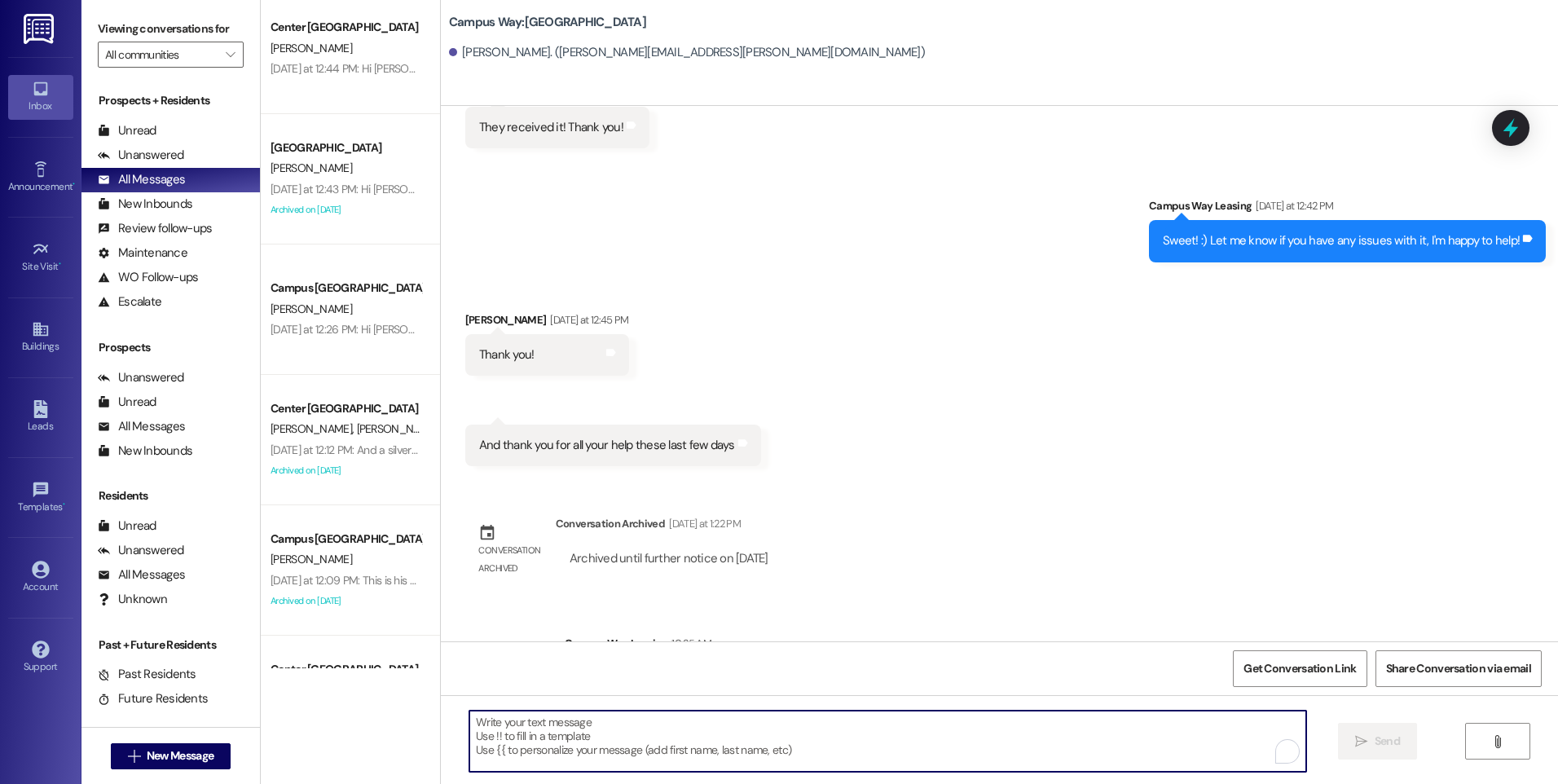
scroll to position [1633, 0]
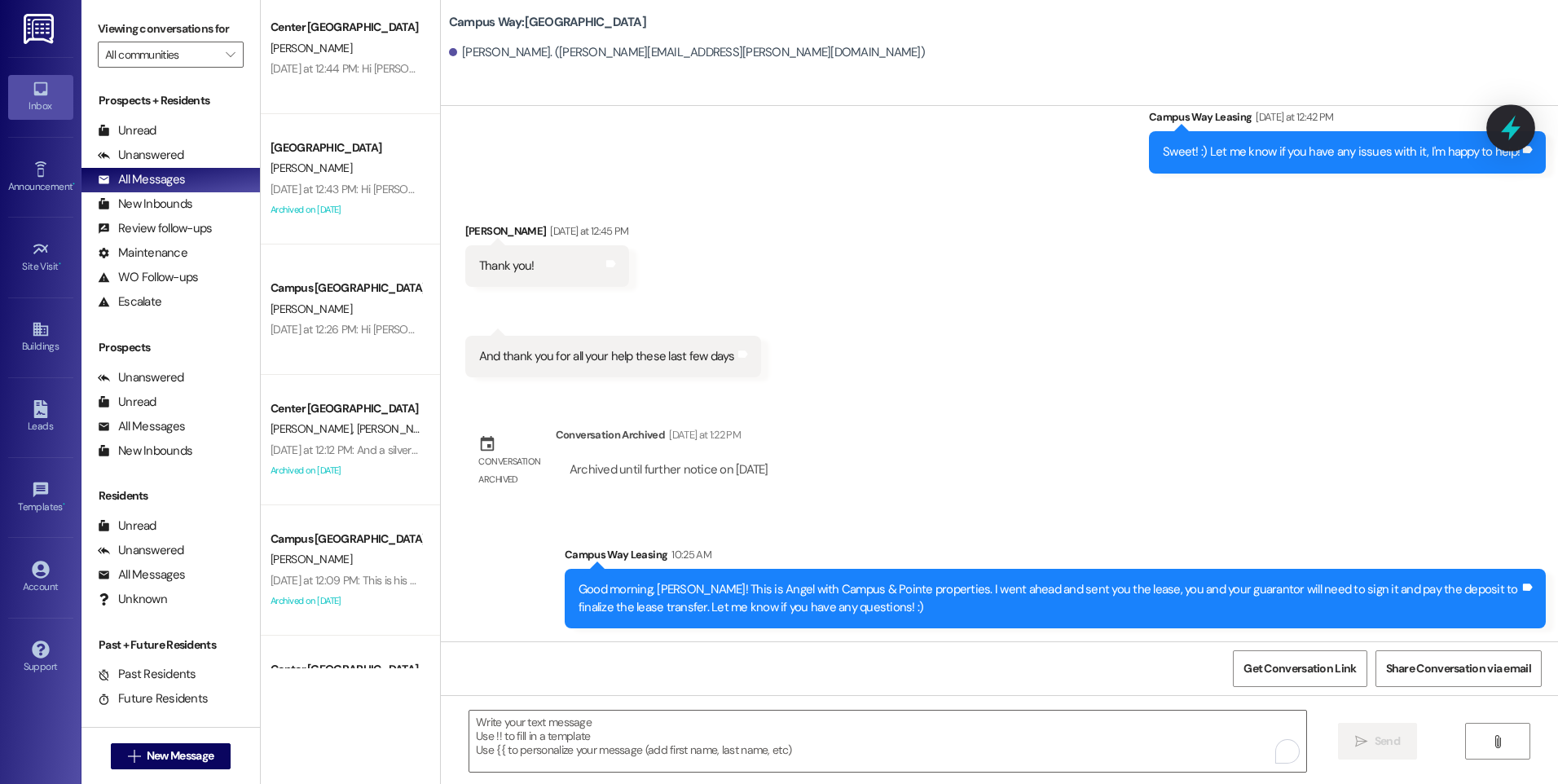
click at [1521, 138] on icon at bounding box center [1511, 128] width 27 height 27
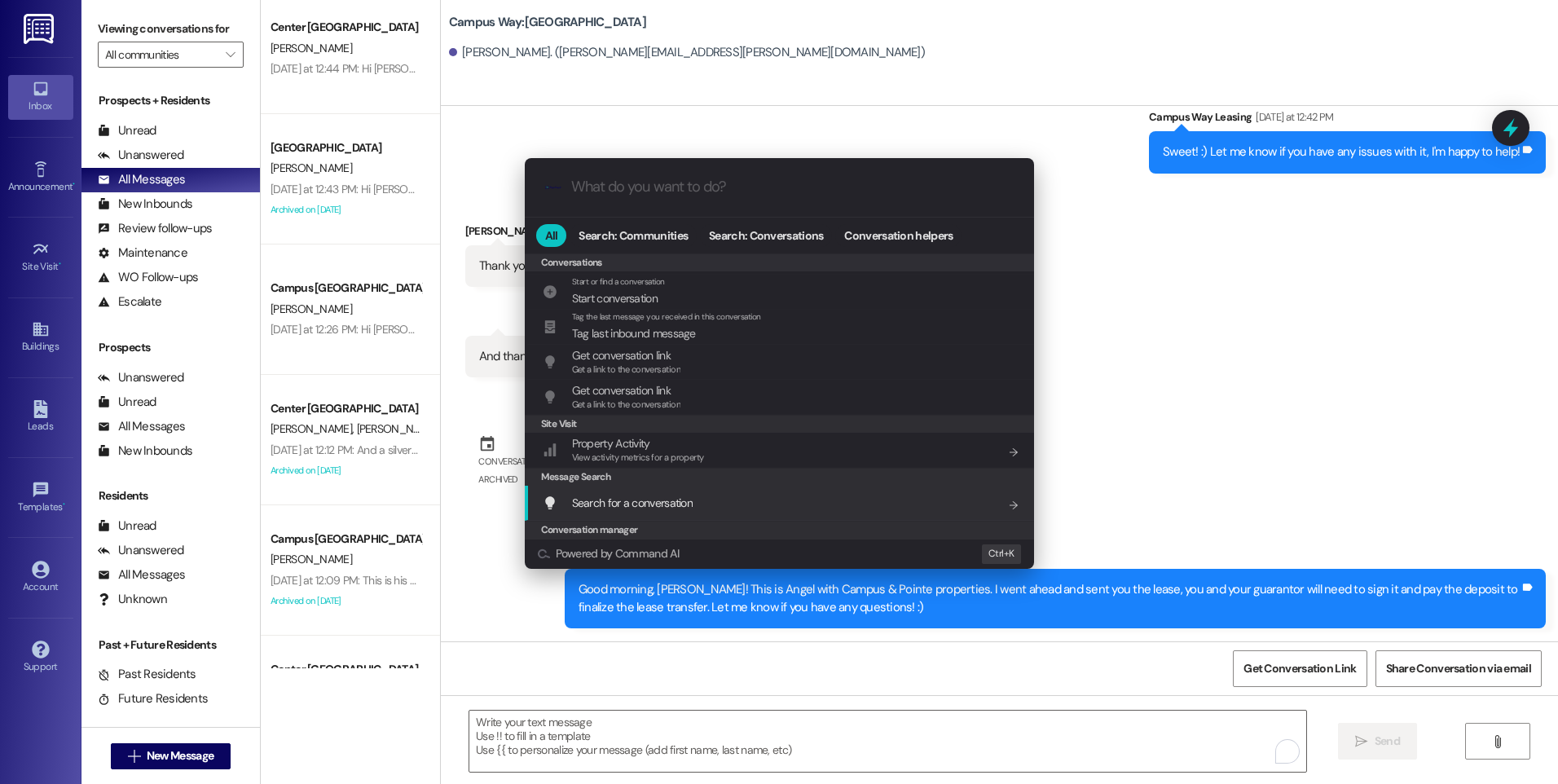
scroll to position [710, 0]
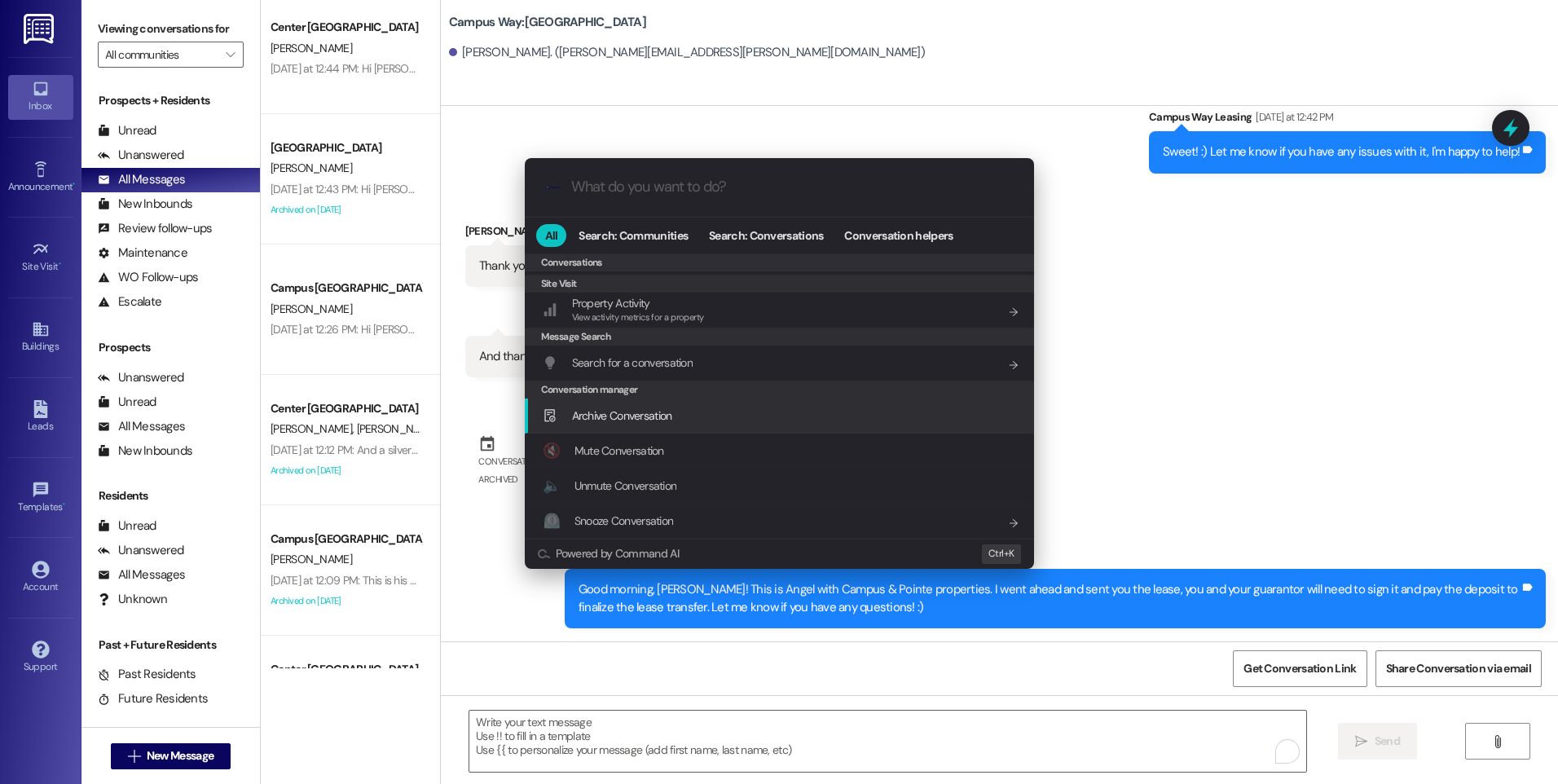
click at [339, 560] on div ".cls-1{fill:#0a055f;}.cls-2{fill:#0cc4c4;} resideskLogoBlueOrange All Search: C…" at bounding box center [779, 392] width 1558 height 784
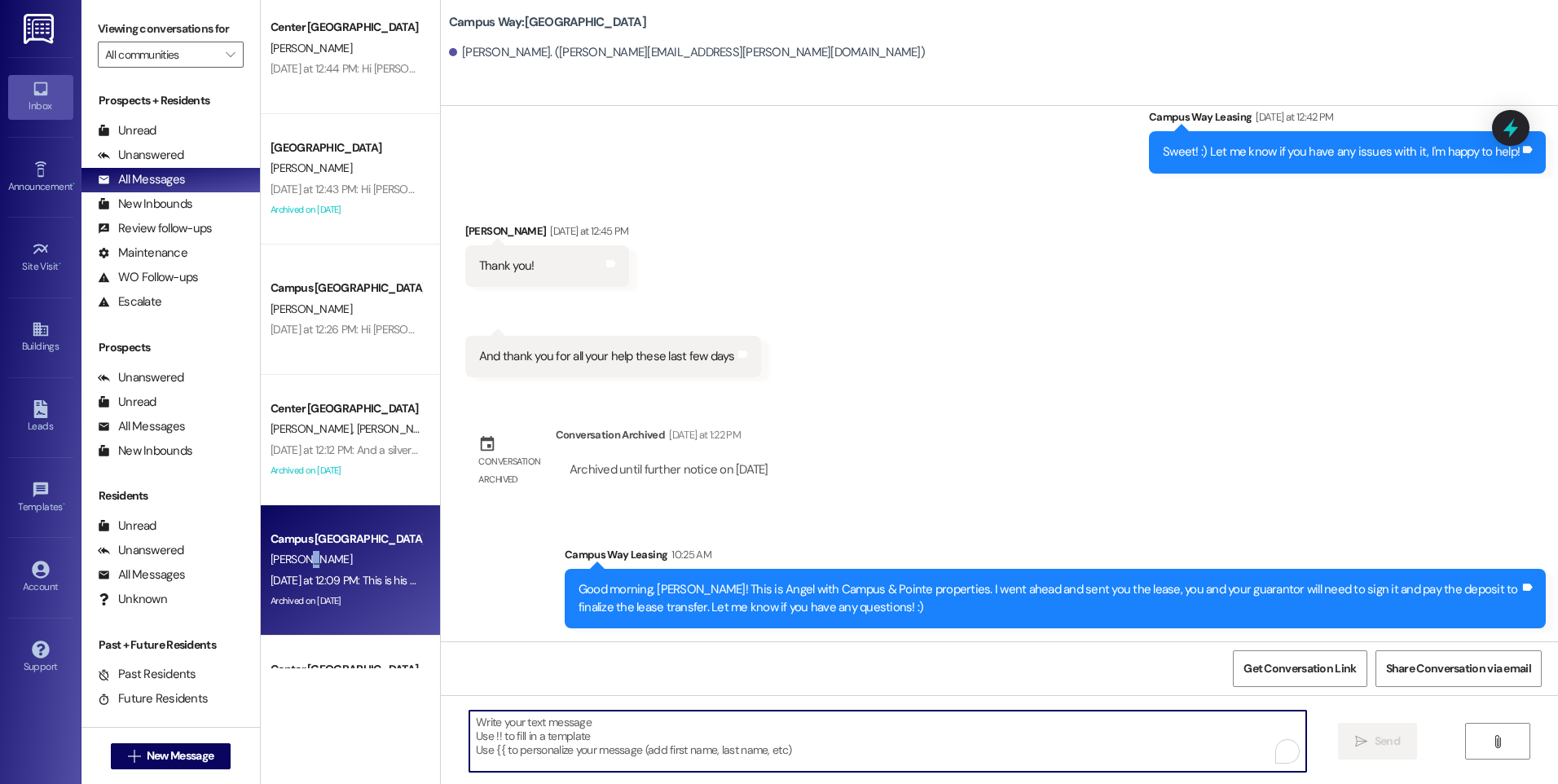
click at [298, 567] on div "[PERSON_NAME]" at bounding box center [346, 559] width 154 height 21
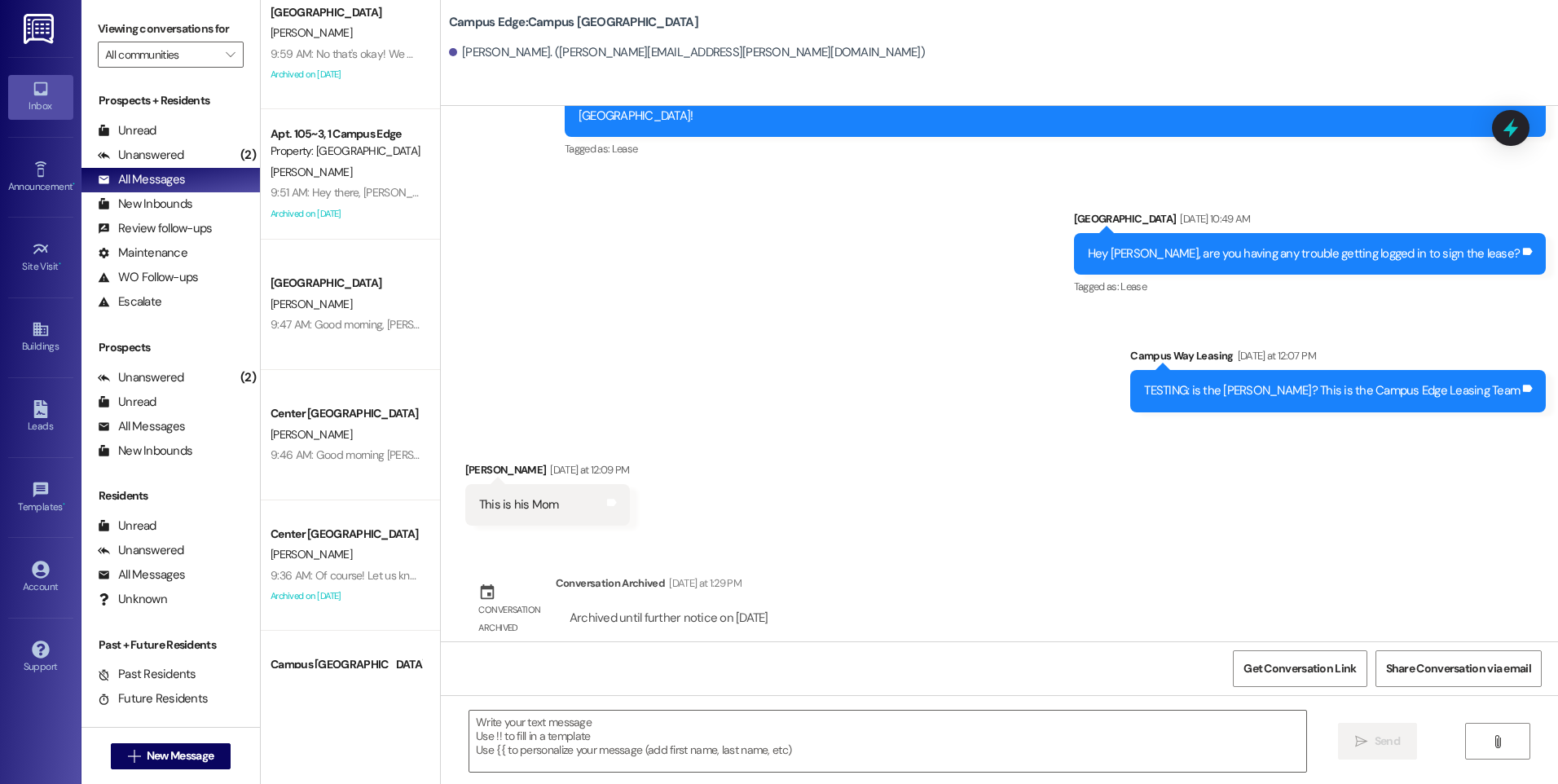
scroll to position [0, 0]
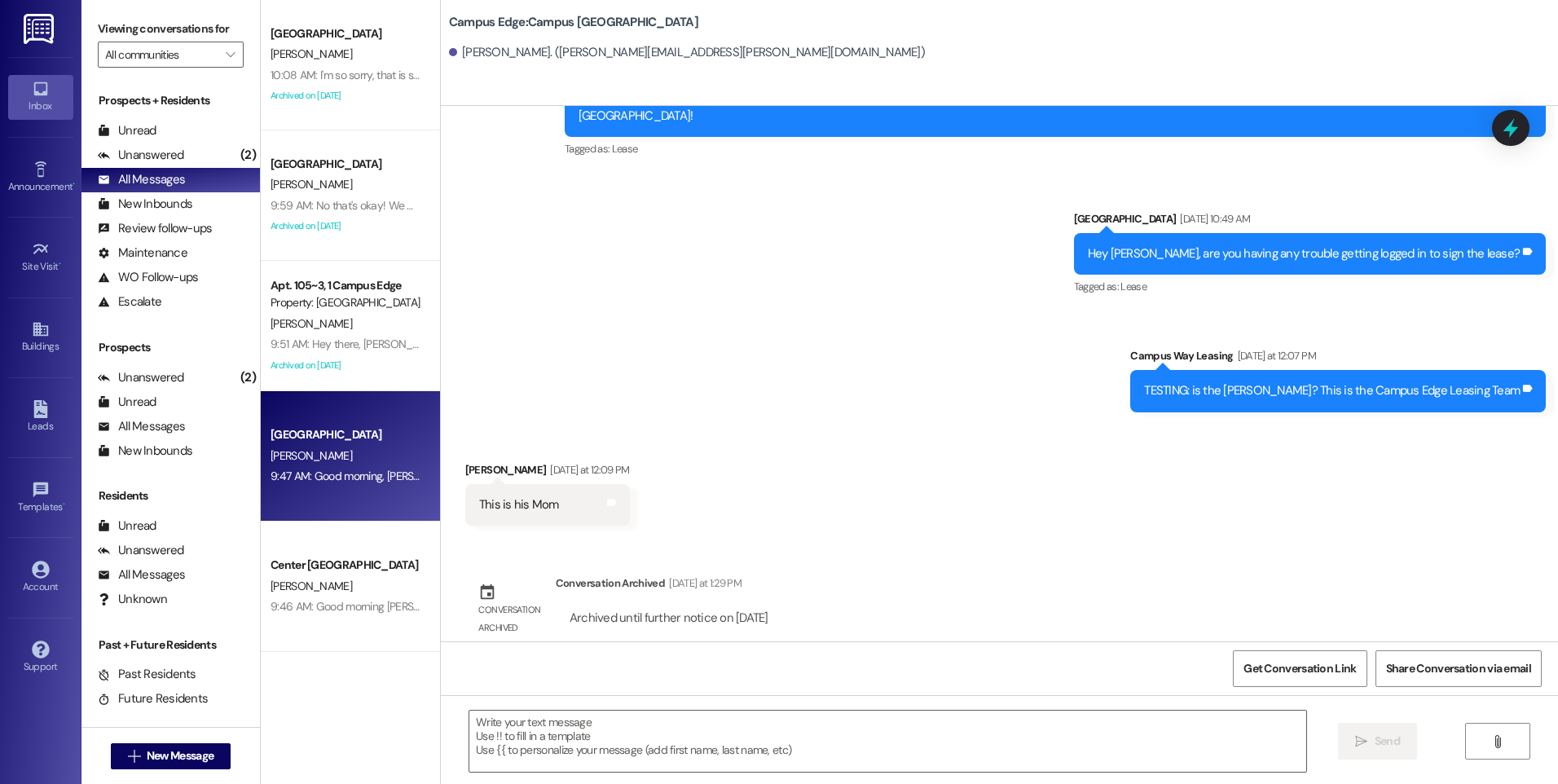
click at [359, 431] on div "[GEOGRAPHIC_DATA]" at bounding box center [346, 435] width 151 height 17
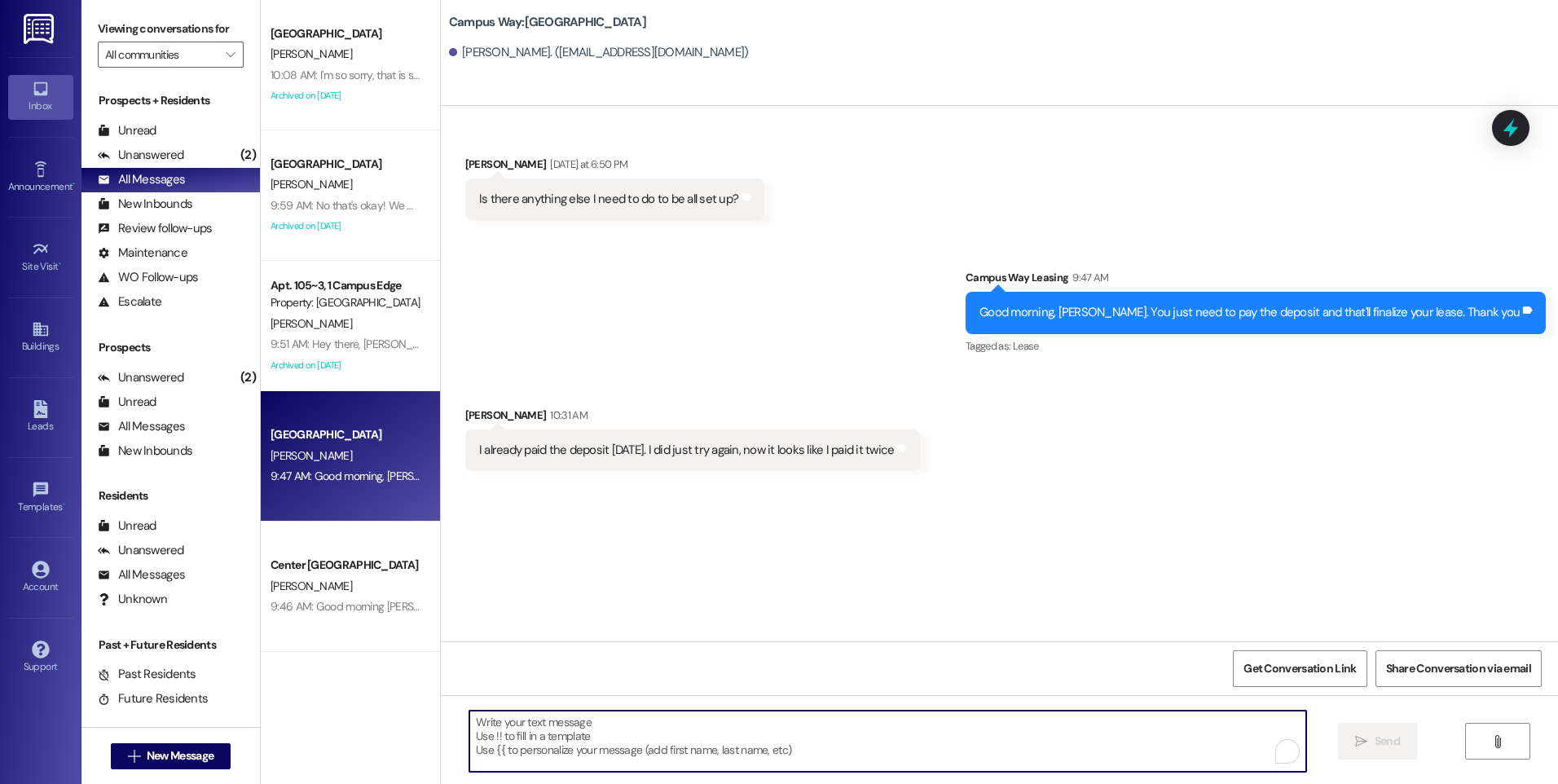
click at [827, 751] on textarea "To enrich screen reader interactions, please activate Accessibility in Grammarl…" at bounding box center [887, 740] width 836 height 61
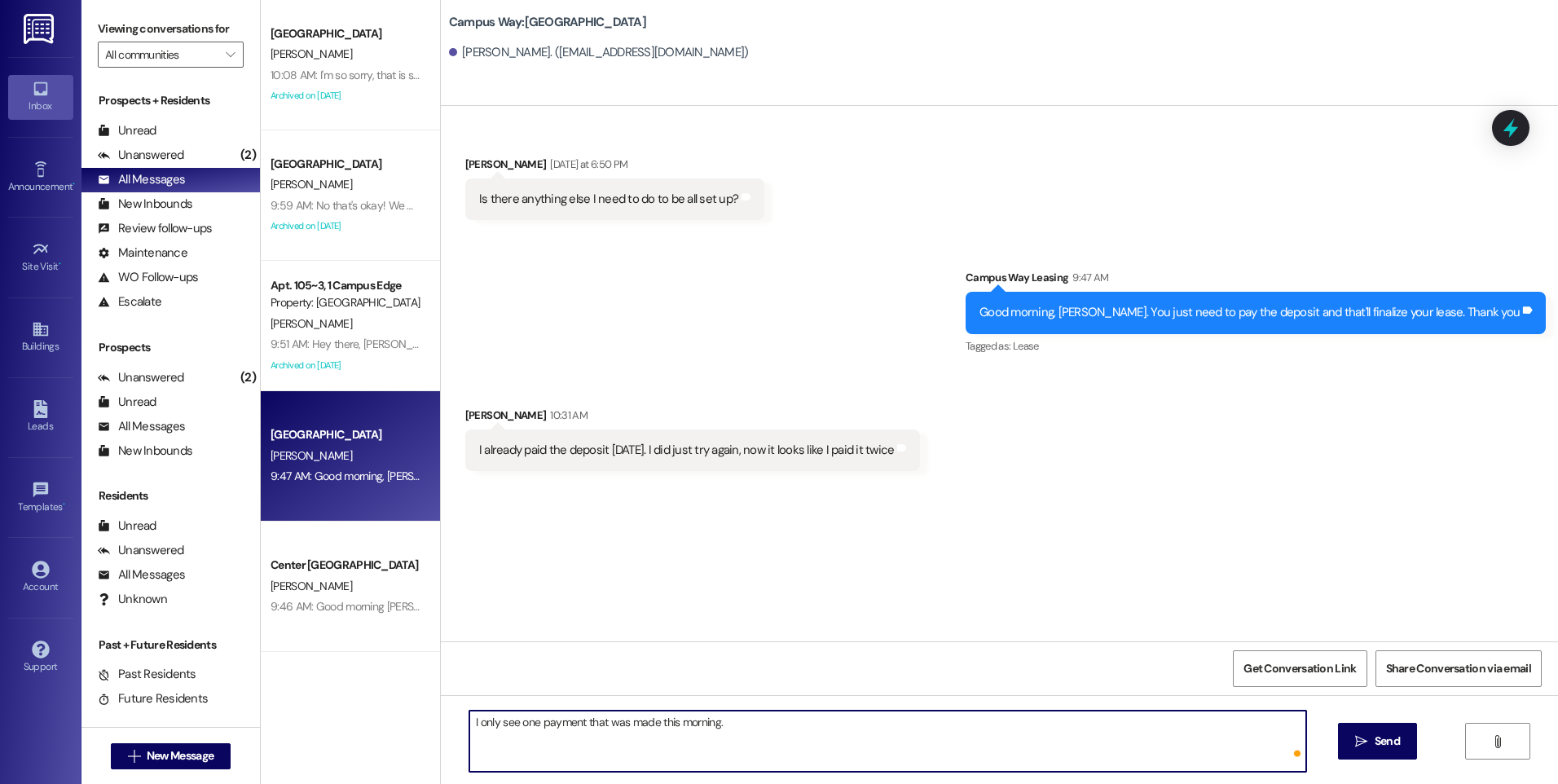
paste textarea "[DATE] 08/2025 [DATE] 10:29 AM MDT 683548733"
type textarea "I only see one payment that was made this morning. [DATE] 08/2025 [DATE] 10:29 …"
drag, startPoint x: 528, startPoint y: 754, endPoint x: 479, endPoint y: 756, distance: 49.0
click at [479, 756] on textarea "I only see one payment that was made this morning. [DATE] 08/2025 [DATE] 10:29 …" at bounding box center [887, 740] width 836 height 61
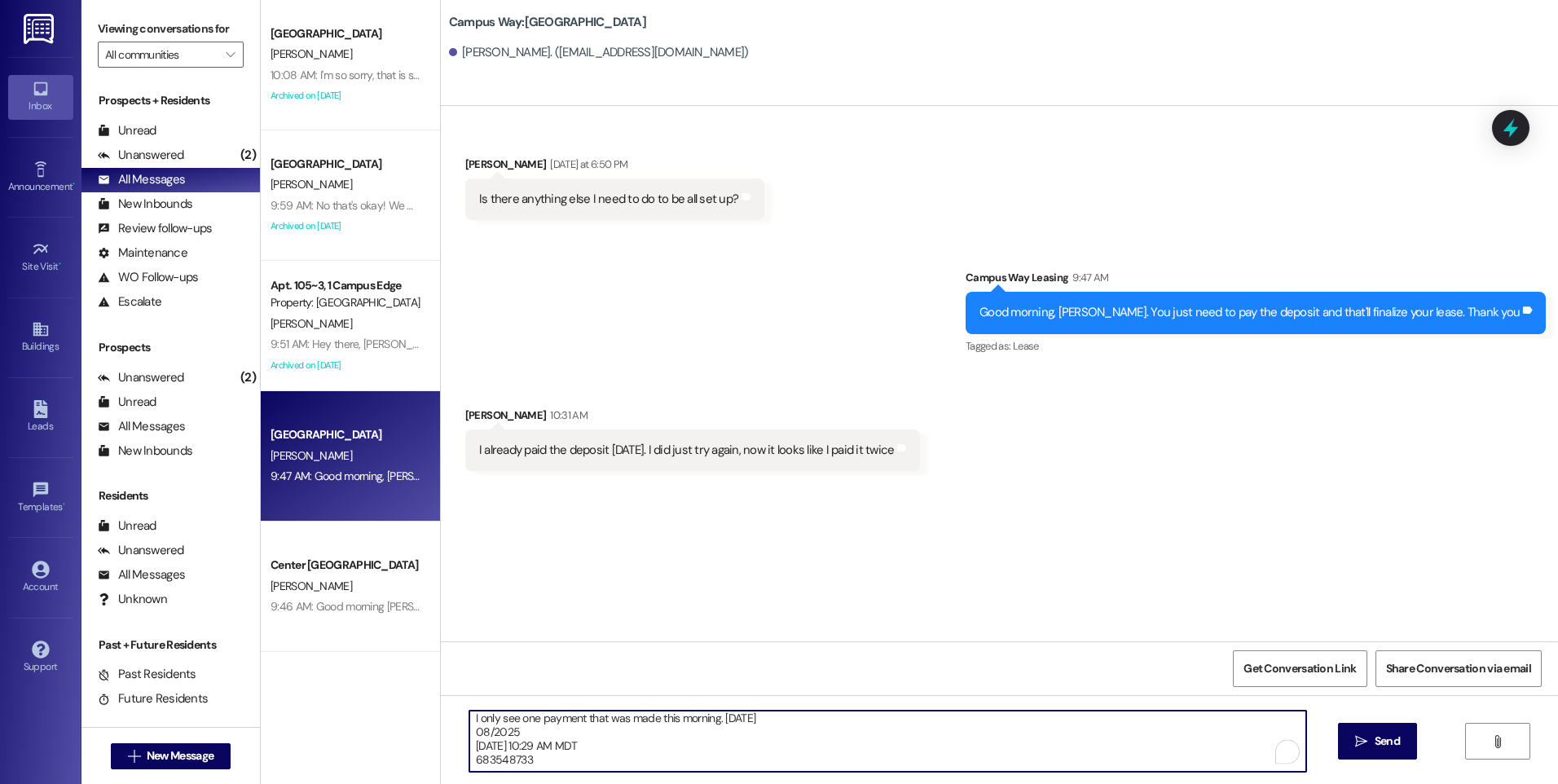
scroll to position [0, 0]
drag, startPoint x: 507, startPoint y: 739, endPoint x: 450, endPoint y: 750, distance: 58.1
click at [461, 750] on div "I only see one payment that was made this morning. [DATE] 08/2025 [DATE] 10:29 …" at bounding box center [879, 740] width 837 height 63
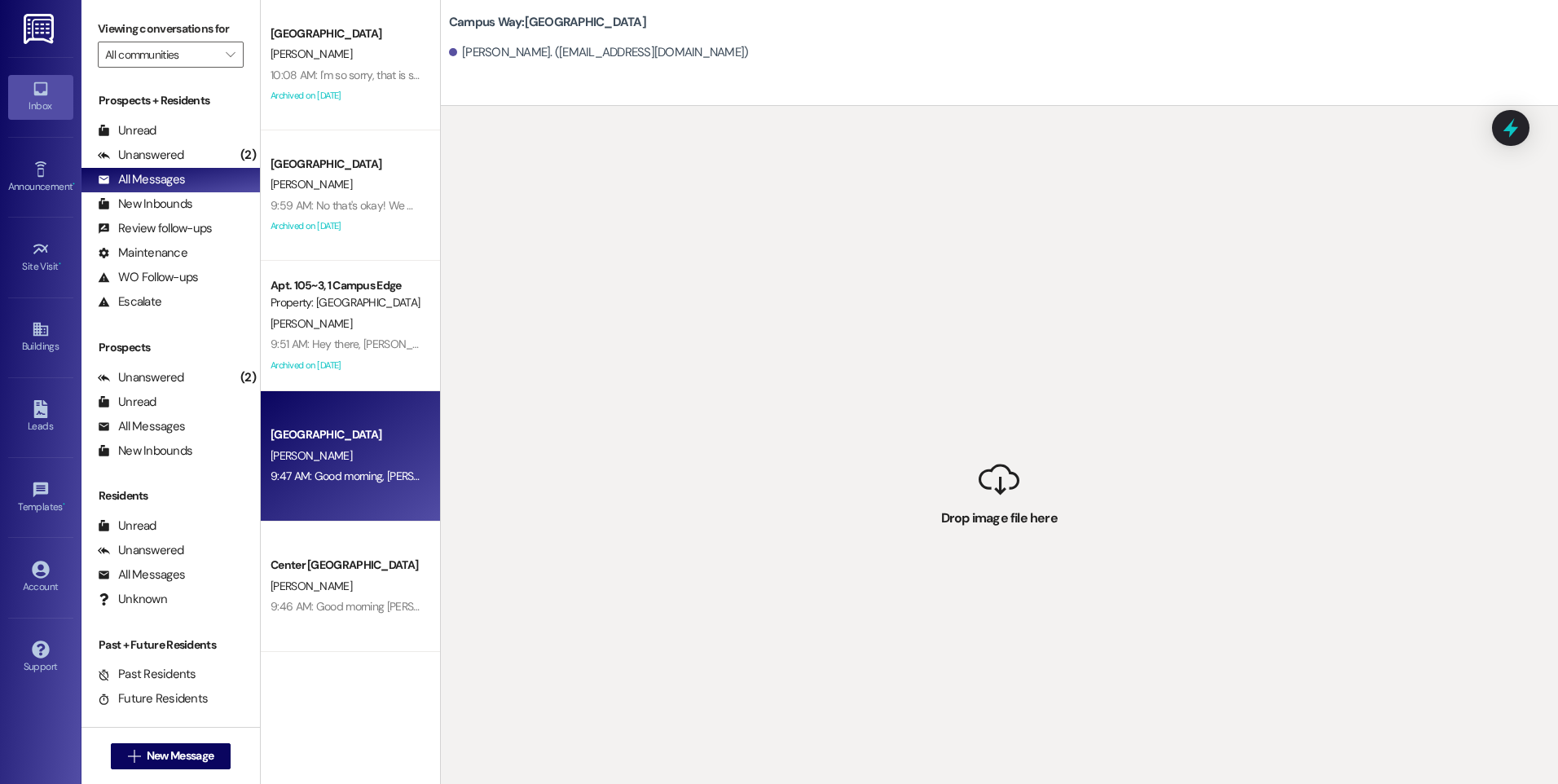
click at [585, 579] on div " Drop image file here" at bounding box center [999, 498] width 1117 height 784
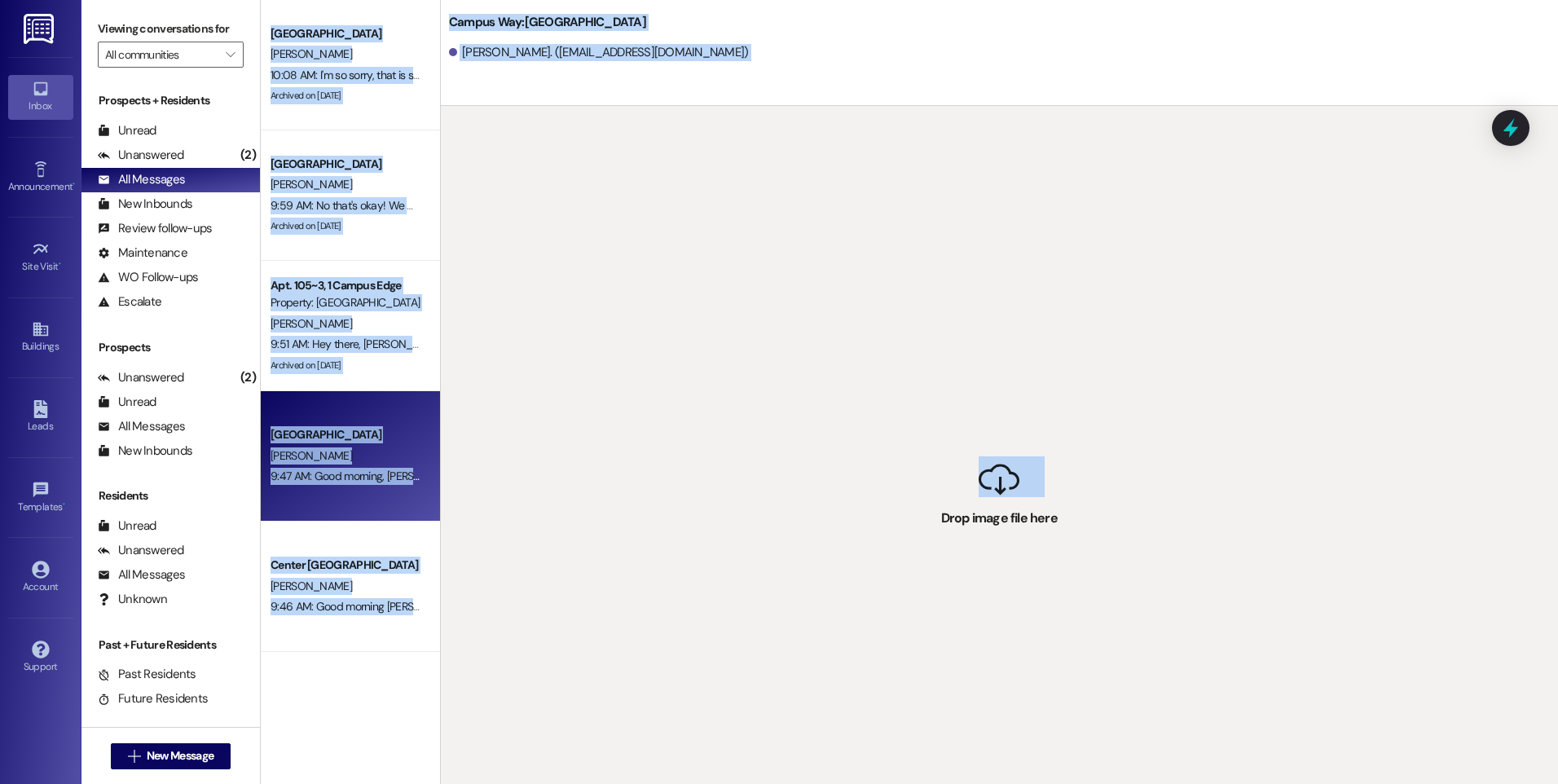
drag, startPoint x: 432, startPoint y: 460, endPoint x: 424, endPoint y: 461, distance: 8.1
click at [424, 461] on div "[GEOGRAPHIC_DATA] [PERSON_NAME] 10:08 AM: I'm so sorry, that is super weird! So…" at bounding box center [909, 392] width 1297 height 784
drag, startPoint x: 424, startPoint y: 461, endPoint x: 350, endPoint y: 461, distance: 74.0
click at [350, 461] on div "[PERSON_NAME]" at bounding box center [346, 456] width 154 height 21
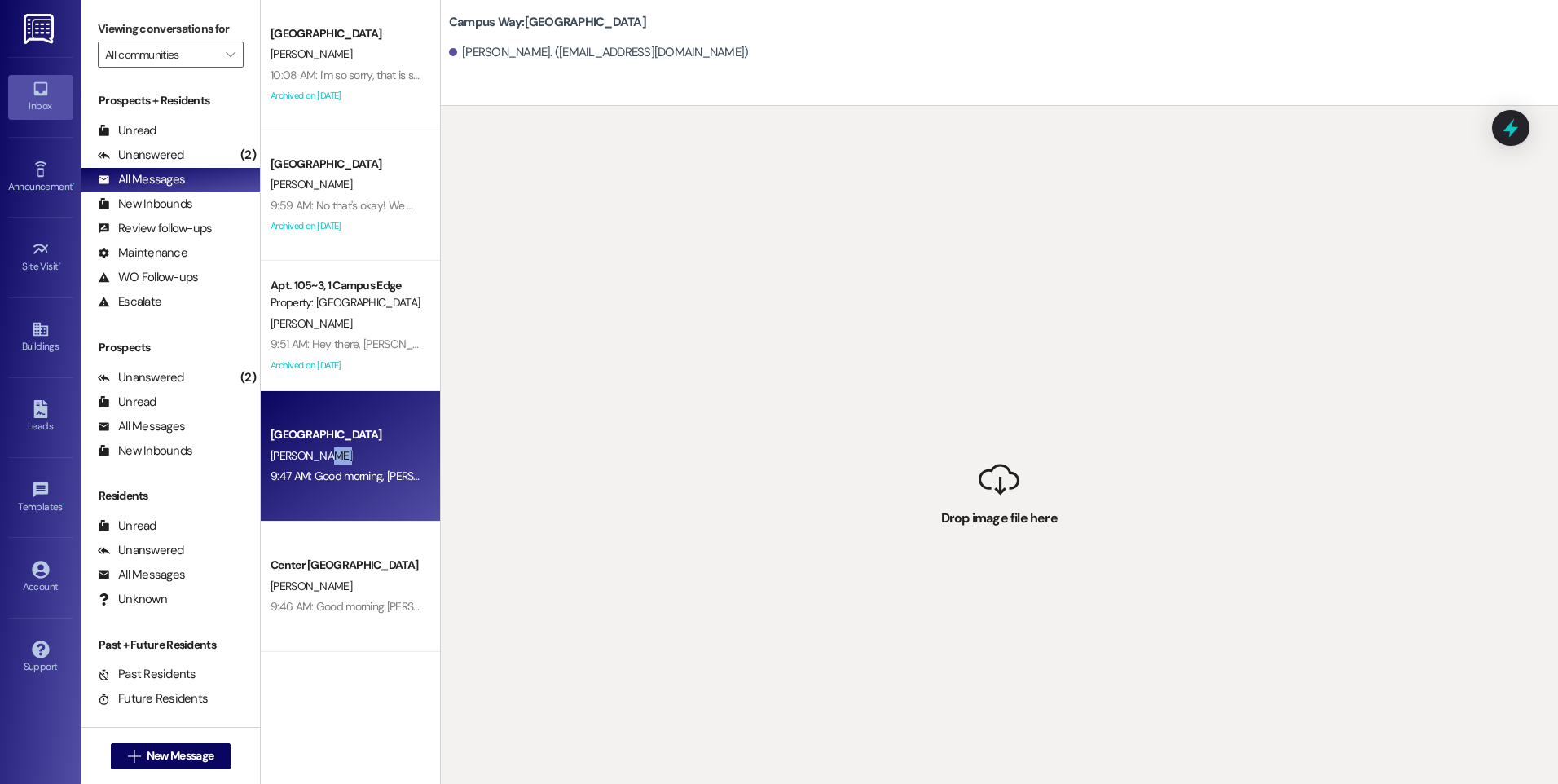
click at [350, 461] on div "[PERSON_NAME]" at bounding box center [346, 456] width 154 height 21
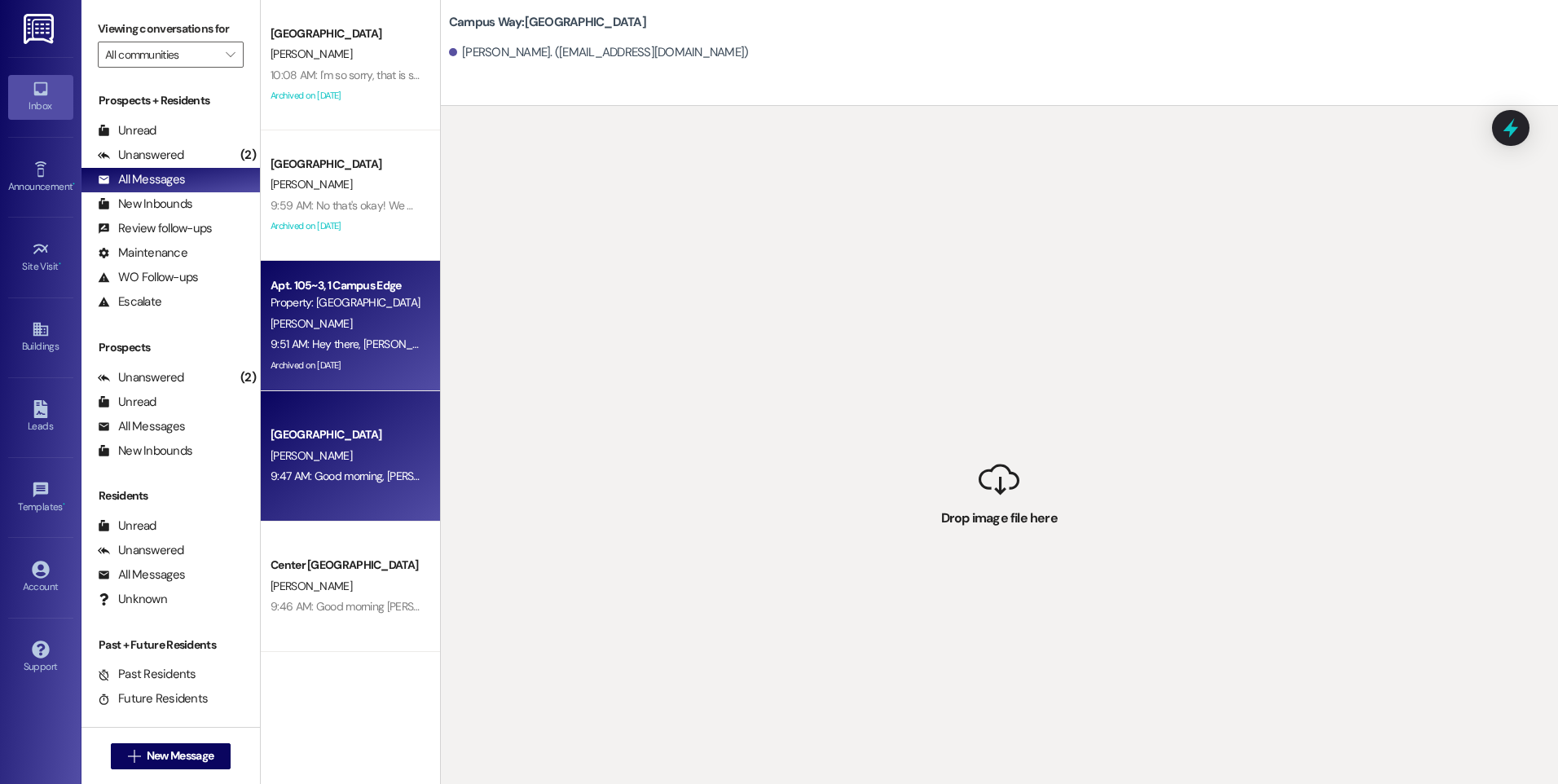
click at [327, 329] on div "[PERSON_NAME]" at bounding box center [346, 324] width 154 height 21
click at [326, 437] on div "[GEOGRAPHIC_DATA]" at bounding box center [346, 435] width 151 height 17
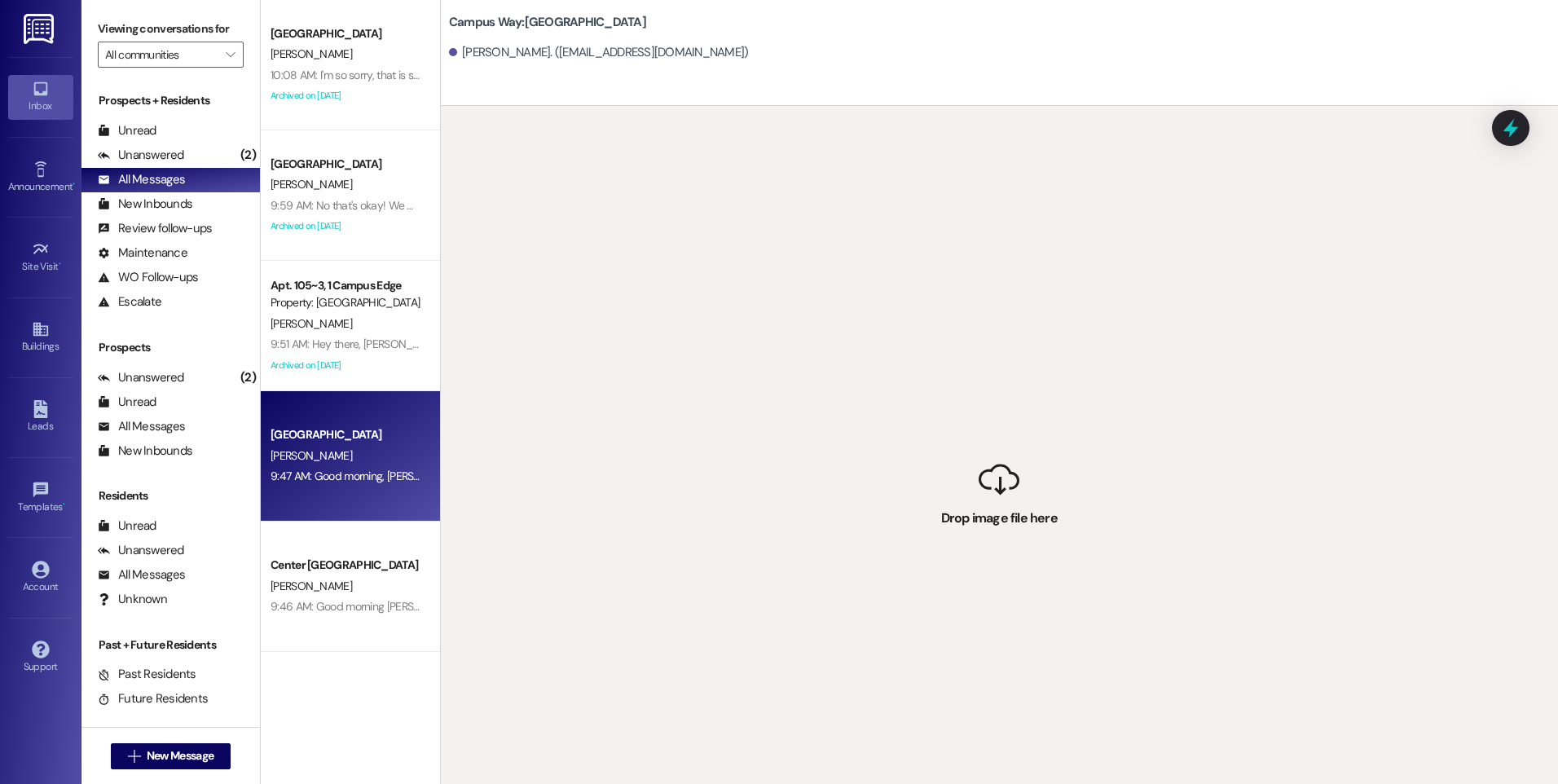
click at [999, 496] on div " Drop image file here" at bounding box center [999, 498] width 1117 height 784
click at [1012, 549] on div " Drop image file here" at bounding box center [999, 498] width 1117 height 784
drag, startPoint x: 1012, startPoint y: 549, endPoint x: 976, endPoint y: 504, distance: 57.6
click at [976, 504] on div " Drop image file here" at bounding box center [999, 498] width 1117 height 784
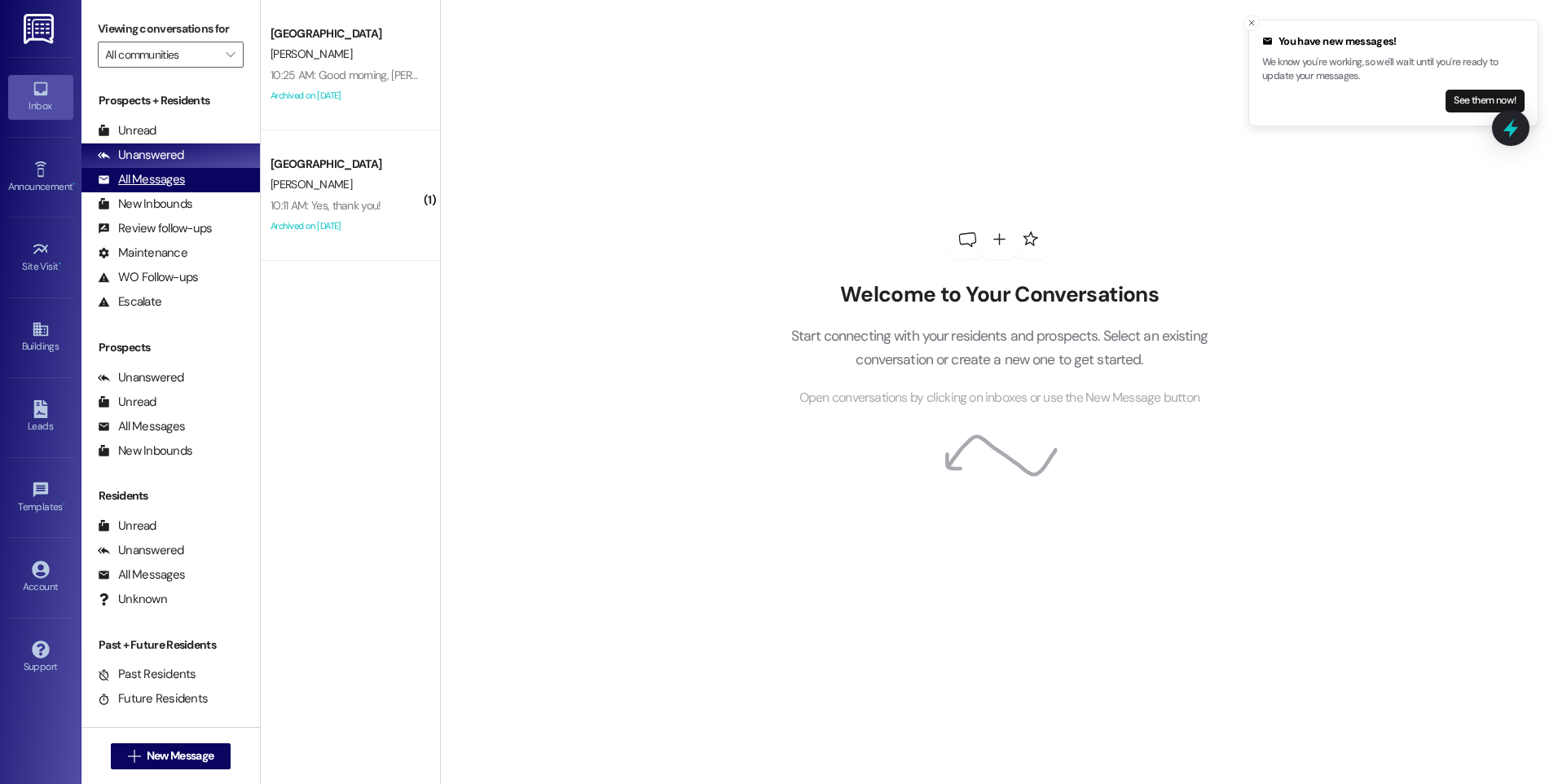
click at [138, 174] on div "All Messages" at bounding box center [142, 179] width 88 height 17
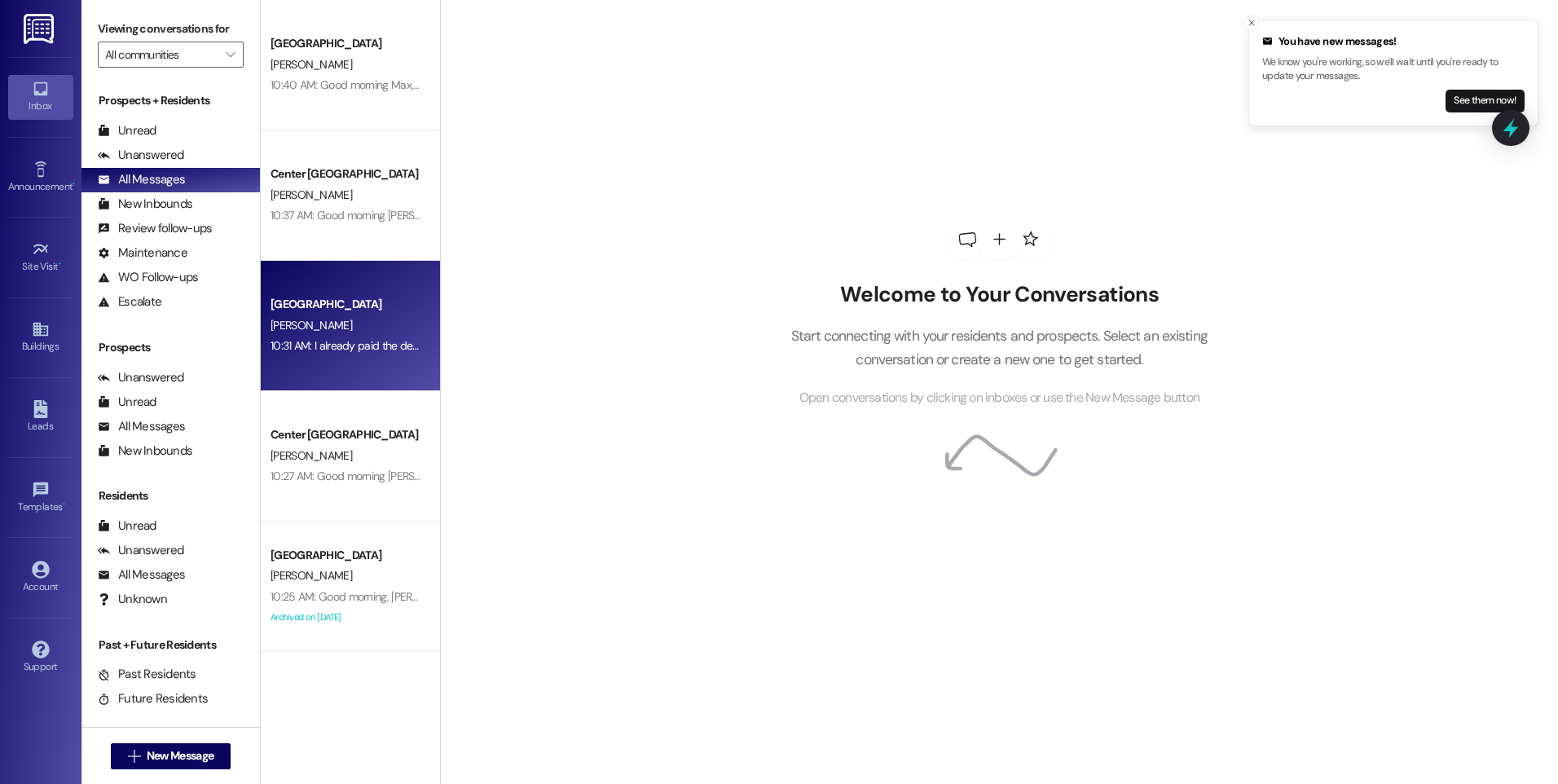
click at [342, 357] on div "Campus Way Prospect G. Robbins 10:31 AM: I already paid the deposit yesterday. …" at bounding box center [350, 326] width 179 height 130
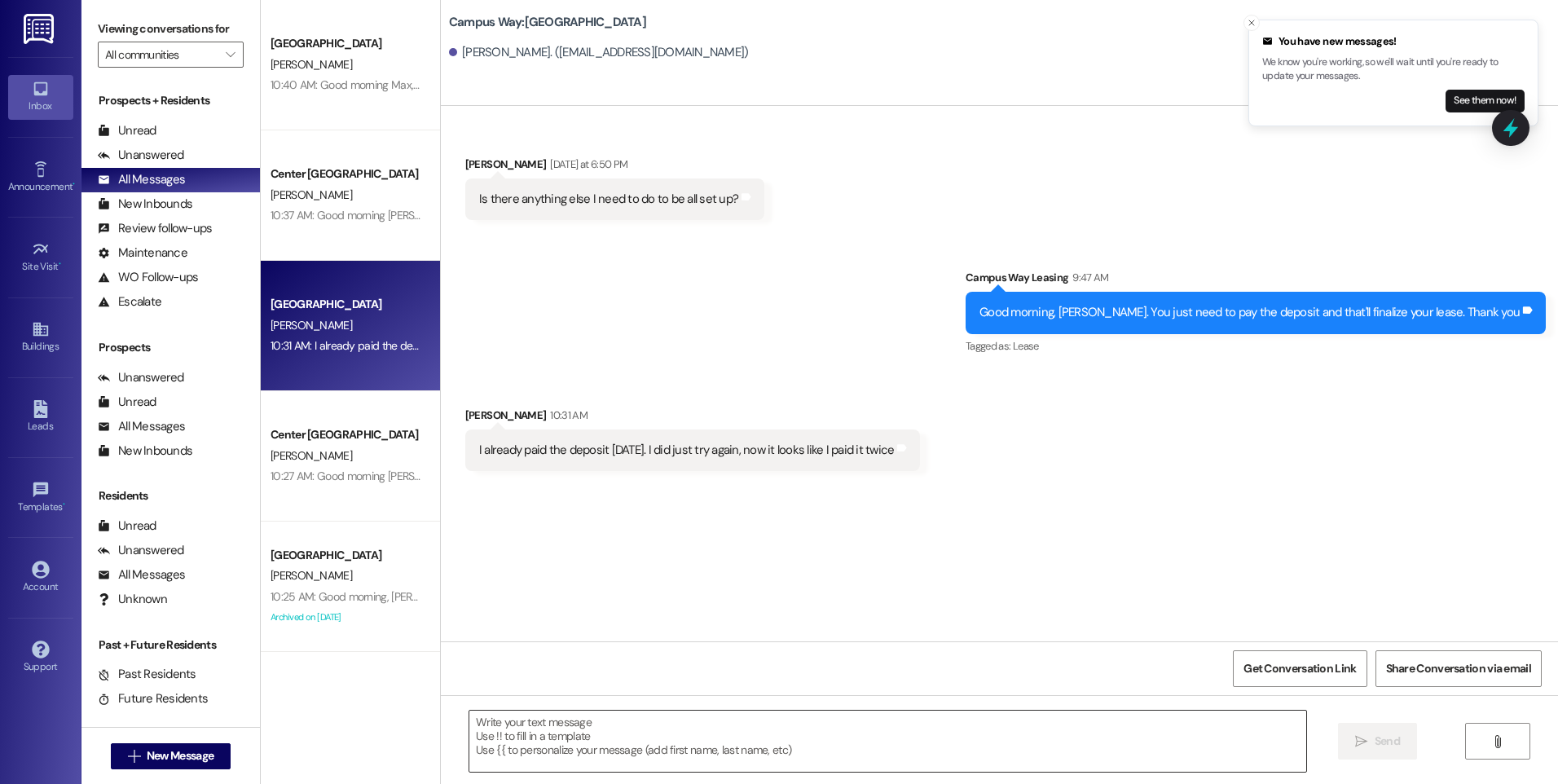
click at [917, 726] on textarea at bounding box center [887, 740] width 836 height 61
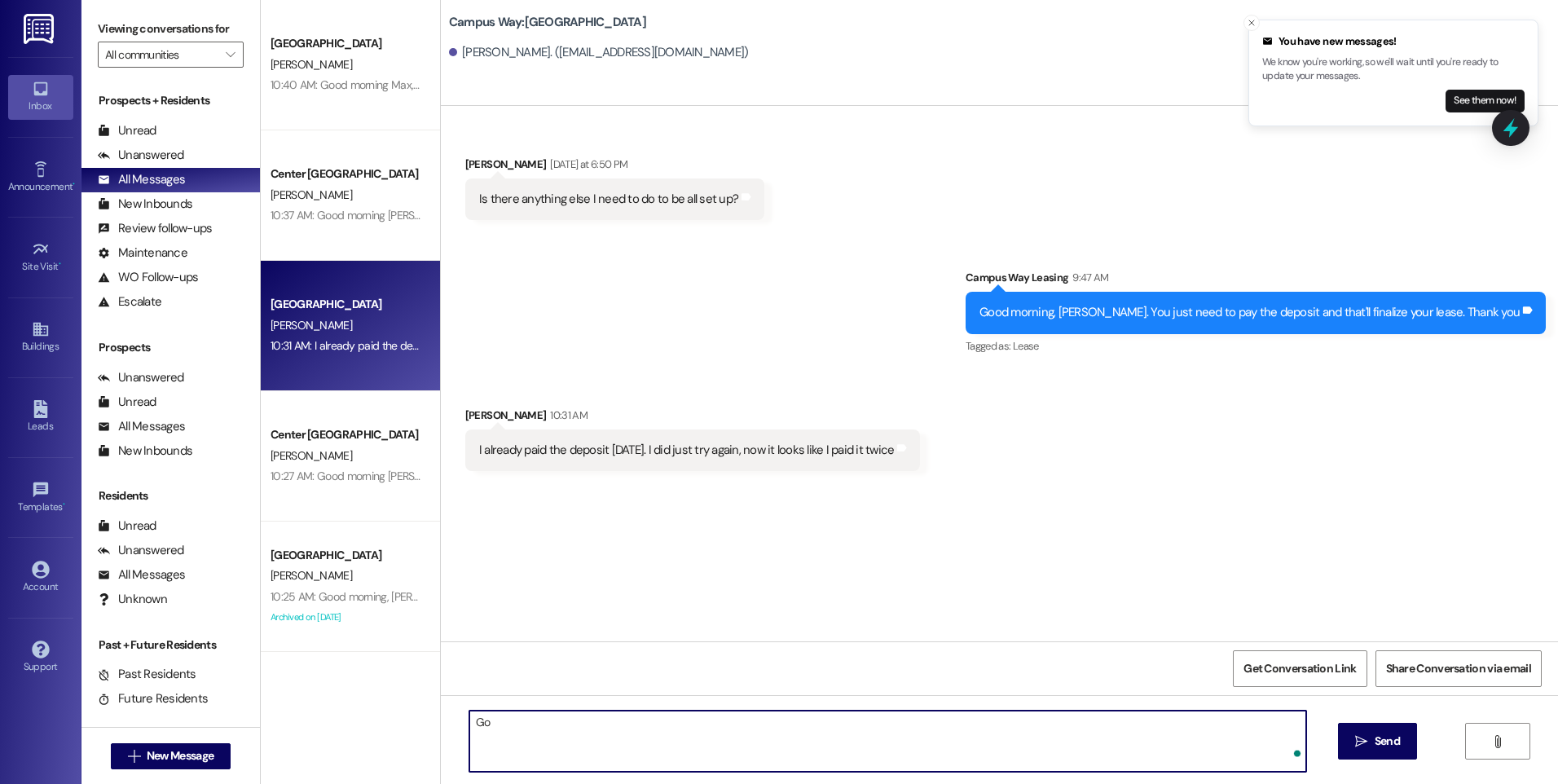
type textarea "G"
type textarea "H"
type textarea "I only see on payment that was submitted today at 10:29am. You are all set. Whe…"
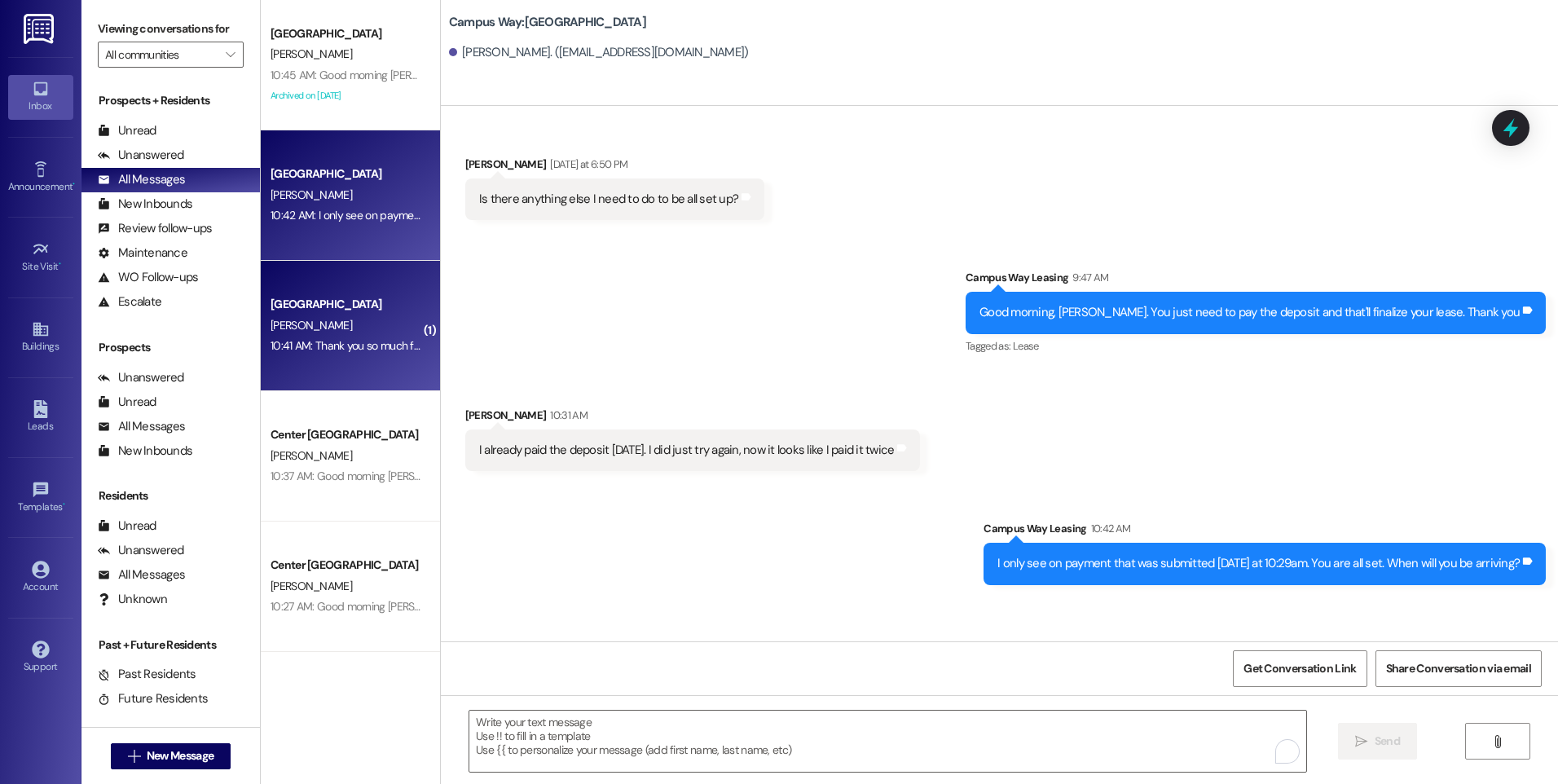
click at [339, 374] on div "Campus Way Prospect M. Morgenegg 10:41 AM: Thank you so much for letting me kno…" at bounding box center [350, 326] width 179 height 130
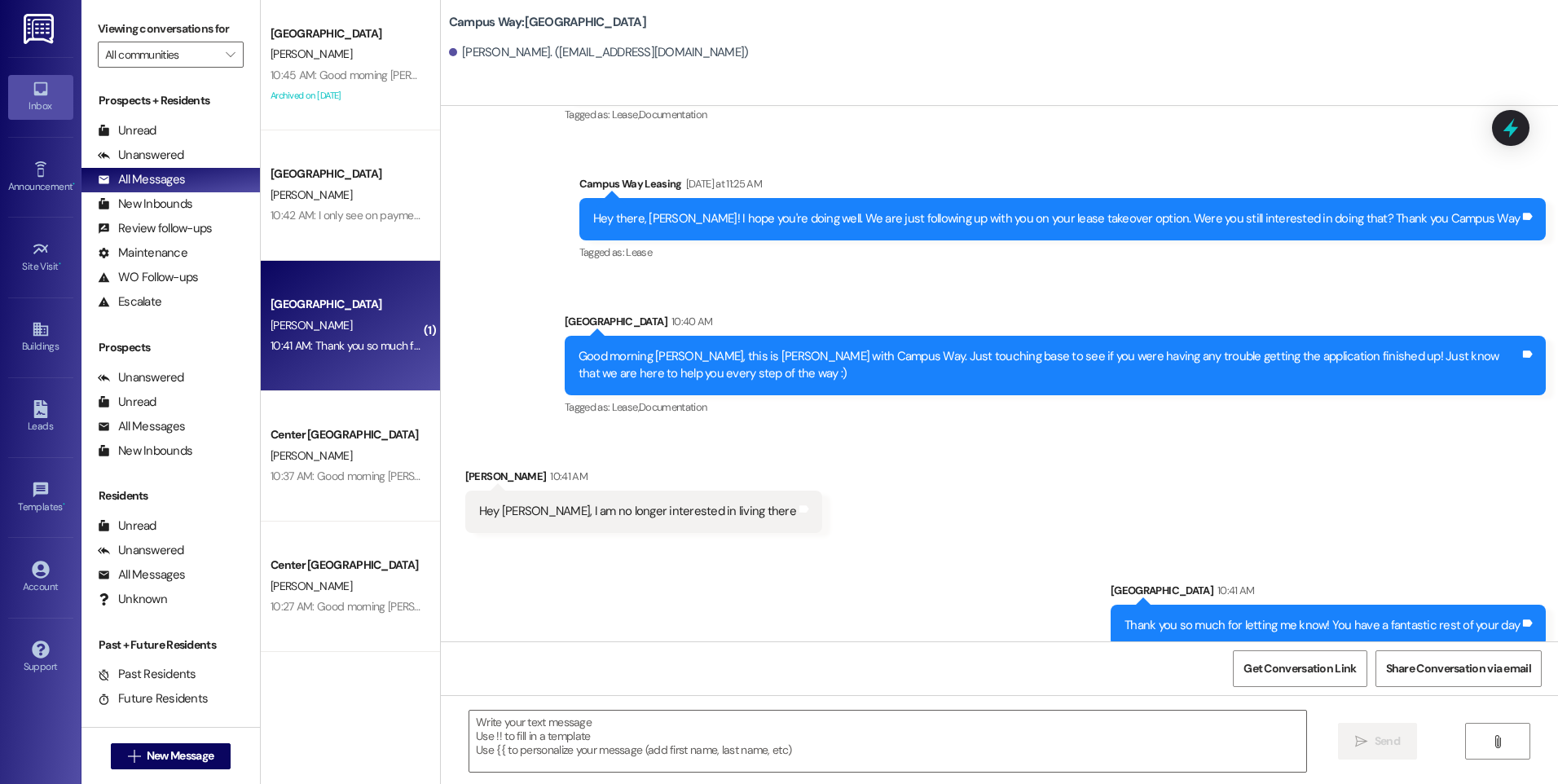
scroll to position [291, 0]
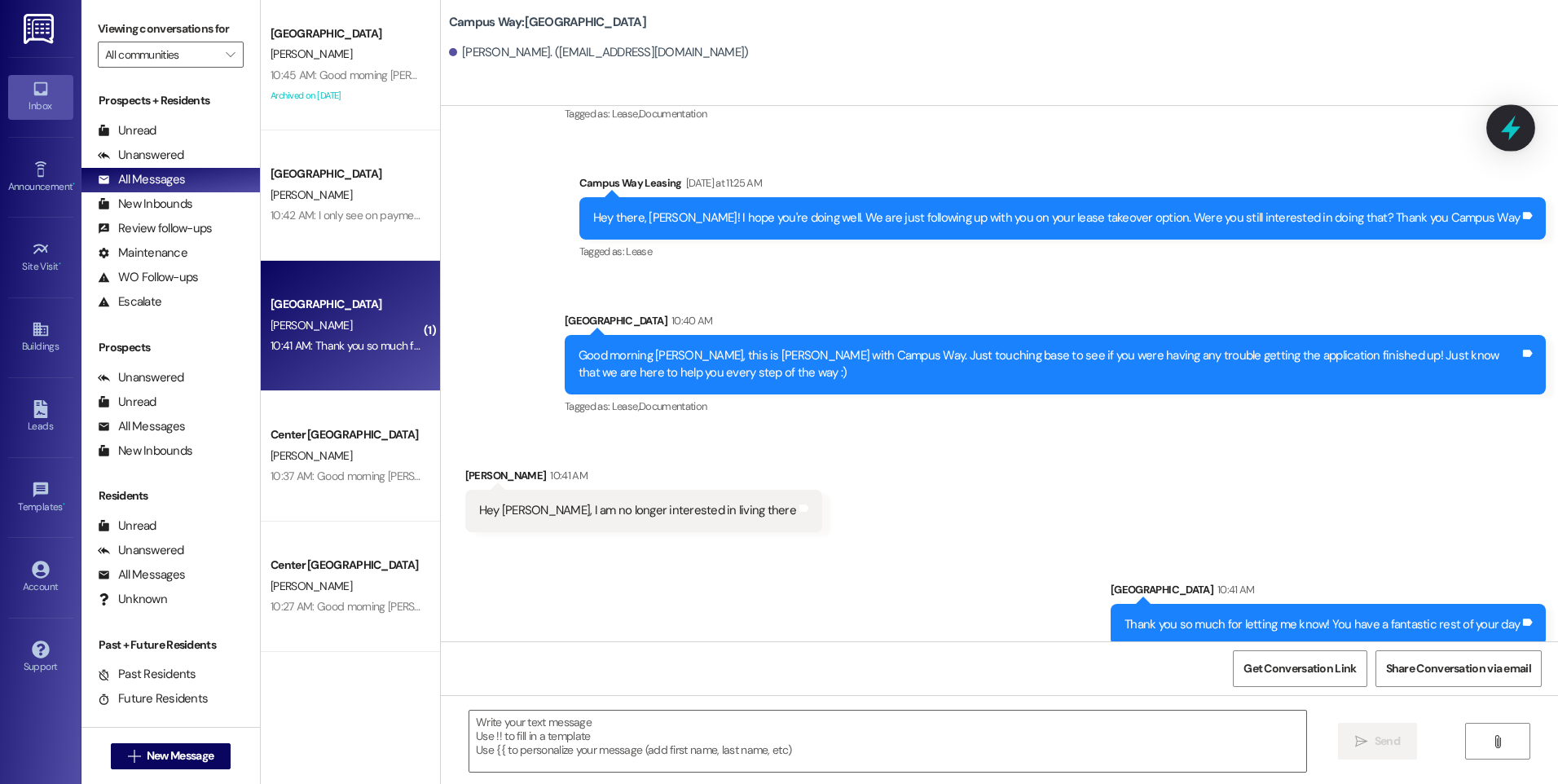
click at [1518, 121] on icon at bounding box center [1511, 128] width 27 height 27
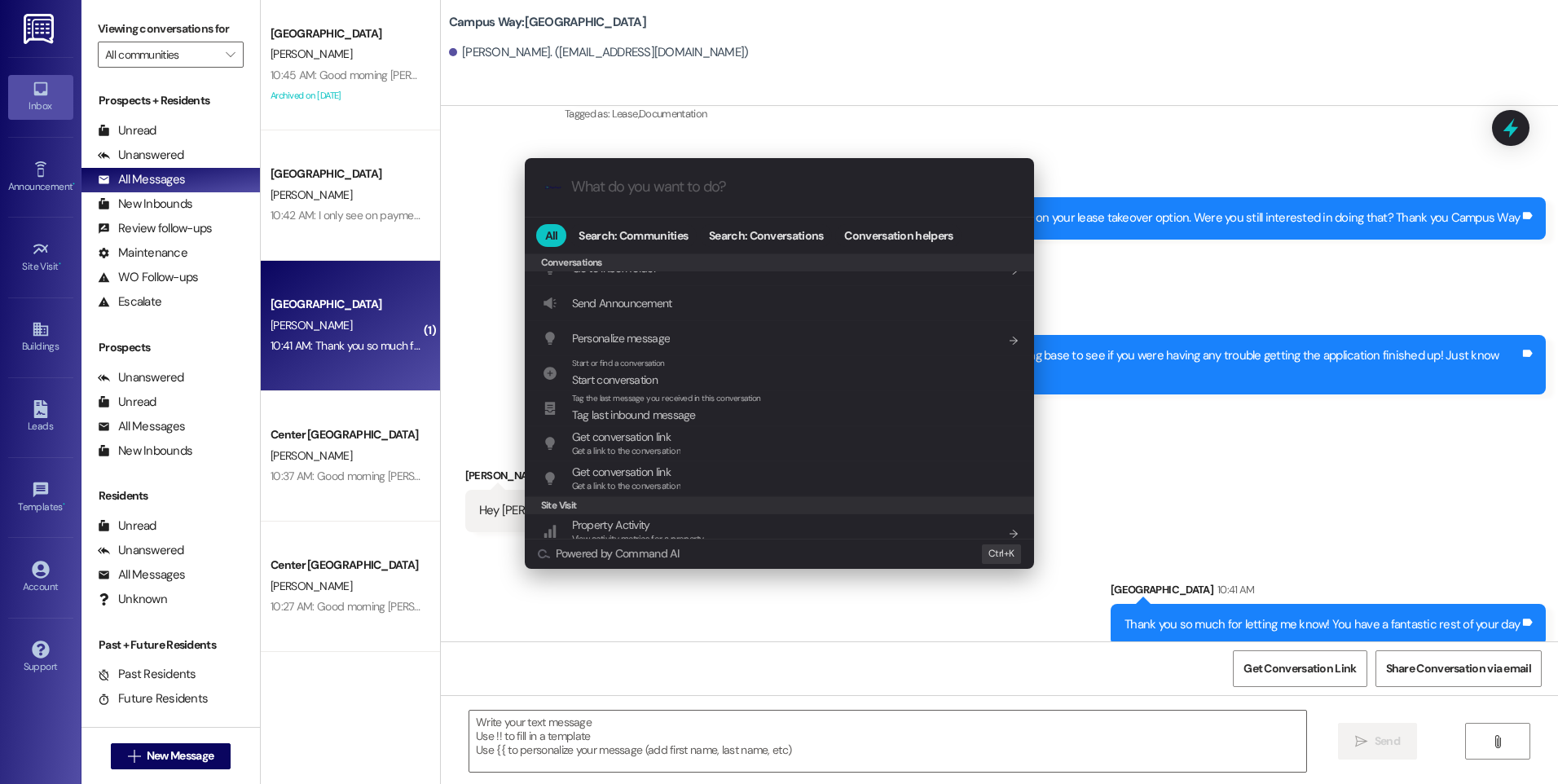
scroll to position [710, 0]
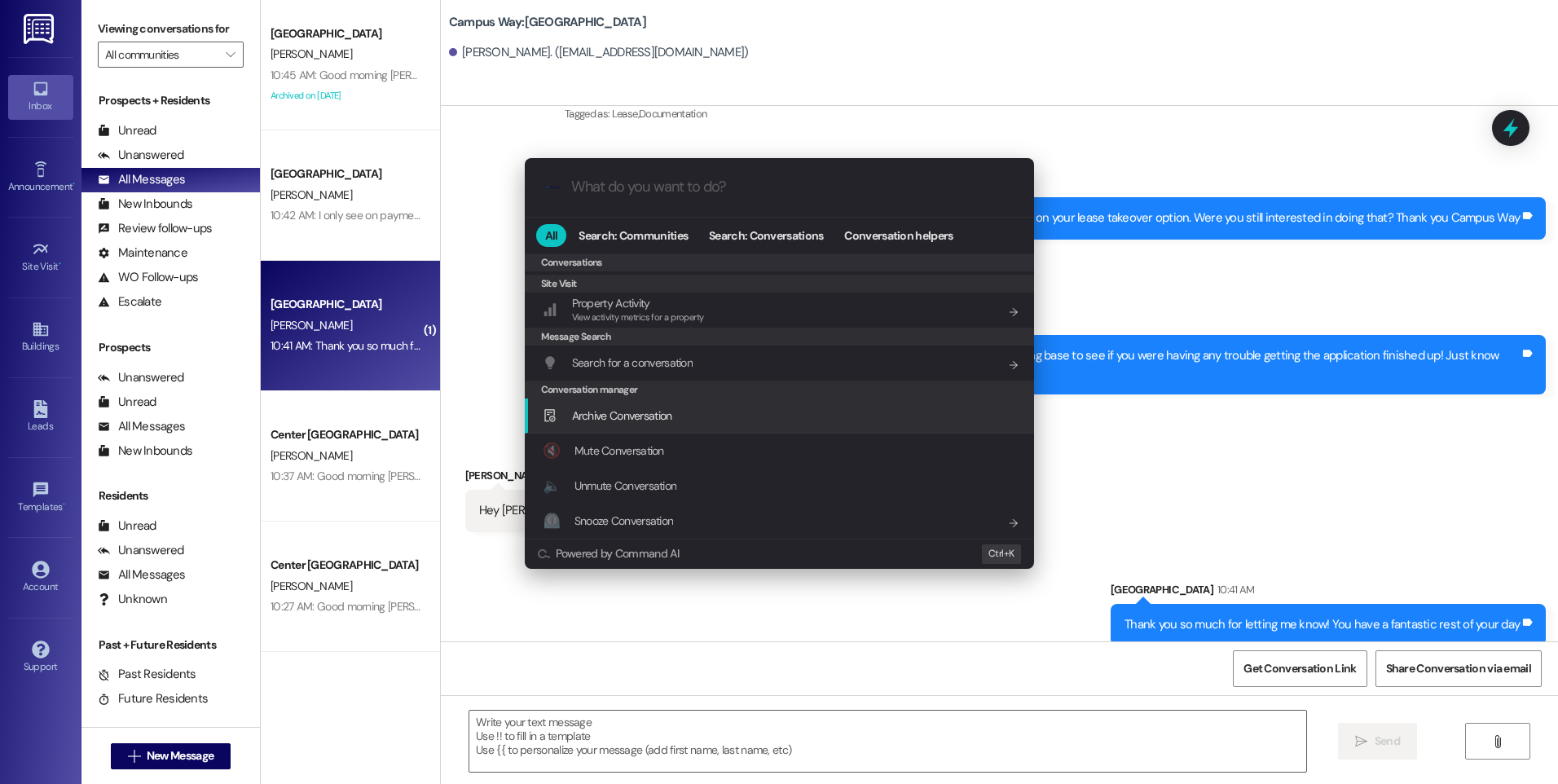
click at [624, 422] on span "Archive Conversation" at bounding box center [622, 415] width 100 height 15
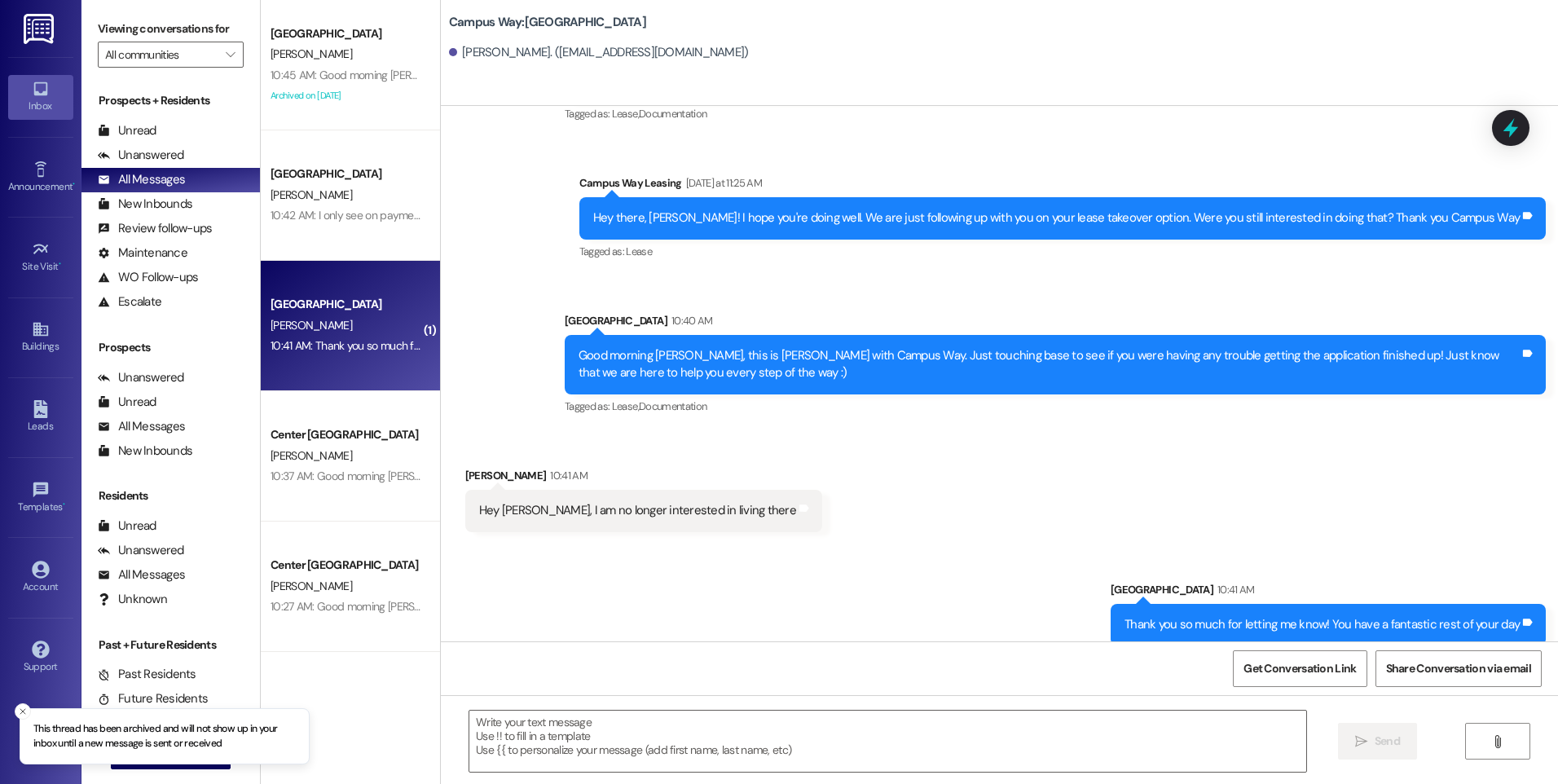
click at [24, 714] on icon "Close toast" at bounding box center [22, 711] width 9 height 9
click at [202, 763] on span "New Message" at bounding box center [180, 756] width 67 height 17
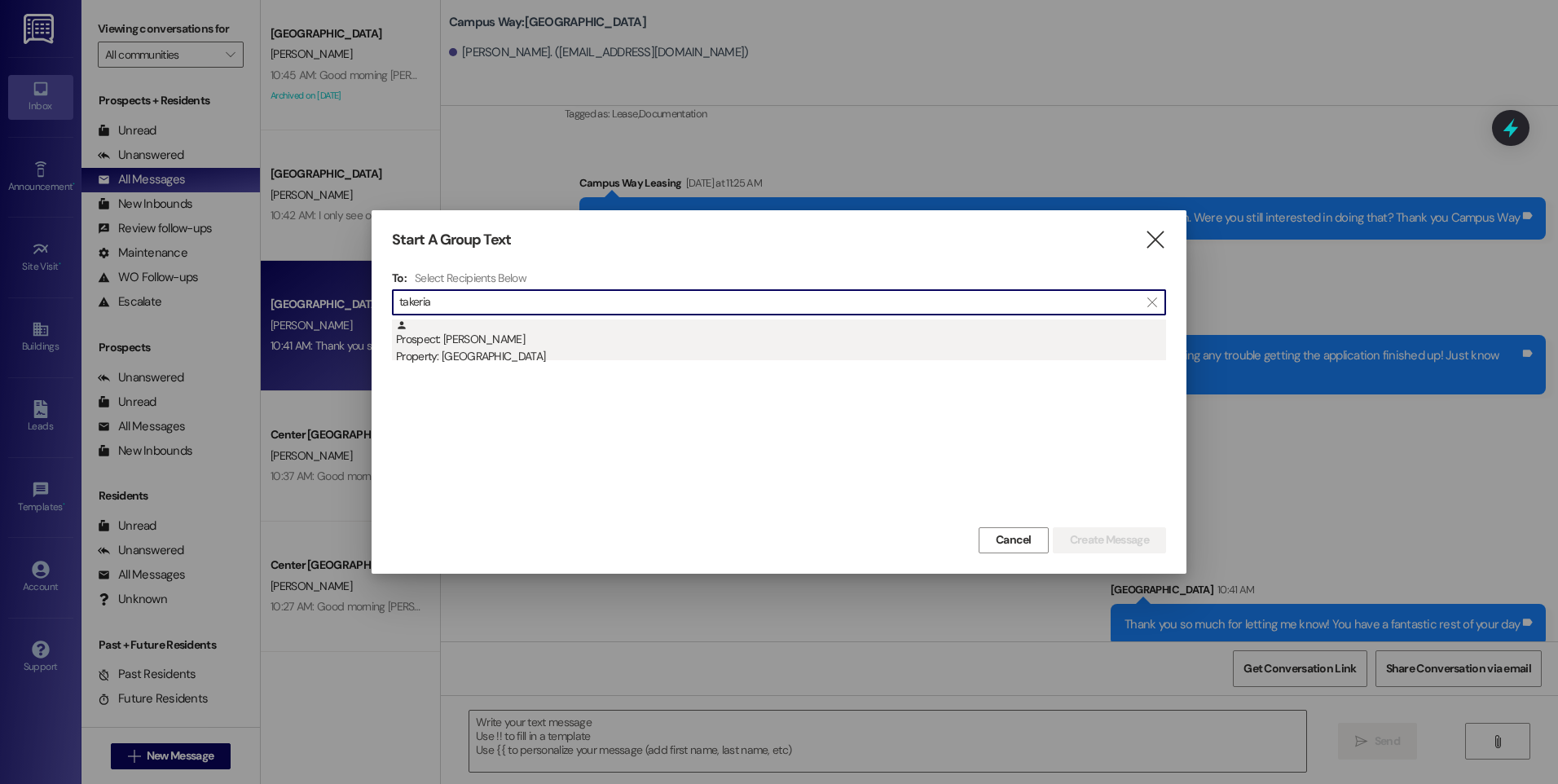
type input "takeria"
click at [489, 340] on div "Prospect: Takeria Bailey Property: Campus Way" at bounding box center [782, 342] width 770 height 46
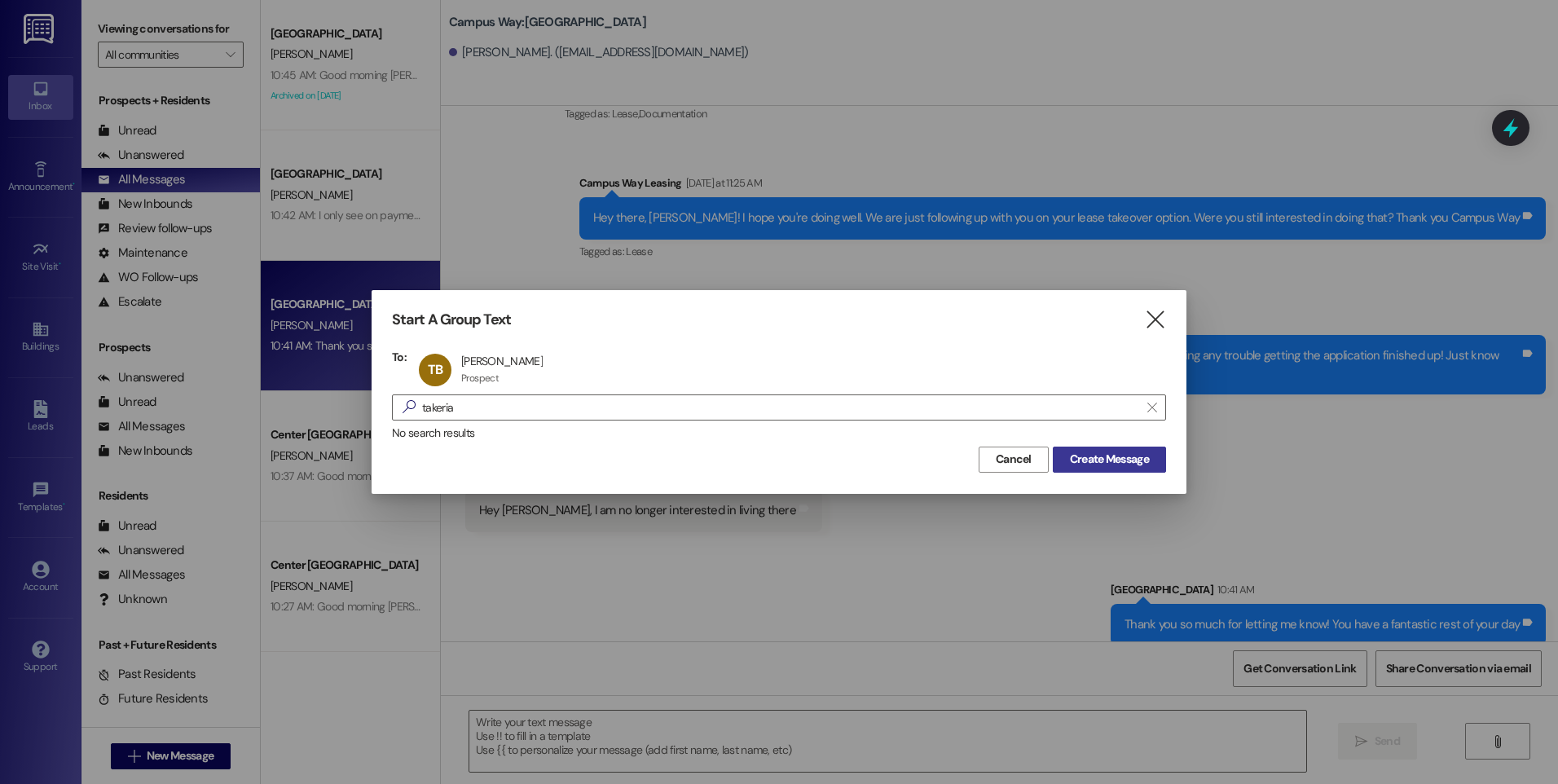
click at [1111, 466] on span "Create Message" at bounding box center [1109, 459] width 79 height 17
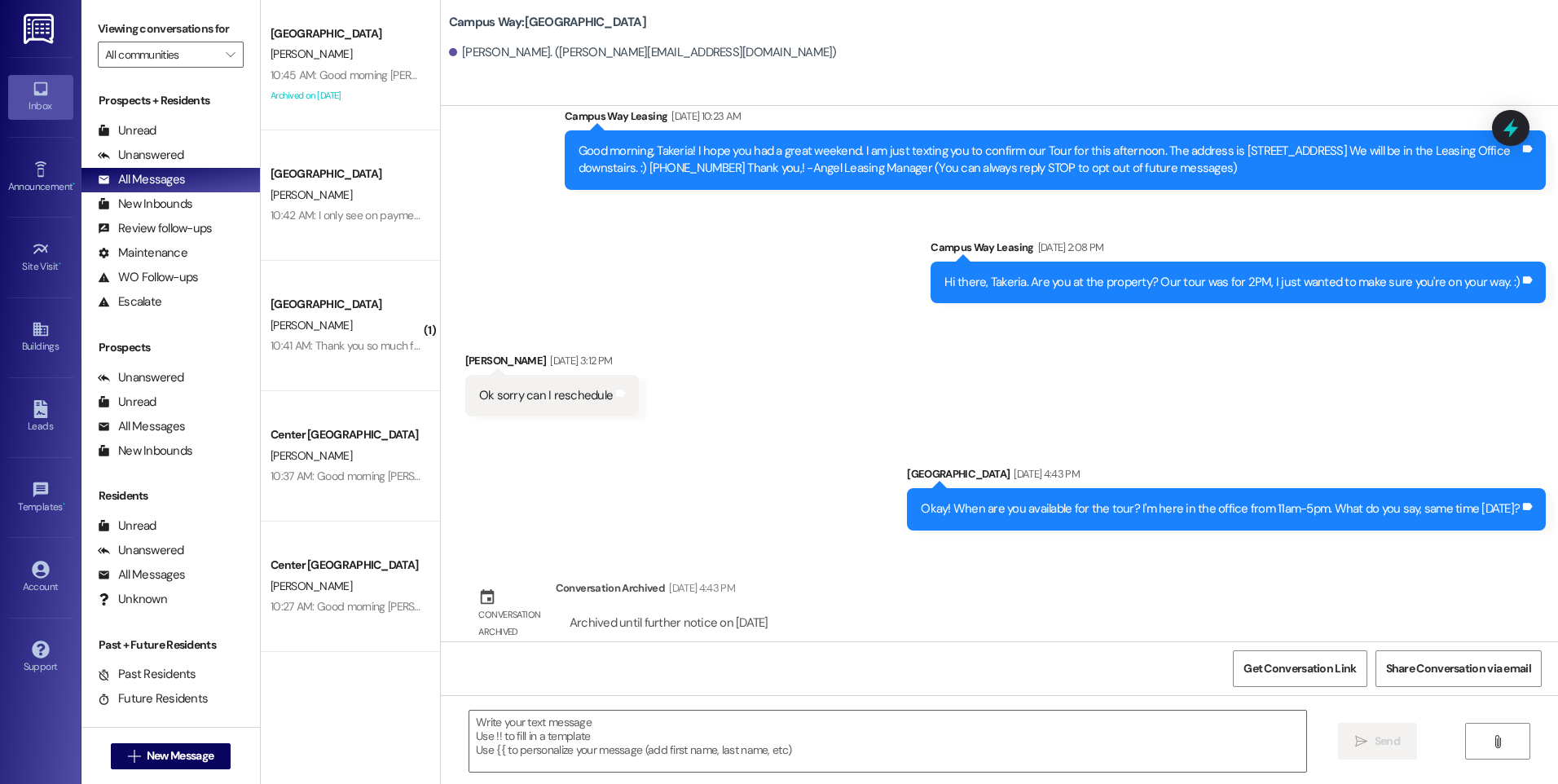
scroll to position [70, 0]
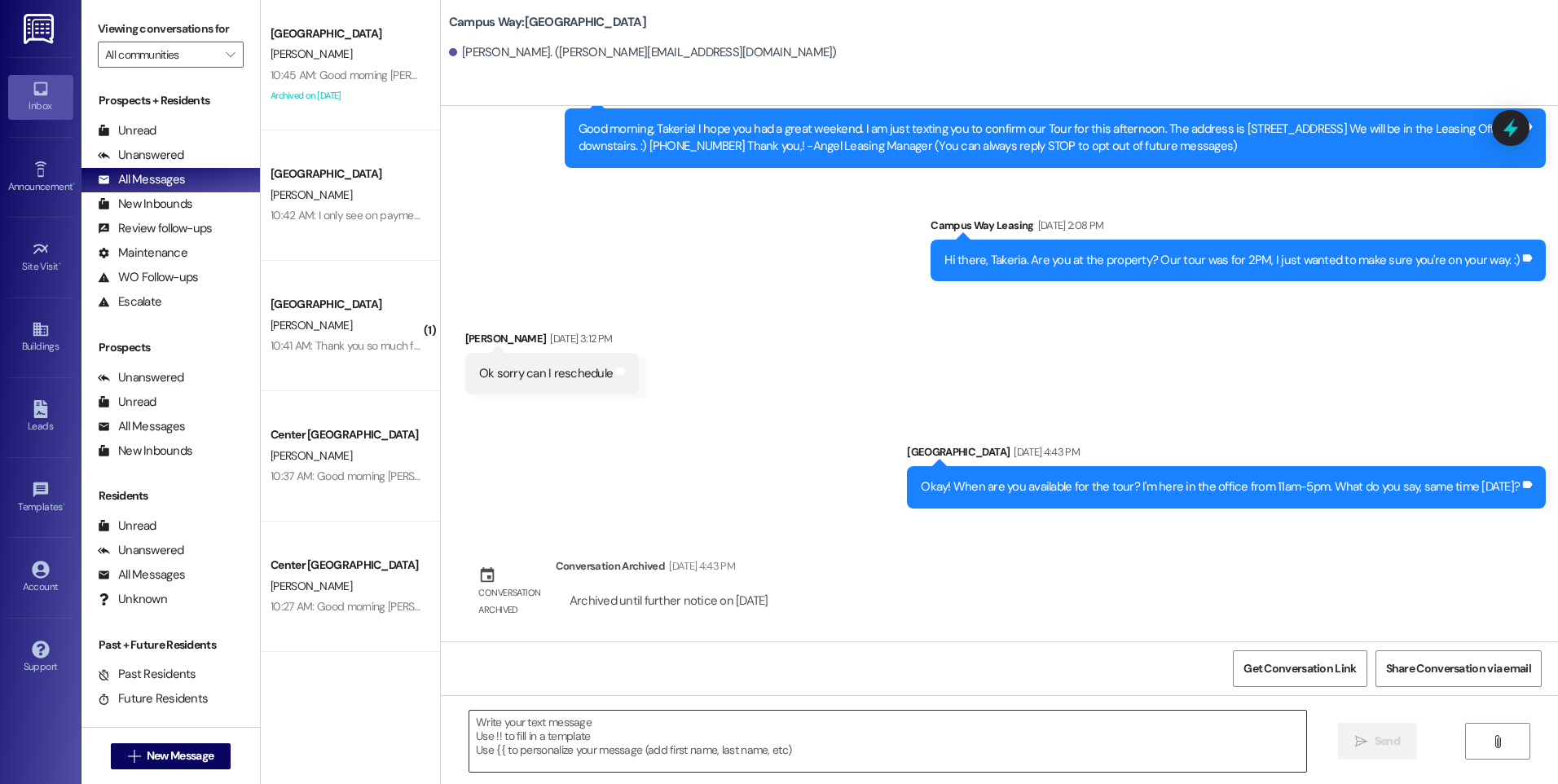
click at [735, 745] on textarea at bounding box center [887, 740] width 836 height 61
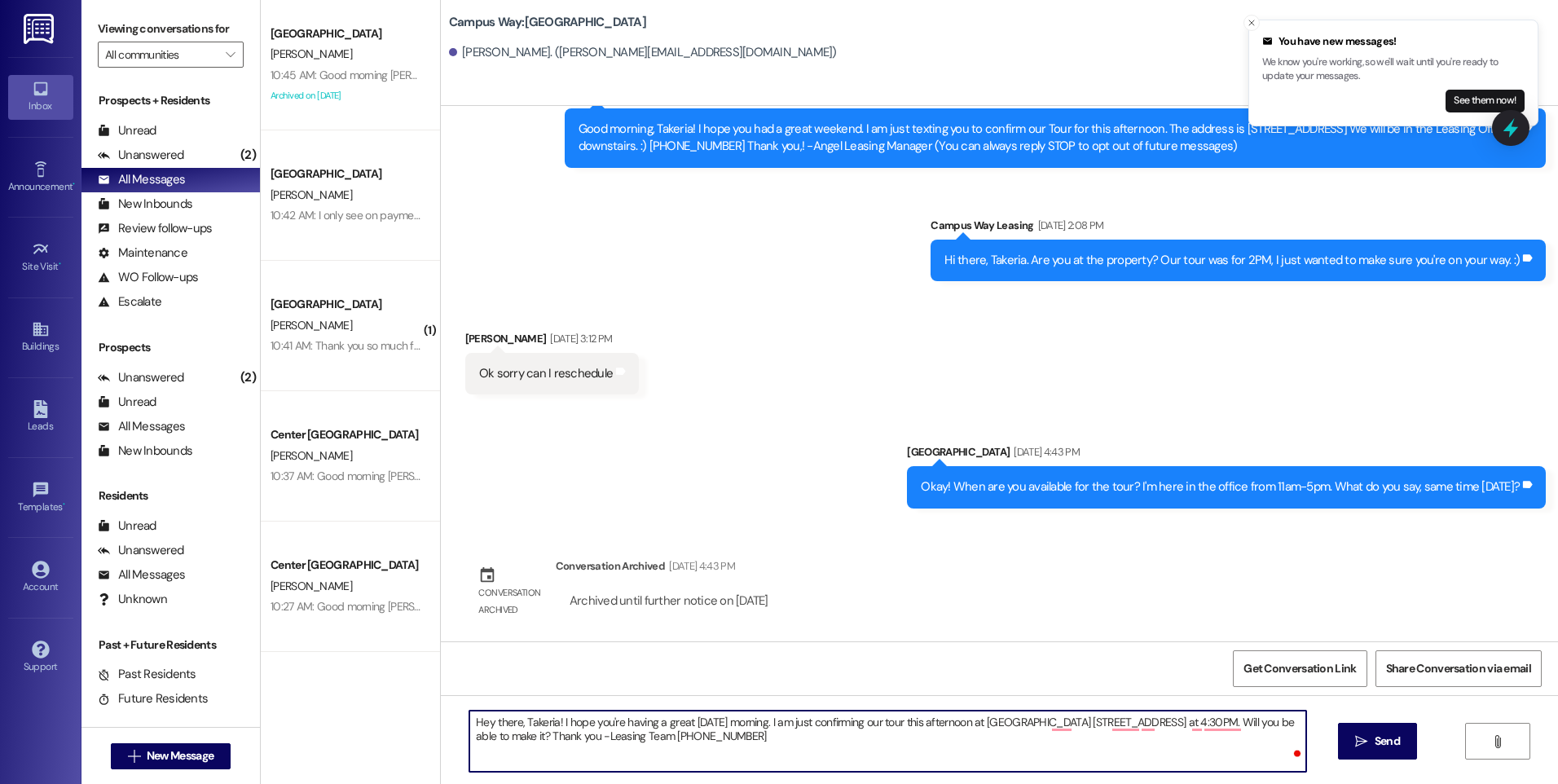
type textarea "Hey there, Takeria! I hope you're having a great Friday morning. I am just conf…"
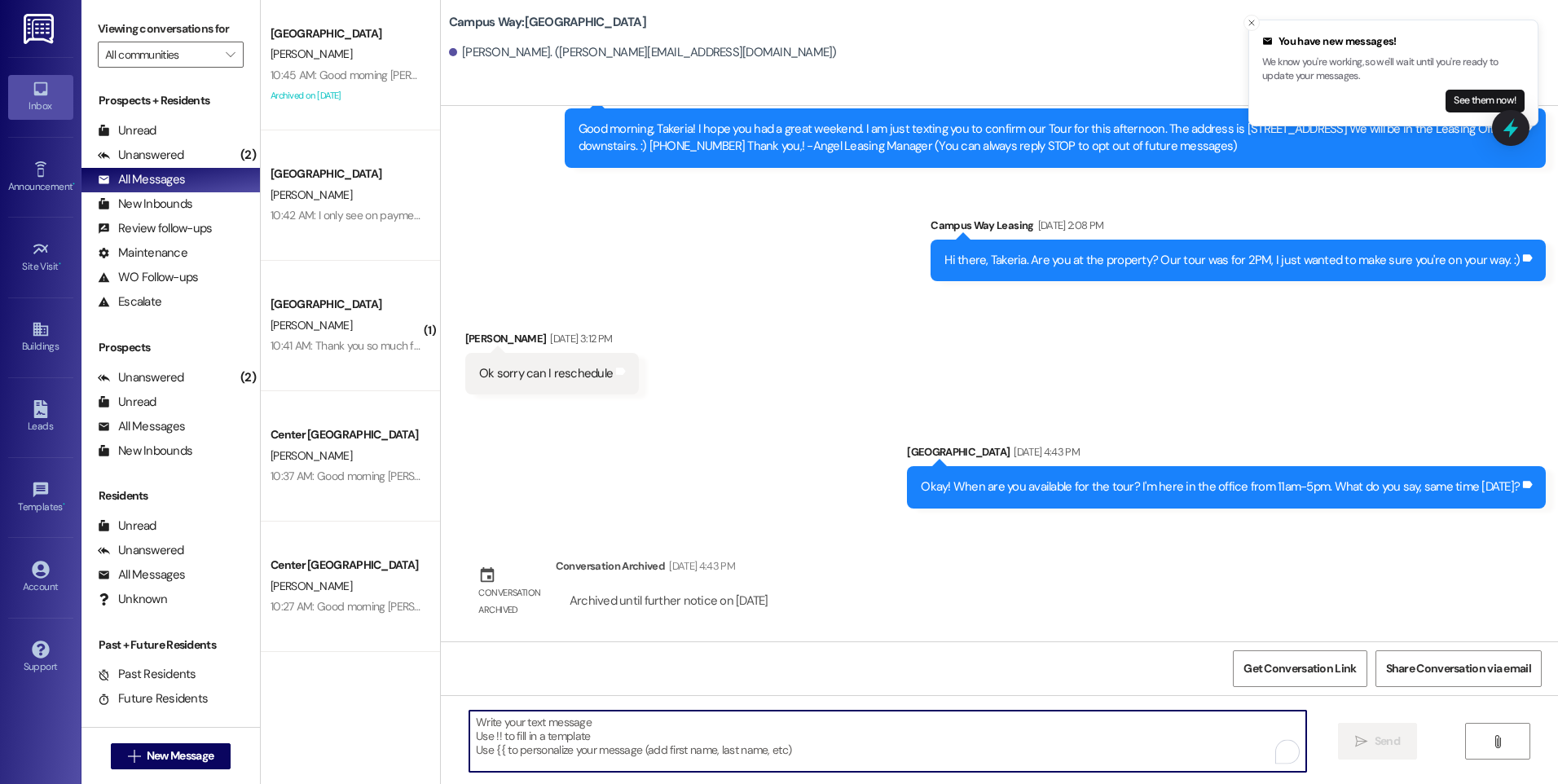
scroll to position [0, 0]
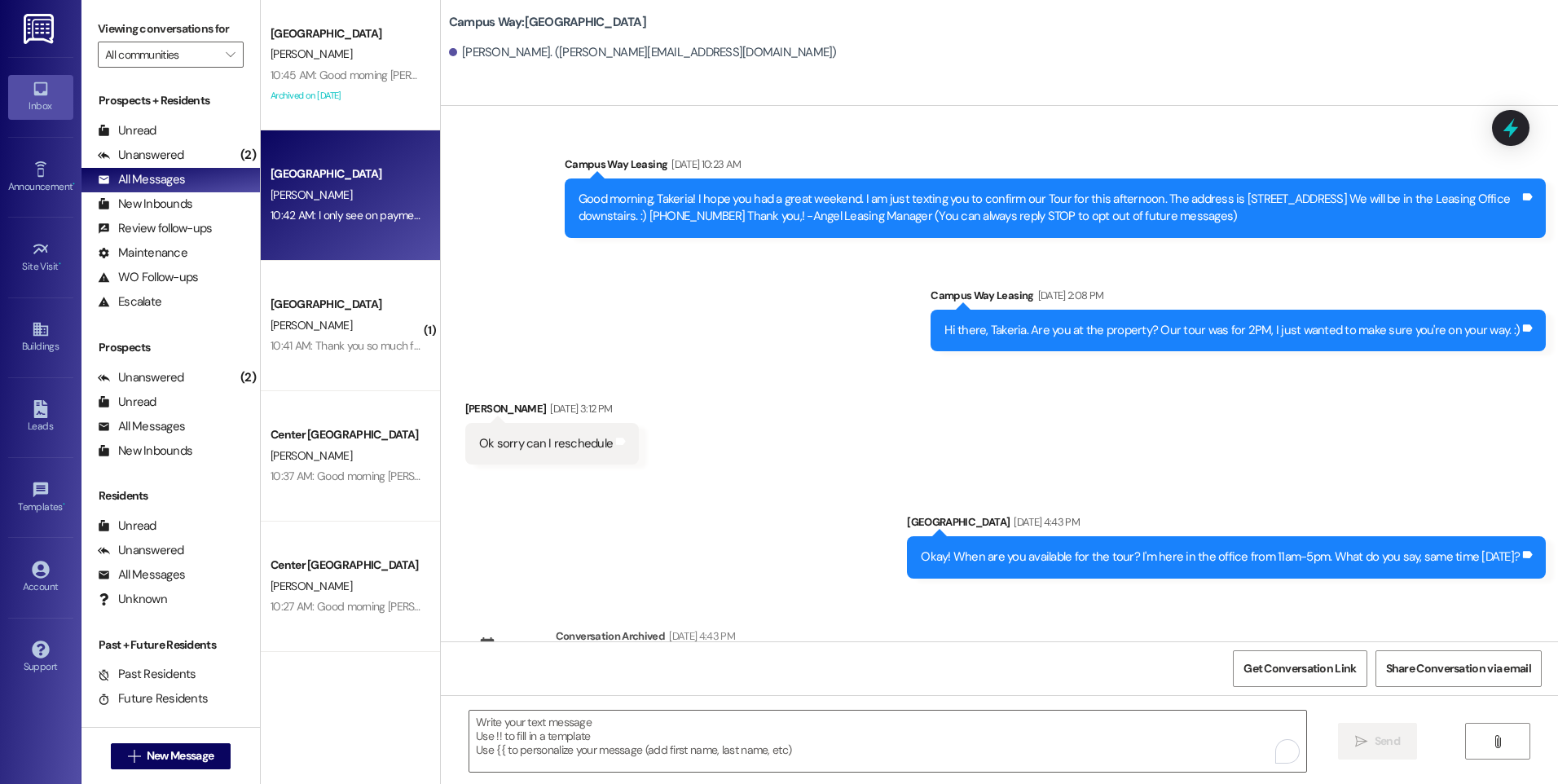
click at [303, 196] on span "[PERSON_NAME]" at bounding box center [311, 194] width 82 height 15
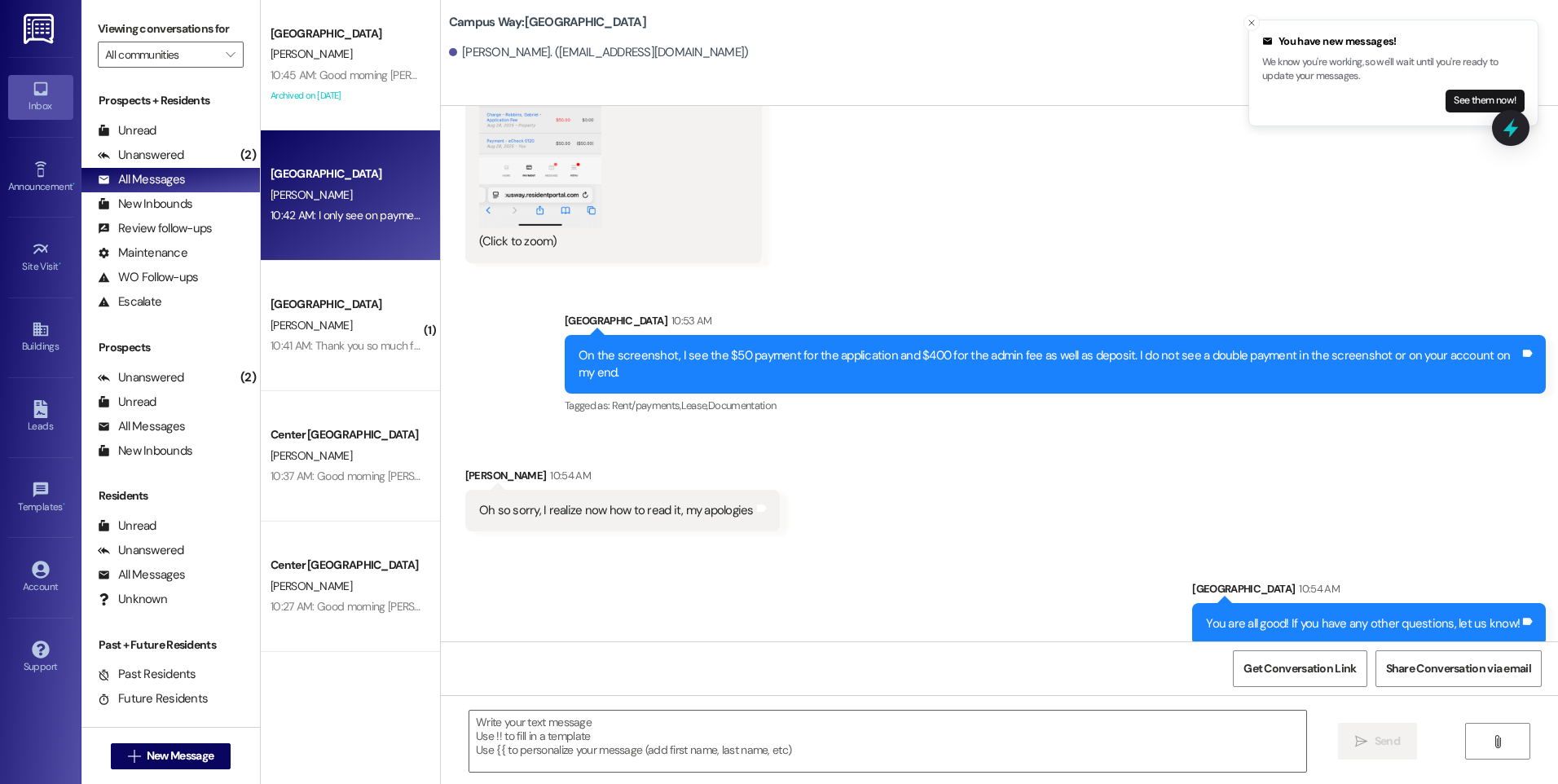
scroll to position [882, 0]
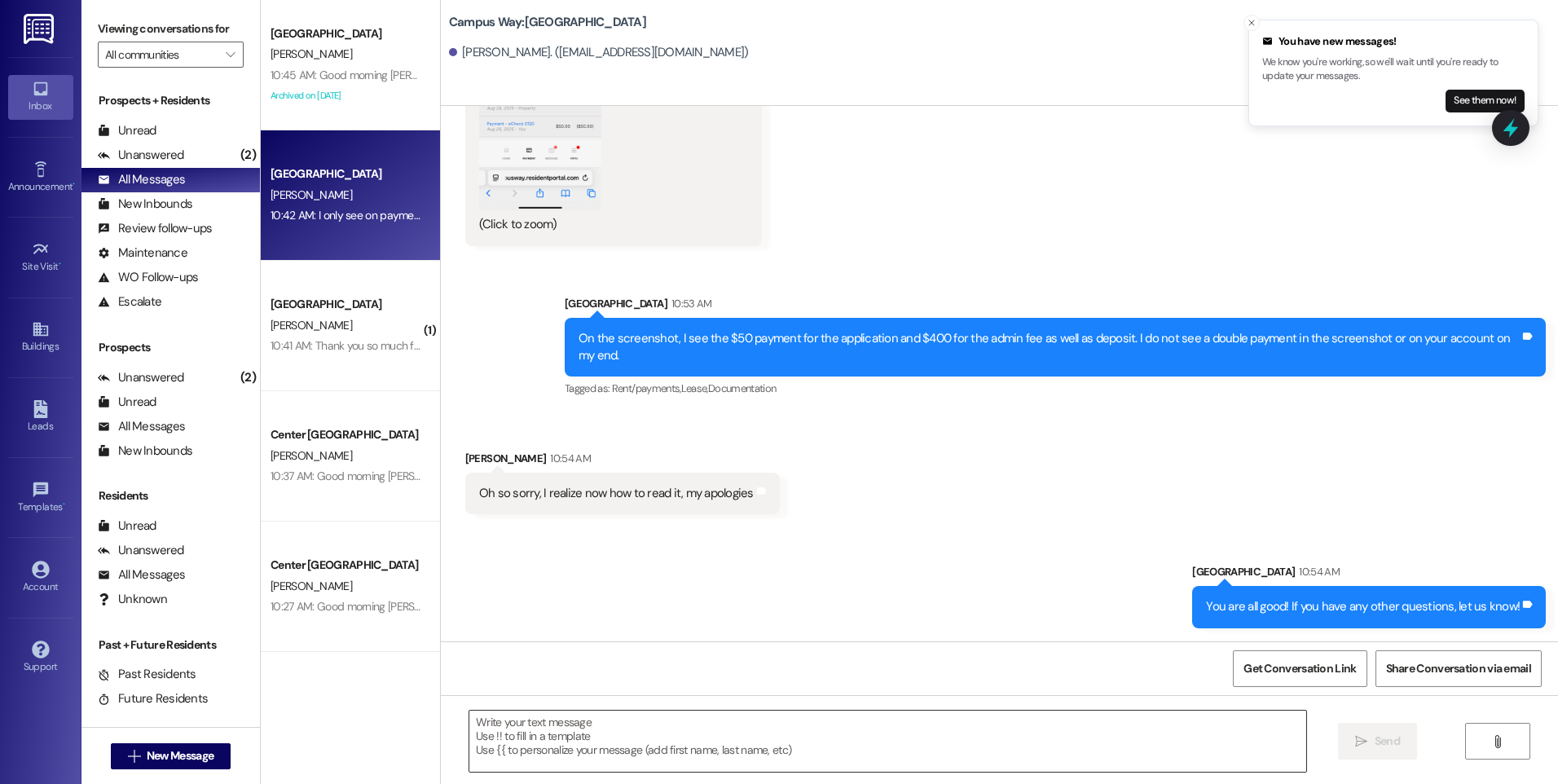
click at [862, 733] on textarea at bounding box center [887, 740] width 836 height 61
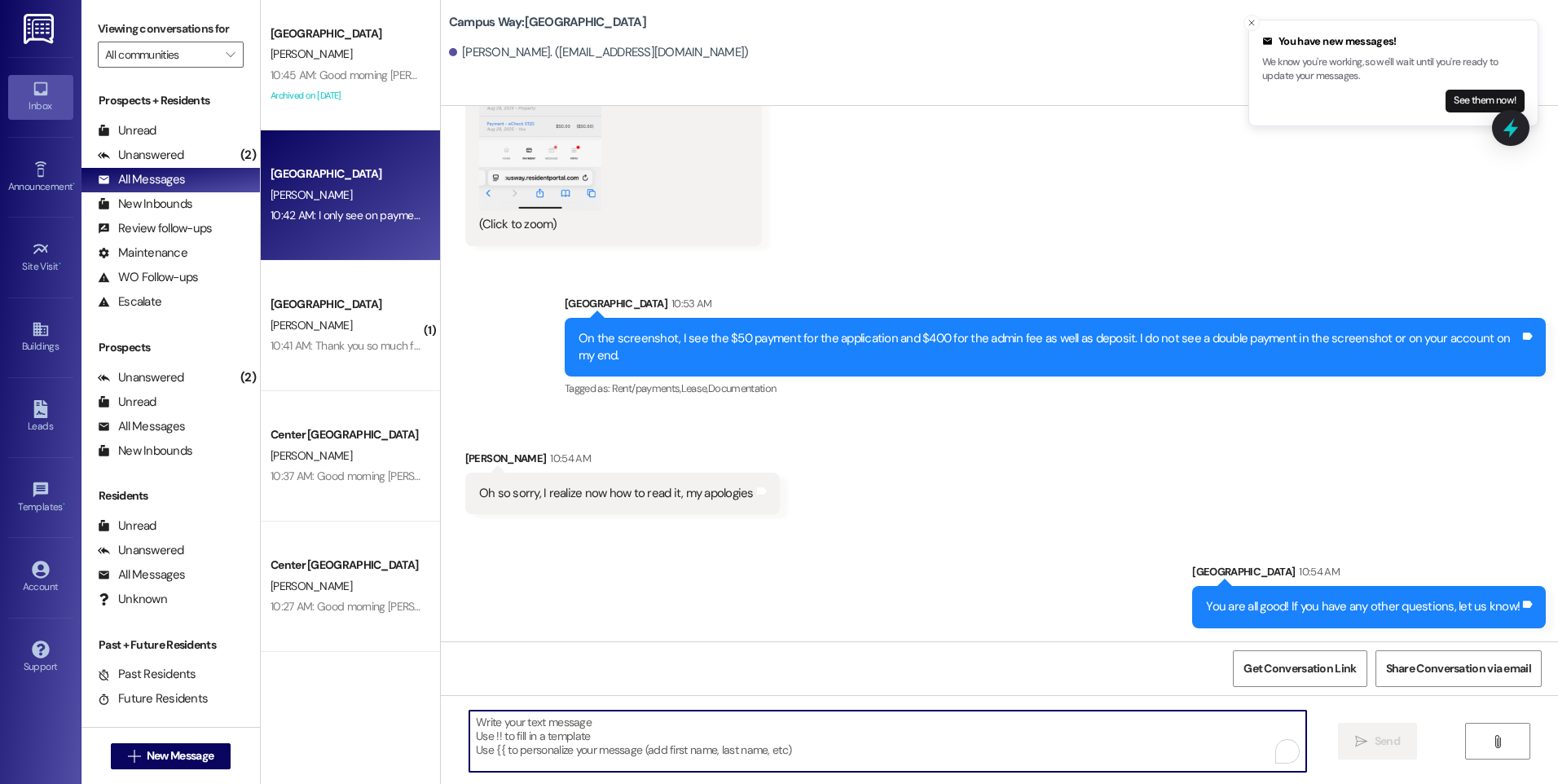
click at [733, 739] on textarea "To enrich screen reader interactions, please activate Accessibility in Grammarl…" at bounding box center [887, 740] width 836 height 61
type textarea "Y"
paste textarea "386102"
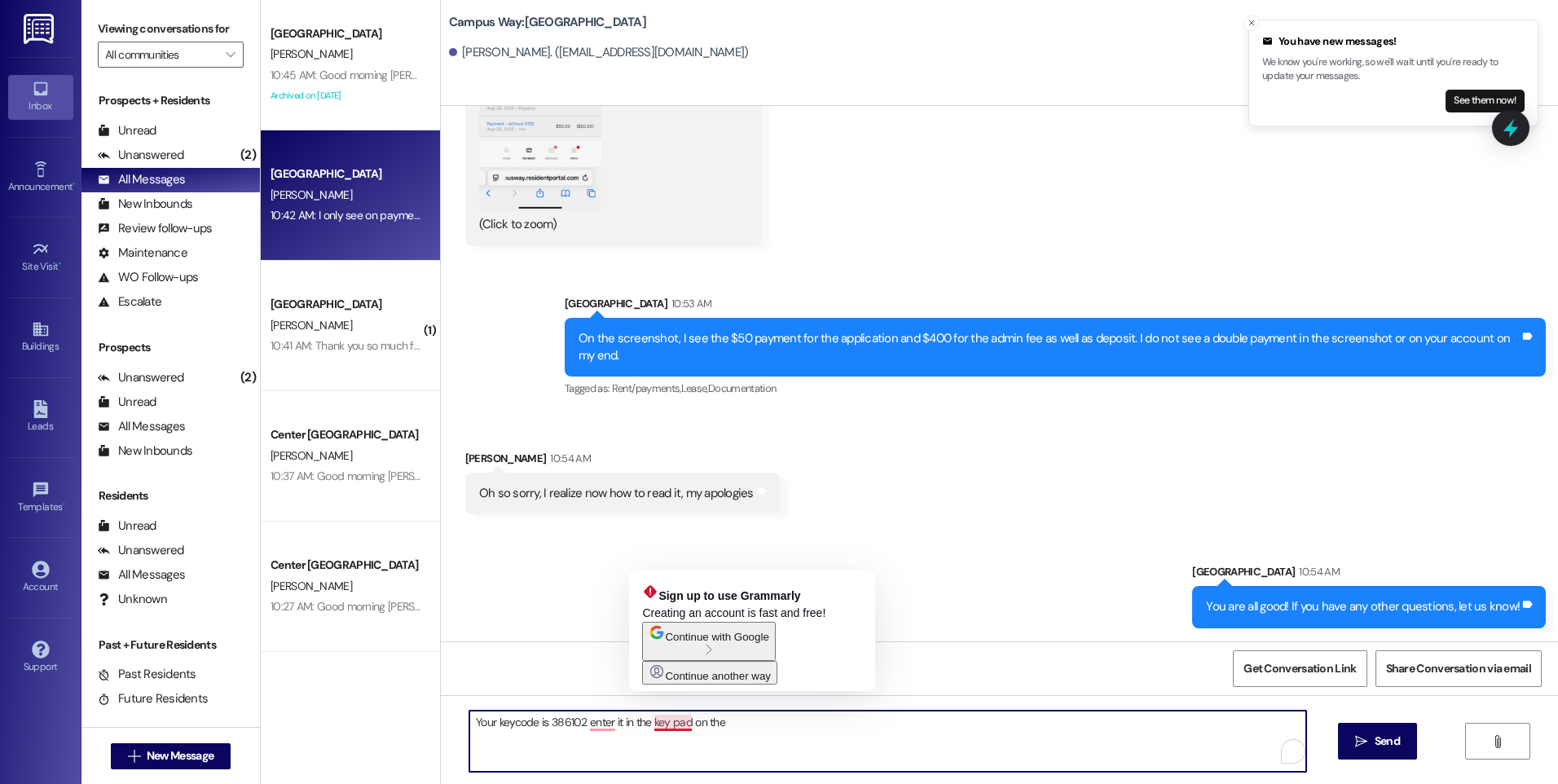
click at [661, 727] on textarea "Your keycode is 386102 enter it in the key pad on the" at bounding box center [887, 740] width 836 height 61
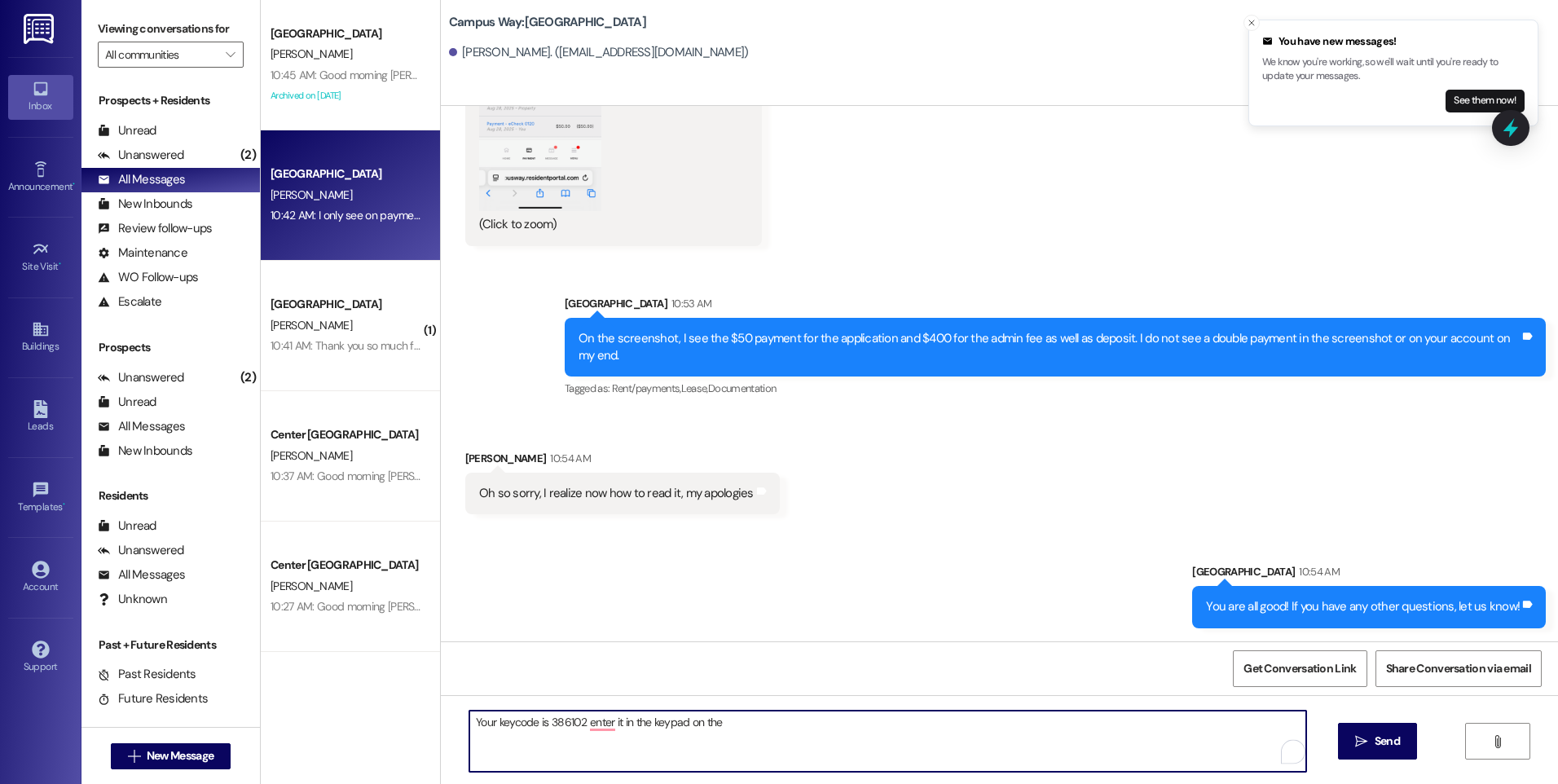
click at [759, 727] on textarea "Your keycode is 386102 enter it in the keypad on the" at bounding box center [887, 740] width 836 height 61
click at [573, 717] on textarea "Your keycode is 386102 enter it in the keypad on the front door. There is no ph…" at bounding box center [887, 740] width 836 height 61
type textarea "Your keycode is 386102- enter it in the keypad on the front door. There is no p…"
click at [1117, 723] on textarea "Your keycode is 386102- enter it in the keypad on the front door. There is no p…" at bounding box center [887, 740] width 836 height 61
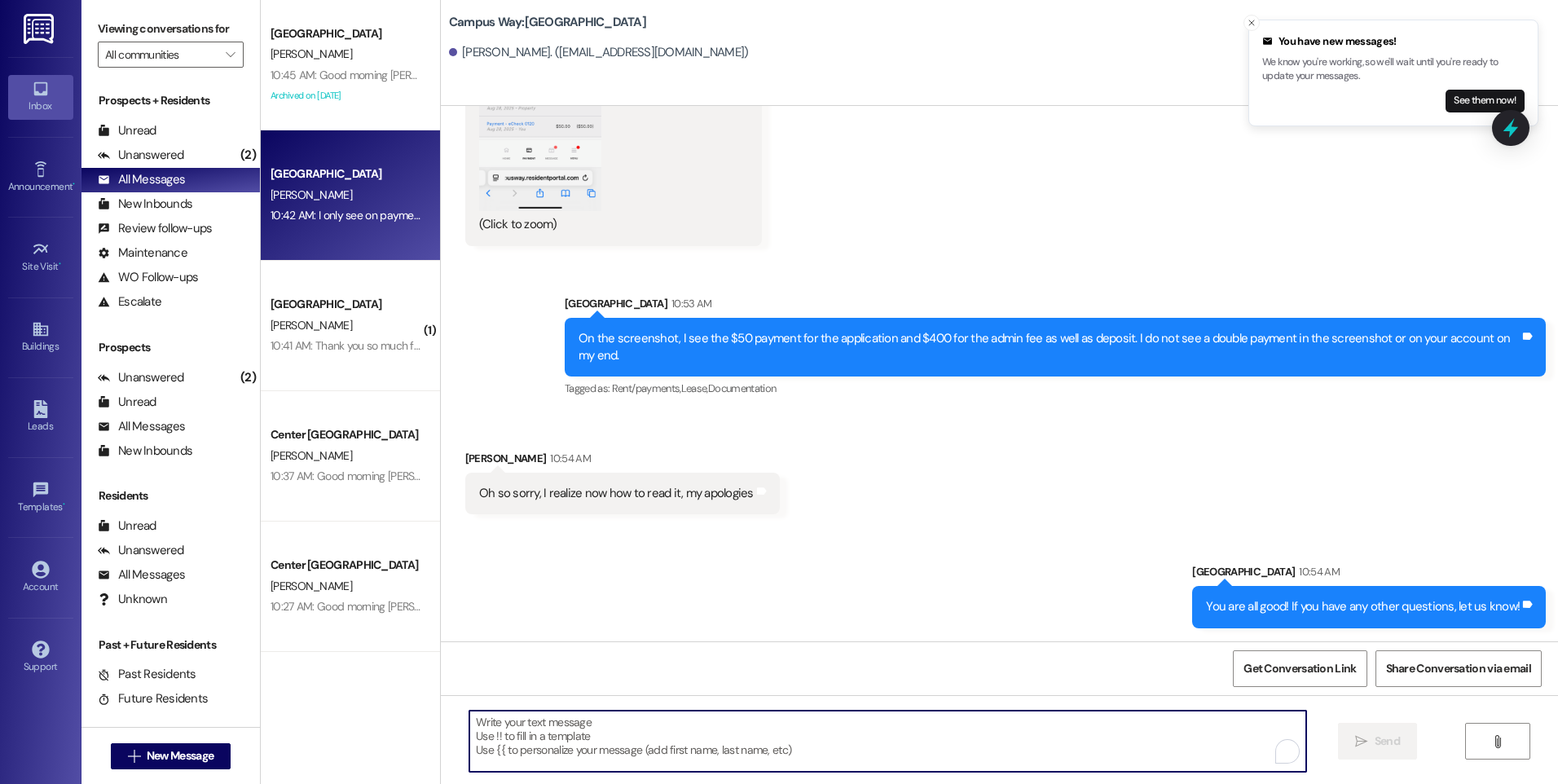
scroll to position [767, 0]
